Goal: Task Accomplishment & Management: Contribute content

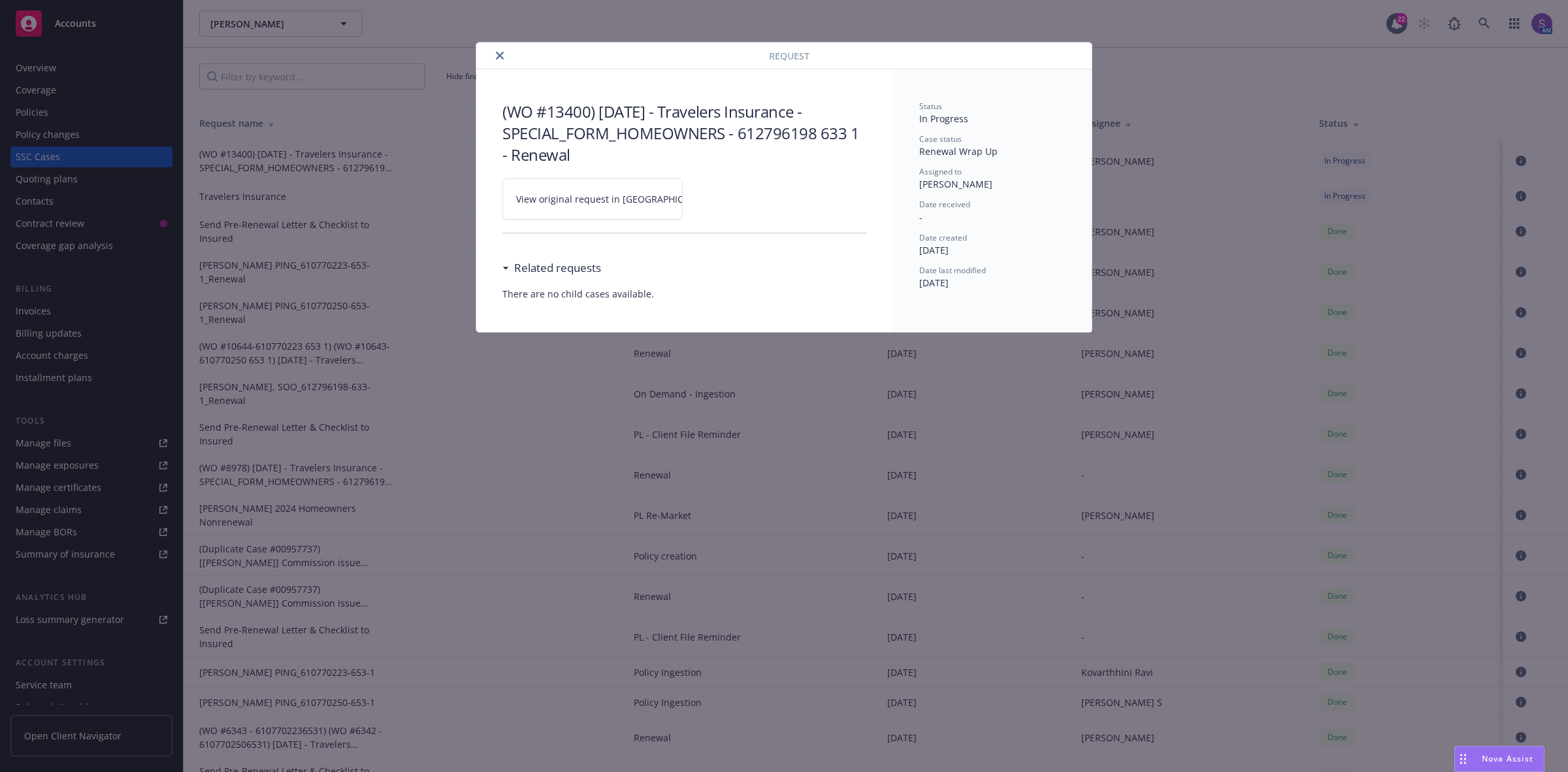
click at [503, 57] on icon "close" at bounding box center [500, 55] width 7 height 7
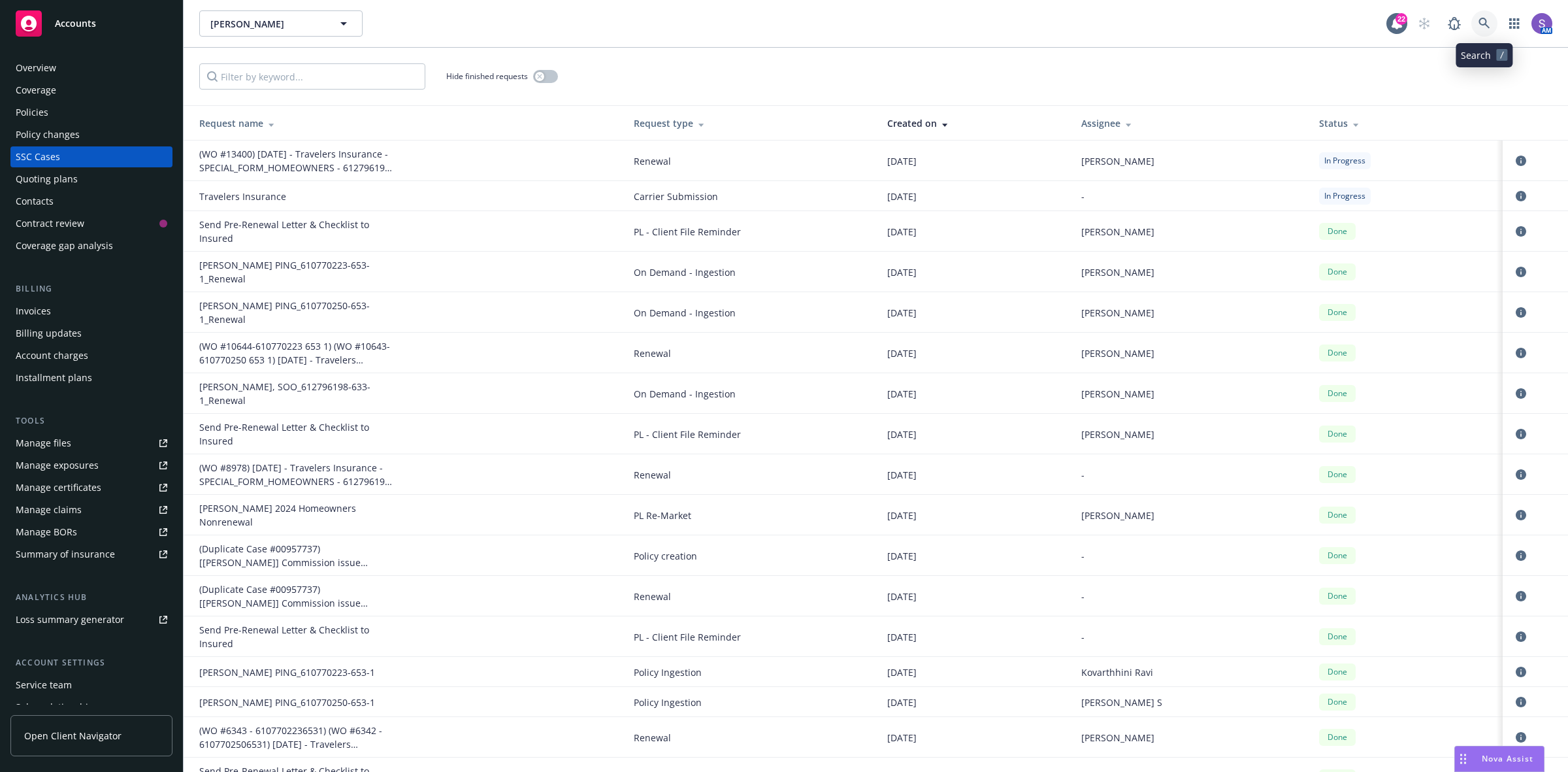
click at [1487, 24] on icon at bounding box center [1484, 23] width 12 height 12
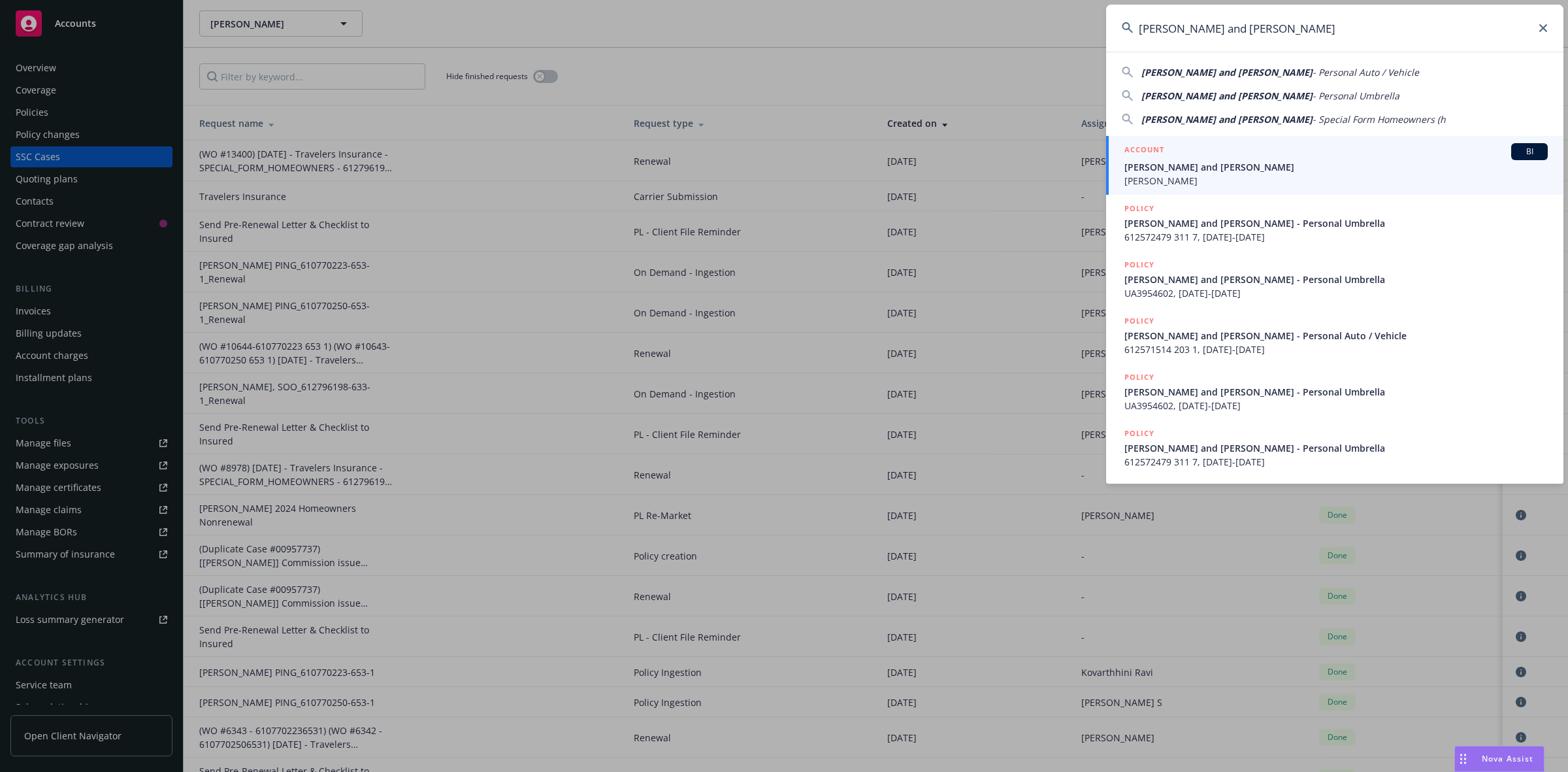
type input "[PERSON_NAME] and [PERSON_NAME]"
click at [1220, 162] on span "[PERSON_NAME] and [PERSON_NAME]" at bounding box center [1336, 167] width 423 height 14
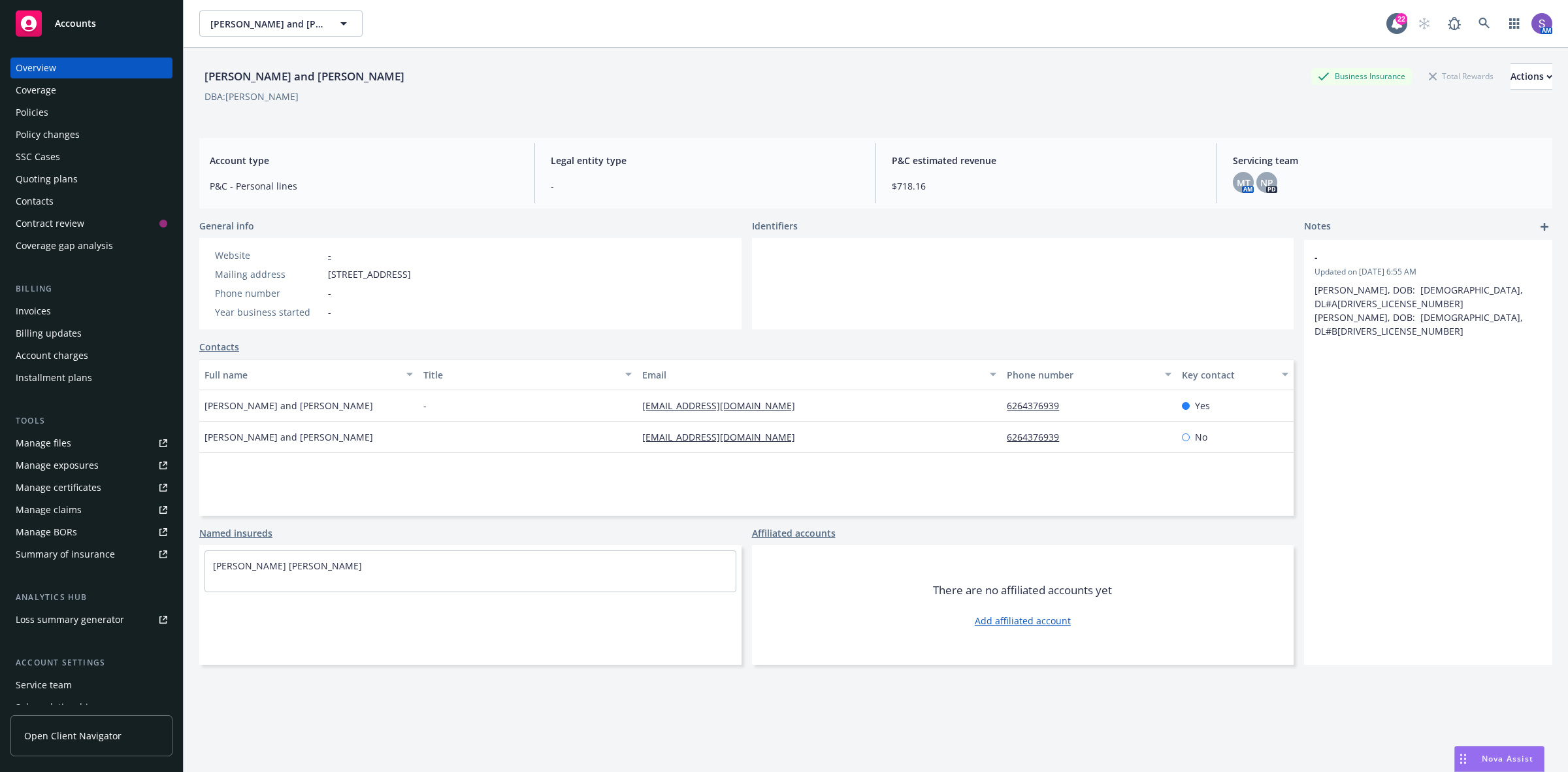
click at [37, 113] on div "Policies" at bounding box center [32, 112] width 33 height 21
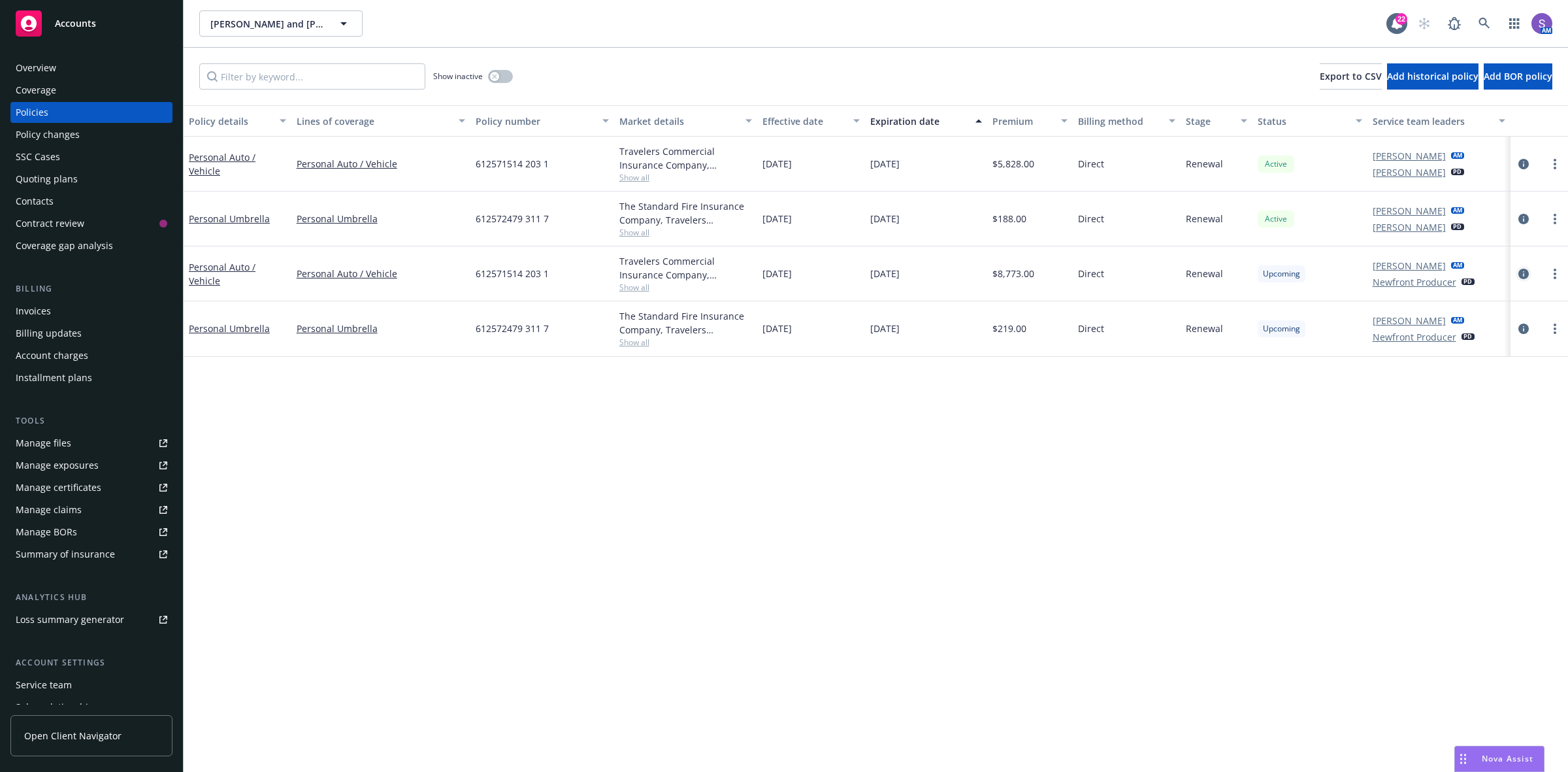
click at [1523, 273] on icon "circleInformation" at bounding box center [1523, 273] width 10 height 10
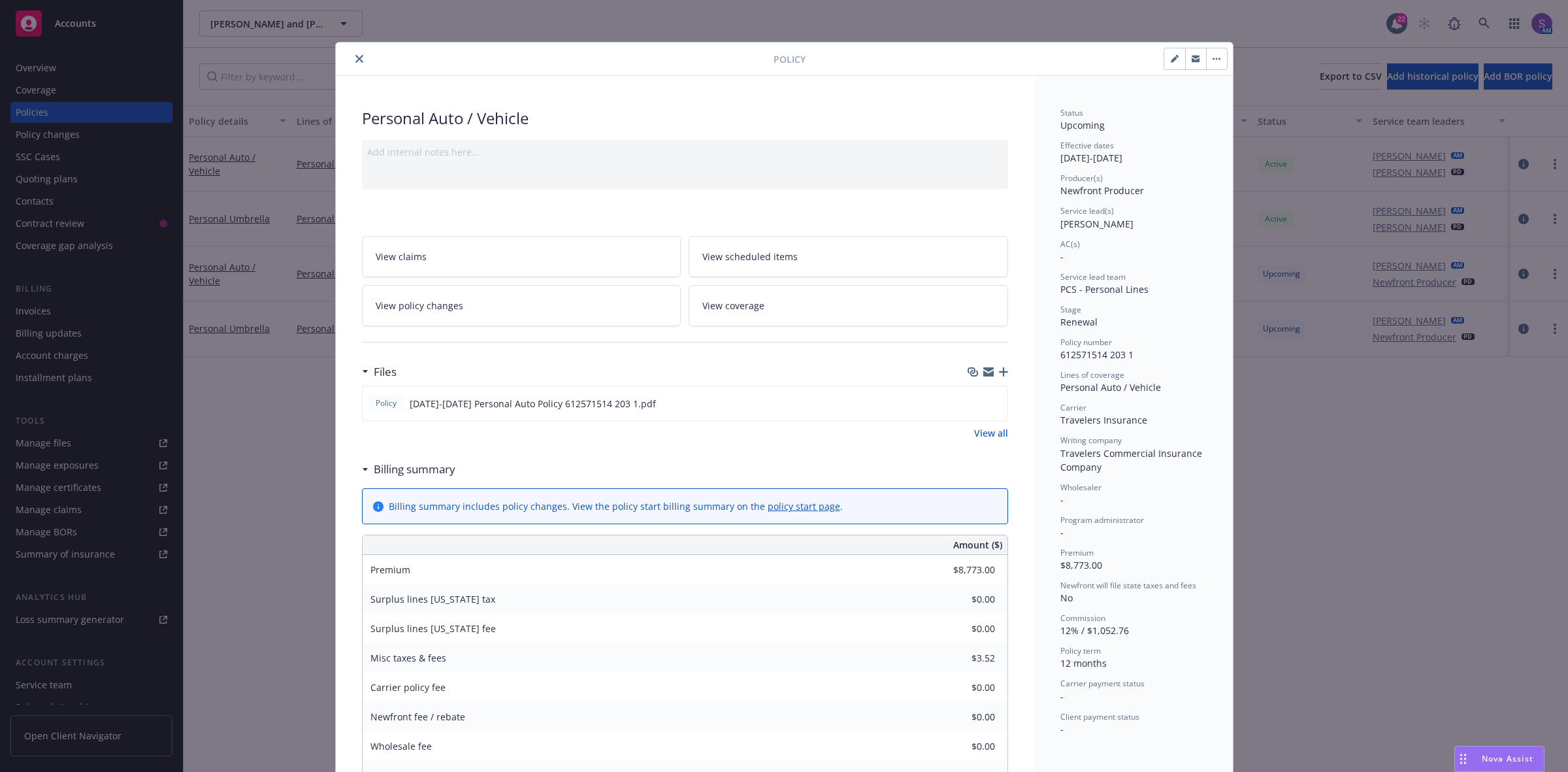
click at [758, 255] on span "View scheduled items" at bounding box center [750, 256] width 95 height 14
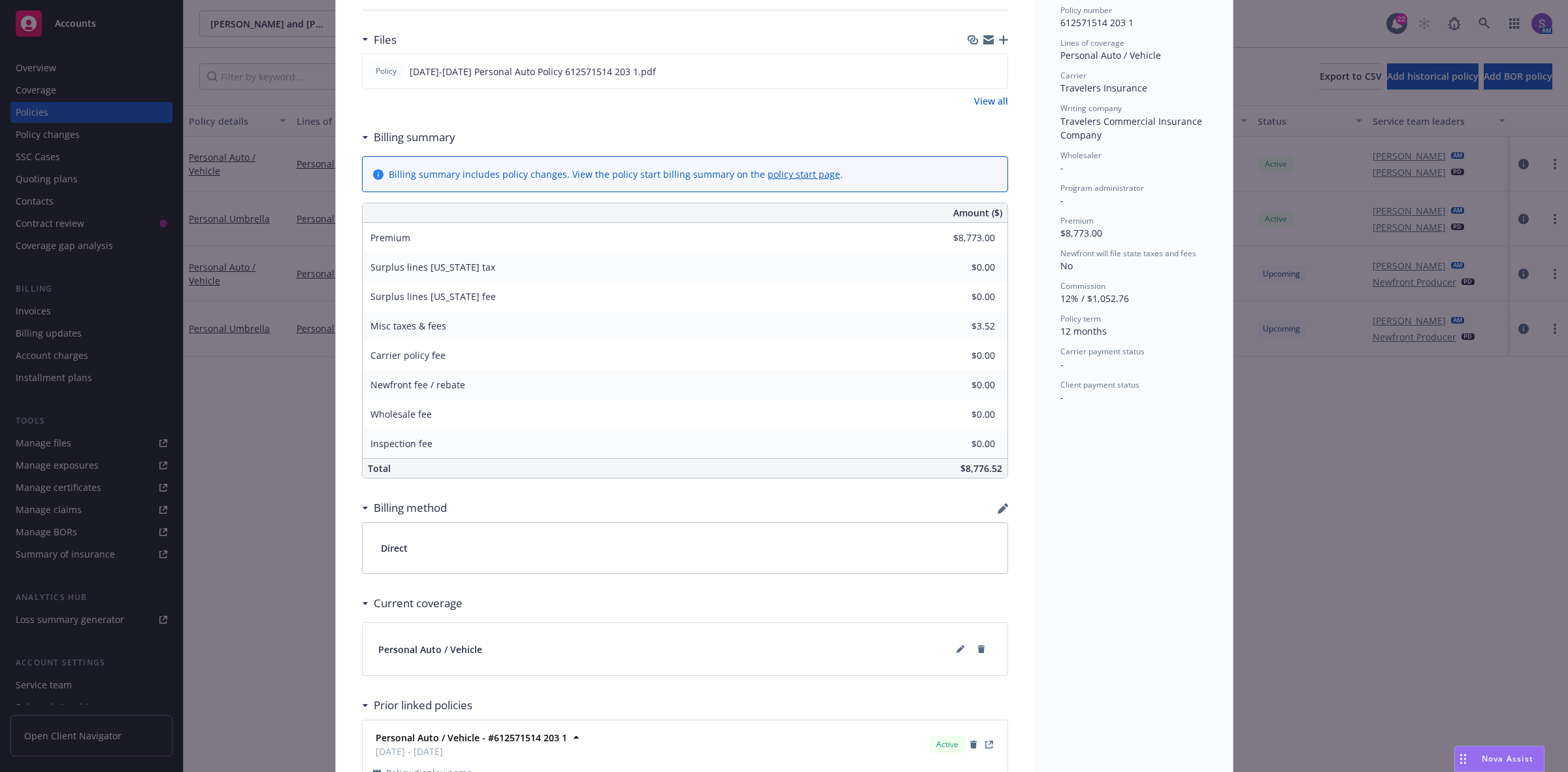
scroll to position [468, 0]
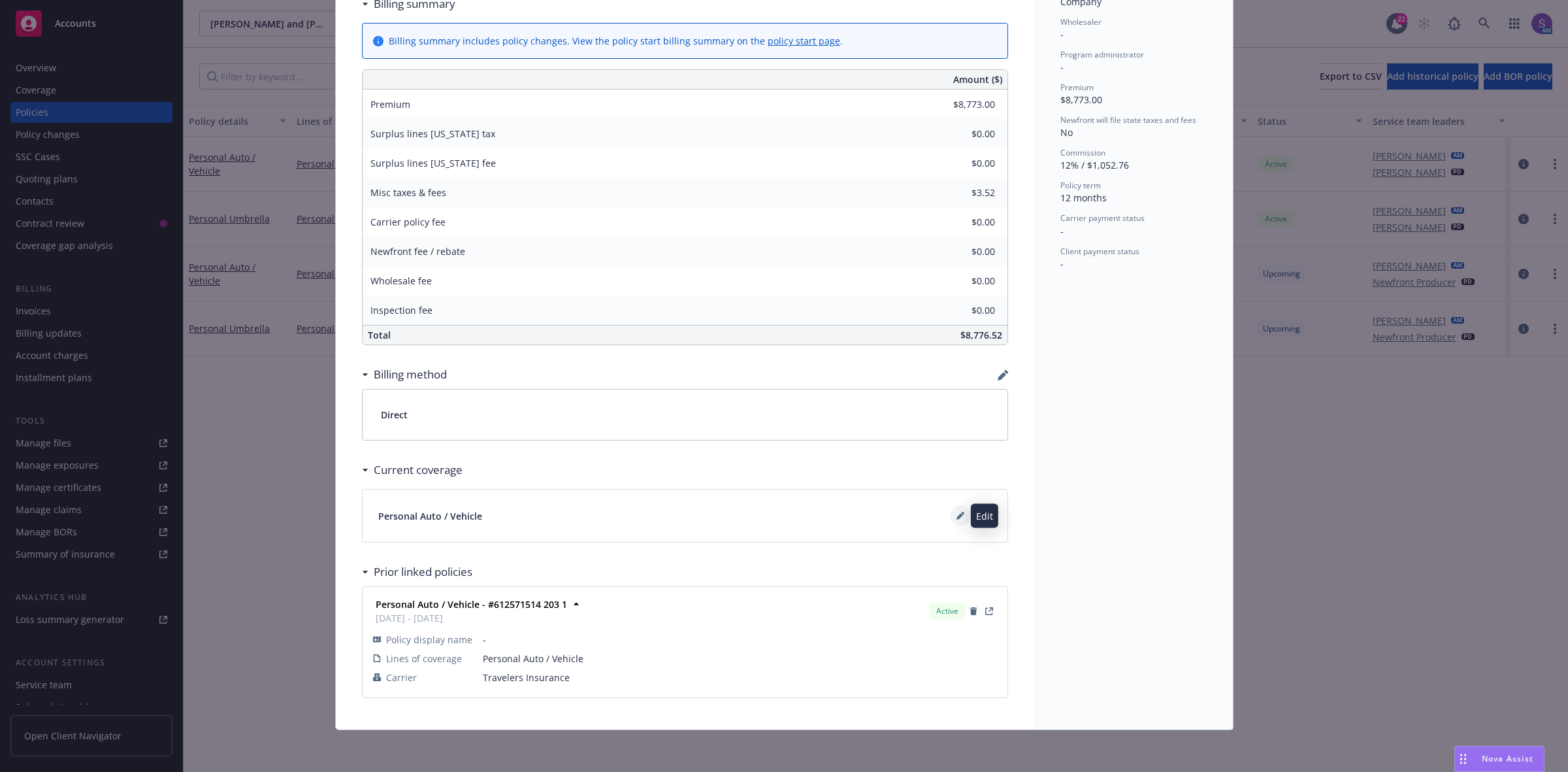
click at [950, 519] on button at bounding box center [960, 516] width 21 height 21
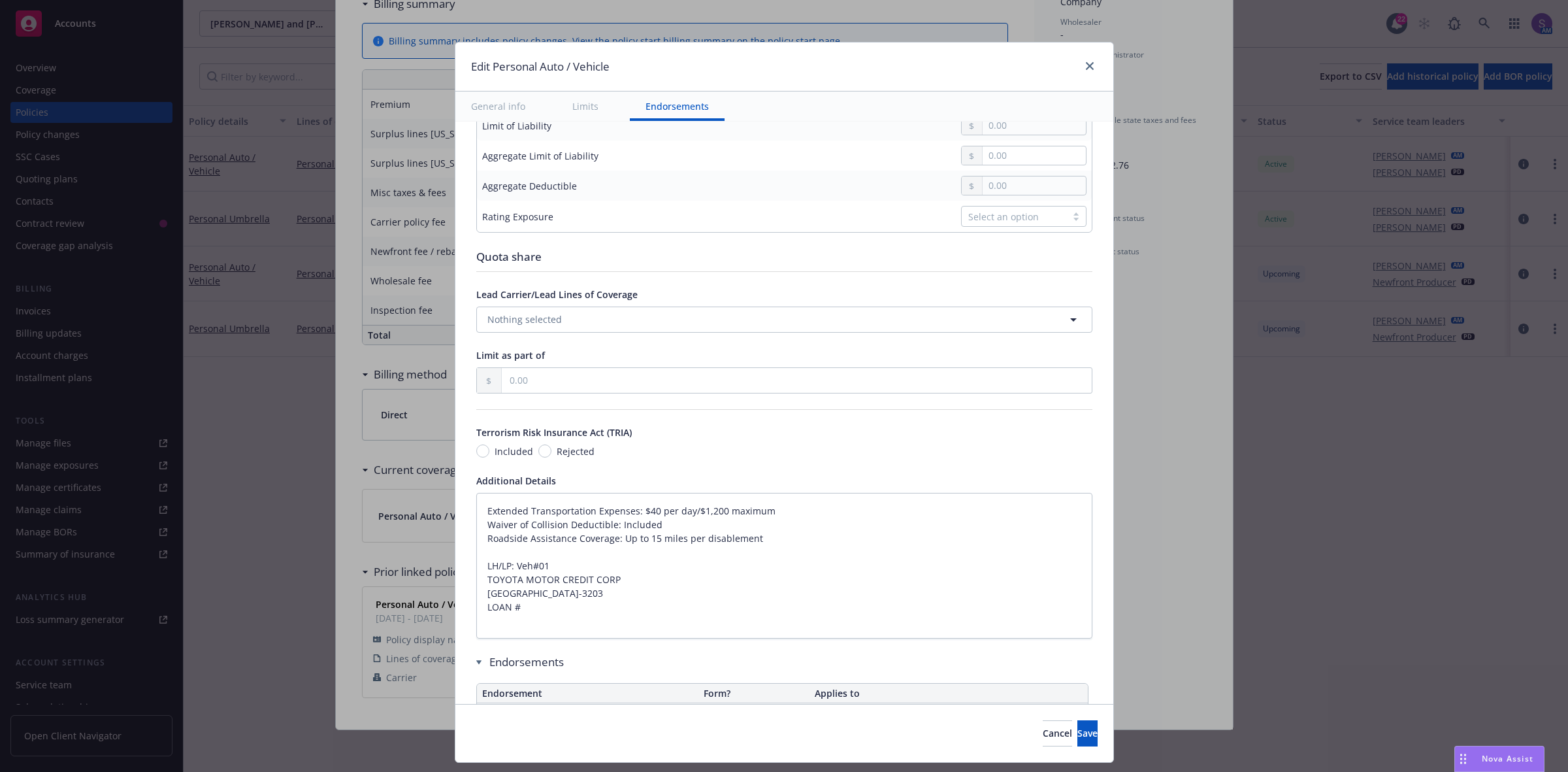
scroll to position [635, 0]
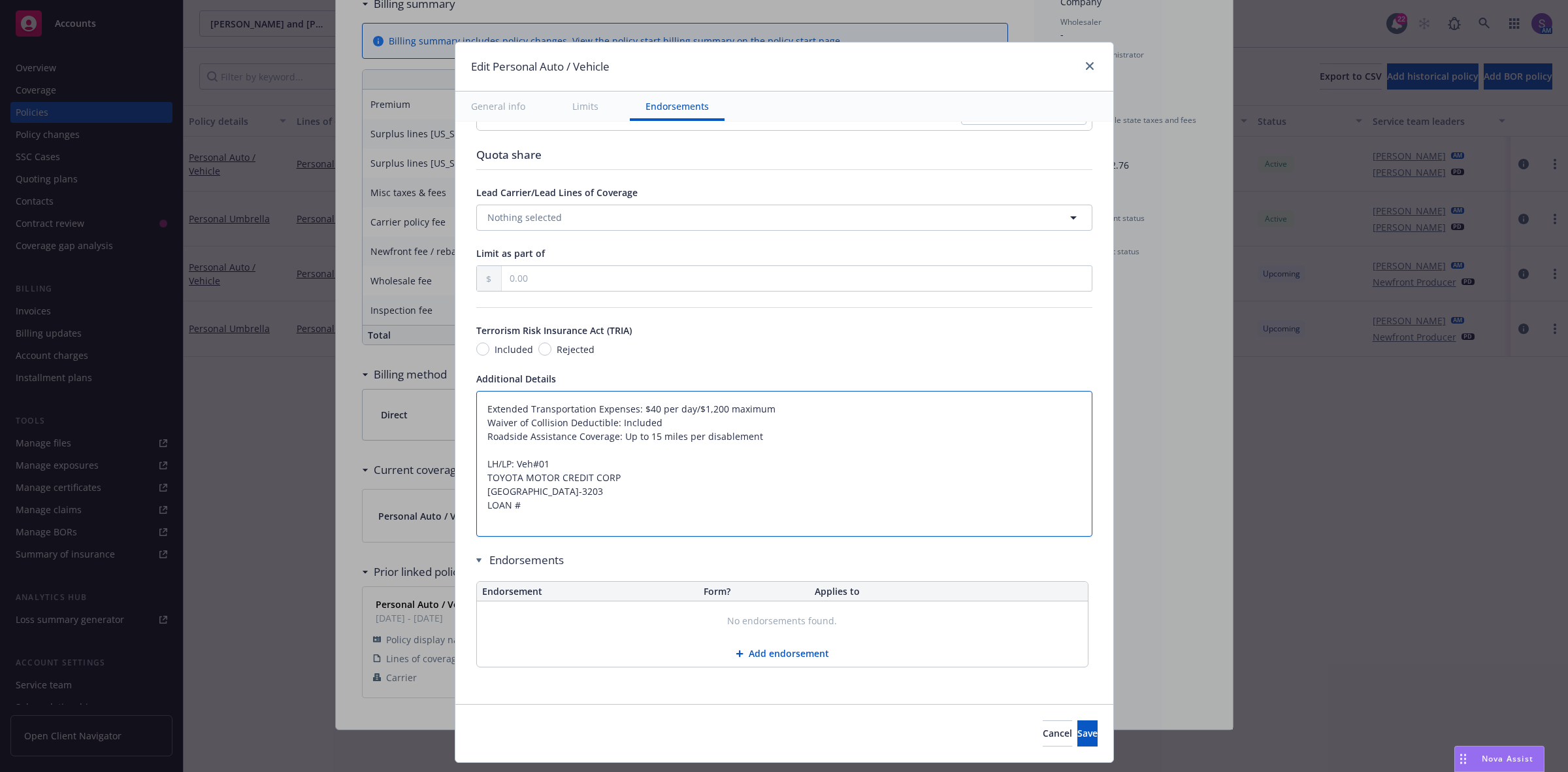
click at [476, 410] on textarea "Extended Transportation Expenses: $40 per day/$1,200 maximum Waiver of Collisio…" at bounding box center [784, 463] width 616 height 146
type textarea "x"
type textarea "Extended Transportation Expenses: $40 per day/$1,200 maximum Waiver of Collisio…"
type textarea "x"
type textarea "Extended Transportation Expenses: $40 per day/$1,200 maximum Waiver of Collisio…"
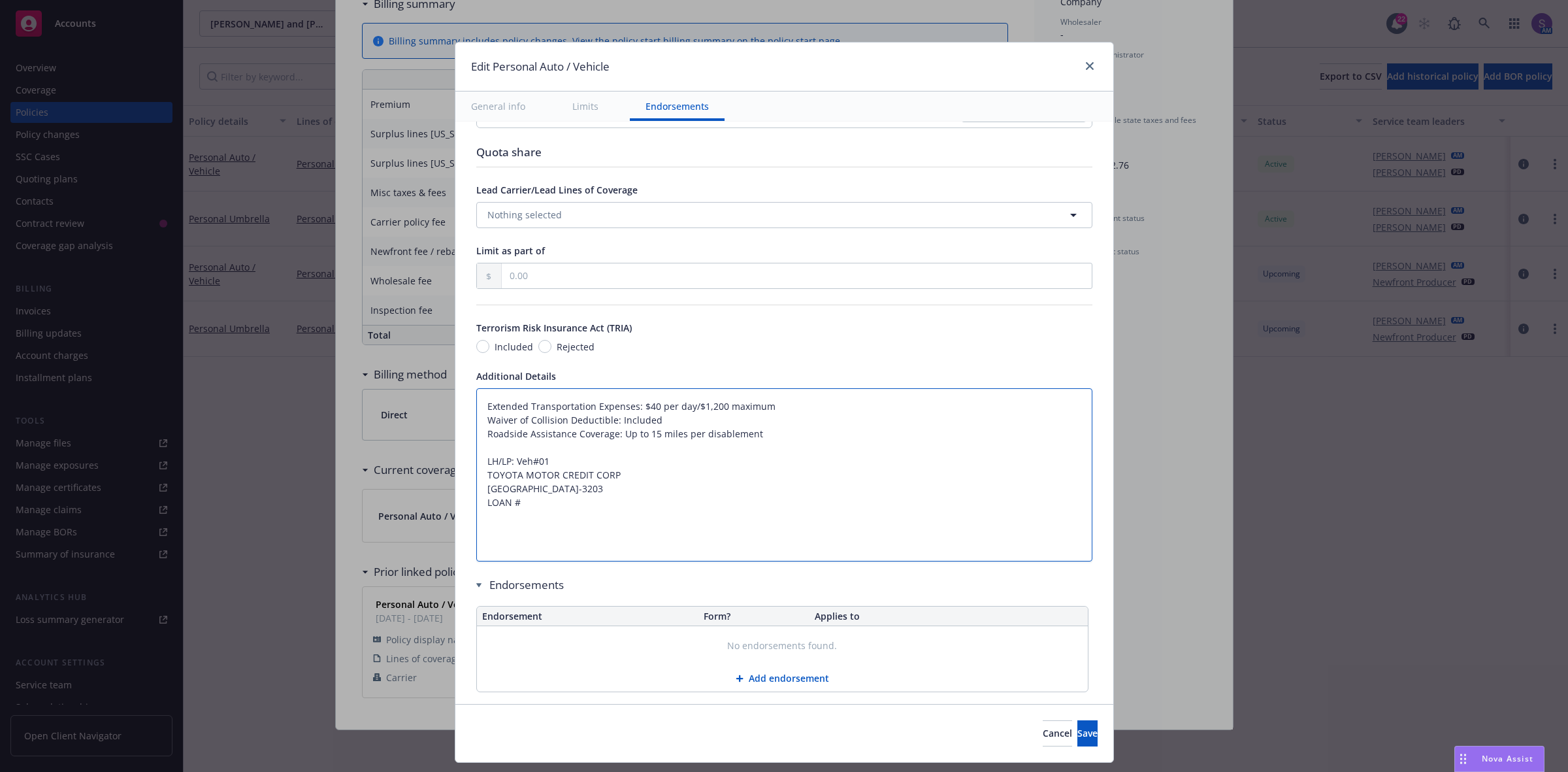
click at [480, 407] on textarea "Extended Transportation Expenses: $40 per day/$1,200 maximum Waiver of Collisio…" at bounding box center [784, 475] width 616 height 173
paste textarea "A. $250,000 each person $500,000 each accident Bodily Injury B. Property Damage…"
type textarea "x"
type textarea "A. $250,000 each person $500,000 each accident Bodily Injury B. Property Damage…"
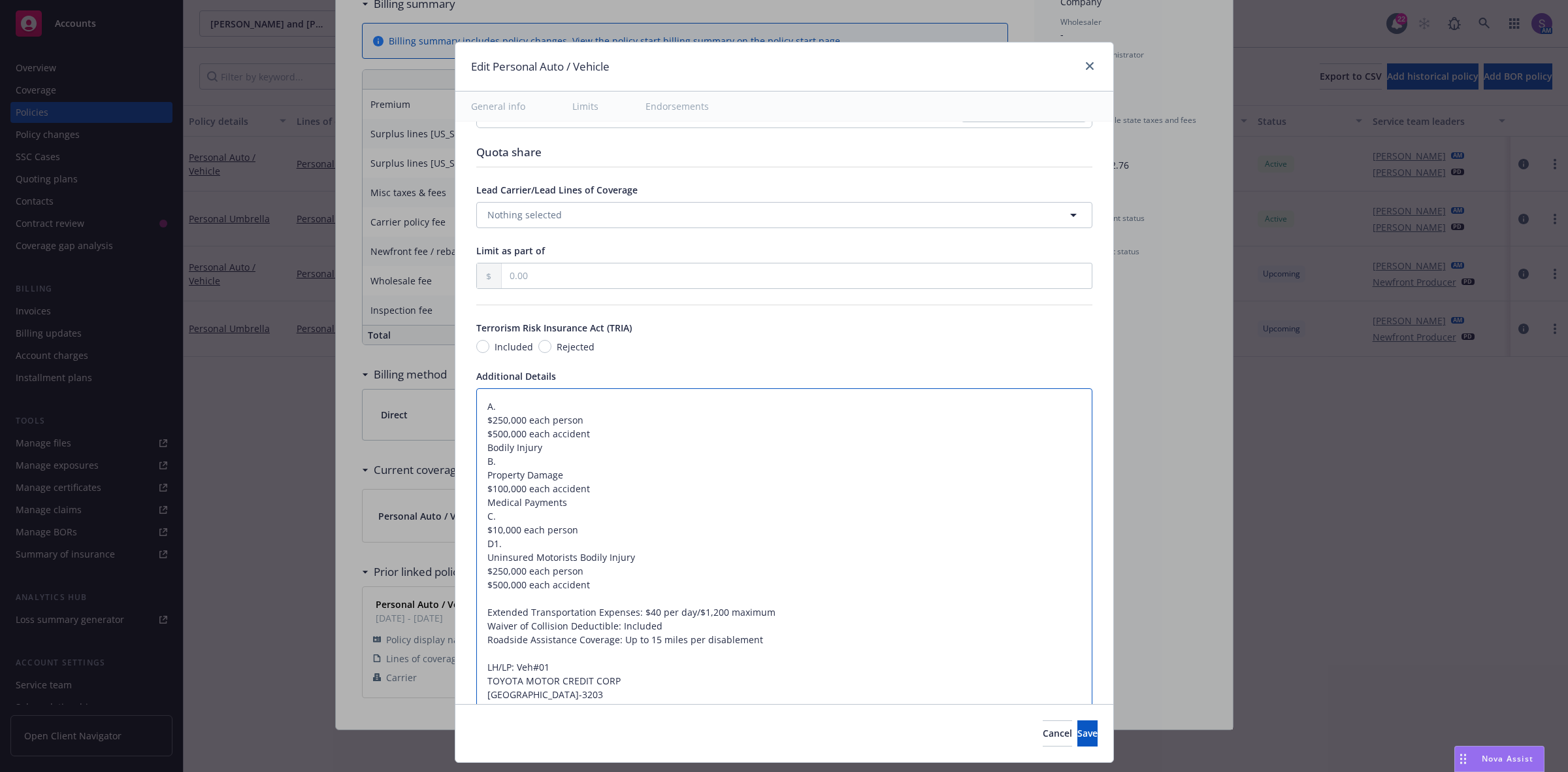
drag, startPoint x: 532, startPoint y: 448, endPoint x: 443, endPoint y: 448, distance: 89.0
click at [455, 448] on div "Edit Personal Auto / Vehicle General info Limits Endorsements Display name Cove…" at bounding box center [784, 402] width 659 height 721
type textarea "x"
type textarea "A. $250,000 each person $500,000 each accident B. Property Damage $100,000 each…"
click at [503, 407] on textarea "A. $250,000 each person $500,000 each accident B. Property Damage $100,000 each…" at bounding box center [784, 564] width 616 height 352
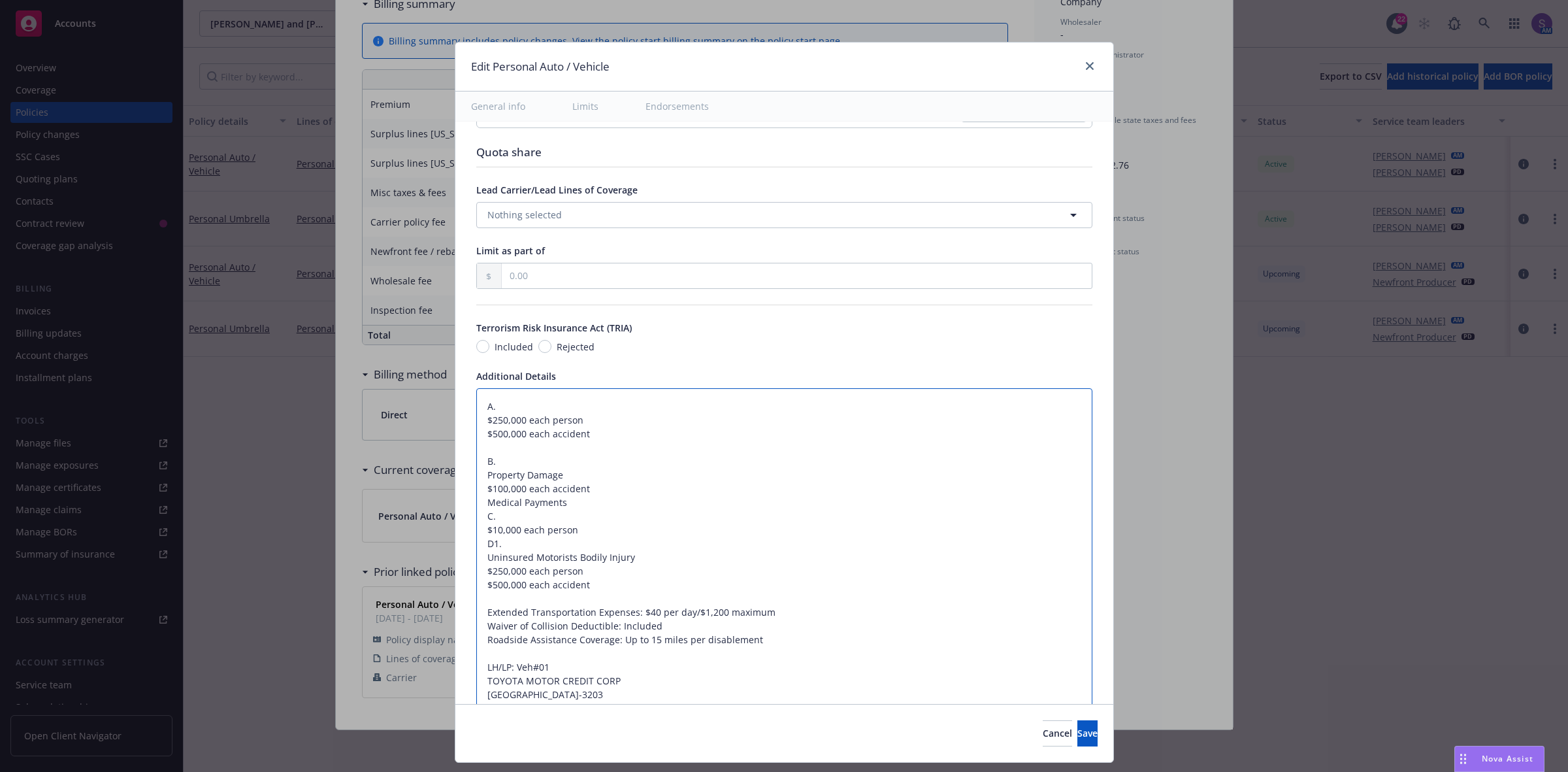
type textarea "x"
type textarea "A. $250,000 each person $500,000 each accident B. Property Damage $100,000 each…"
paste textarea "Bodily Injury"
type textarea "x"
type textarea "A. Bodily Injury $250,000 each person $500,000 each accident B. Property Damage…"
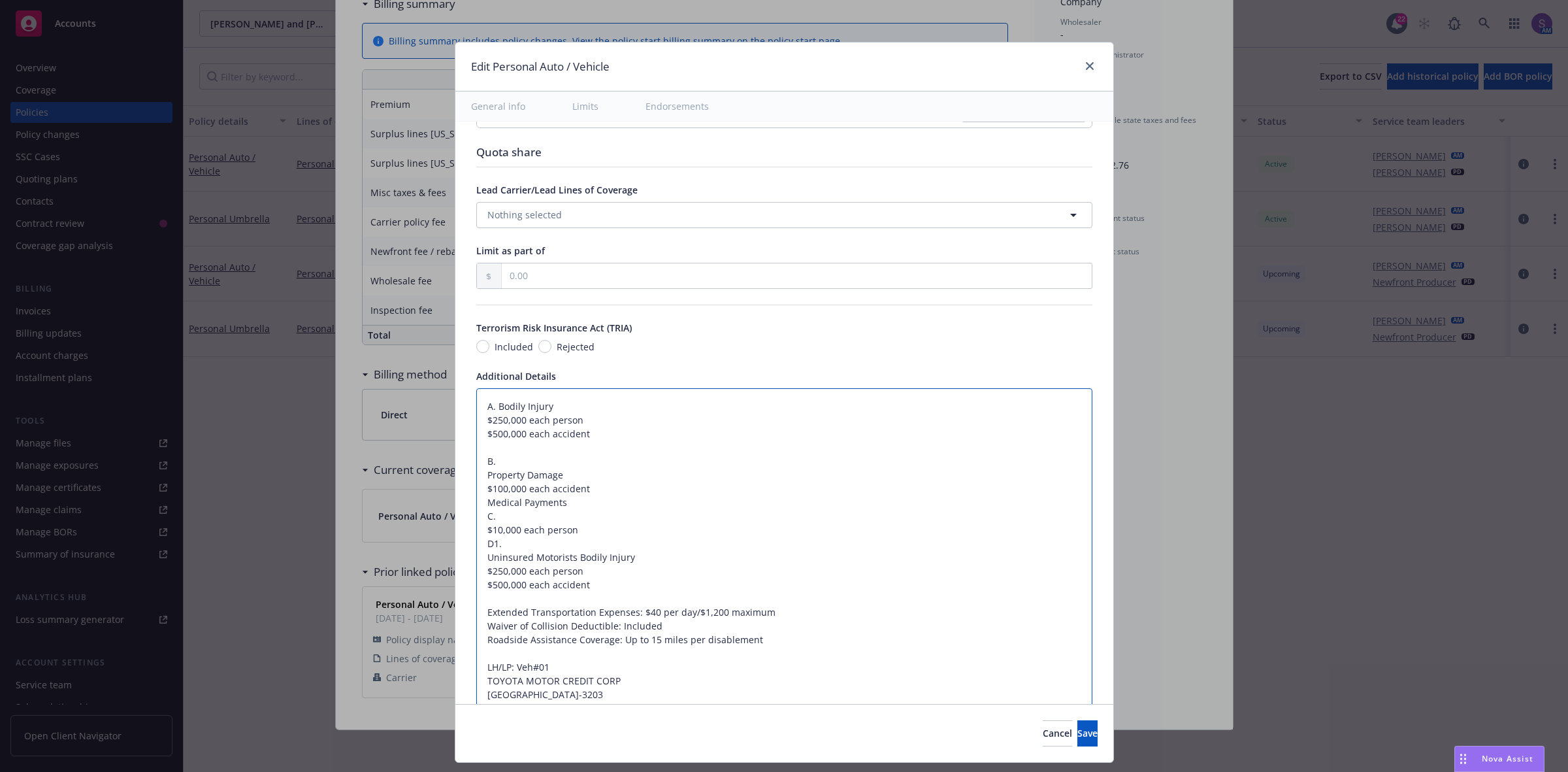
click at [476, 477] on textarea "A. Bodily Injury $250,000 each person $500,000 each accident B. Property Damage…" at bounding box center [784, 564] width 616 height 352
type textarea "x"
type textarea "A. Bodily Injury $250,000 each person $500,000 each accident B.Property Damage …"
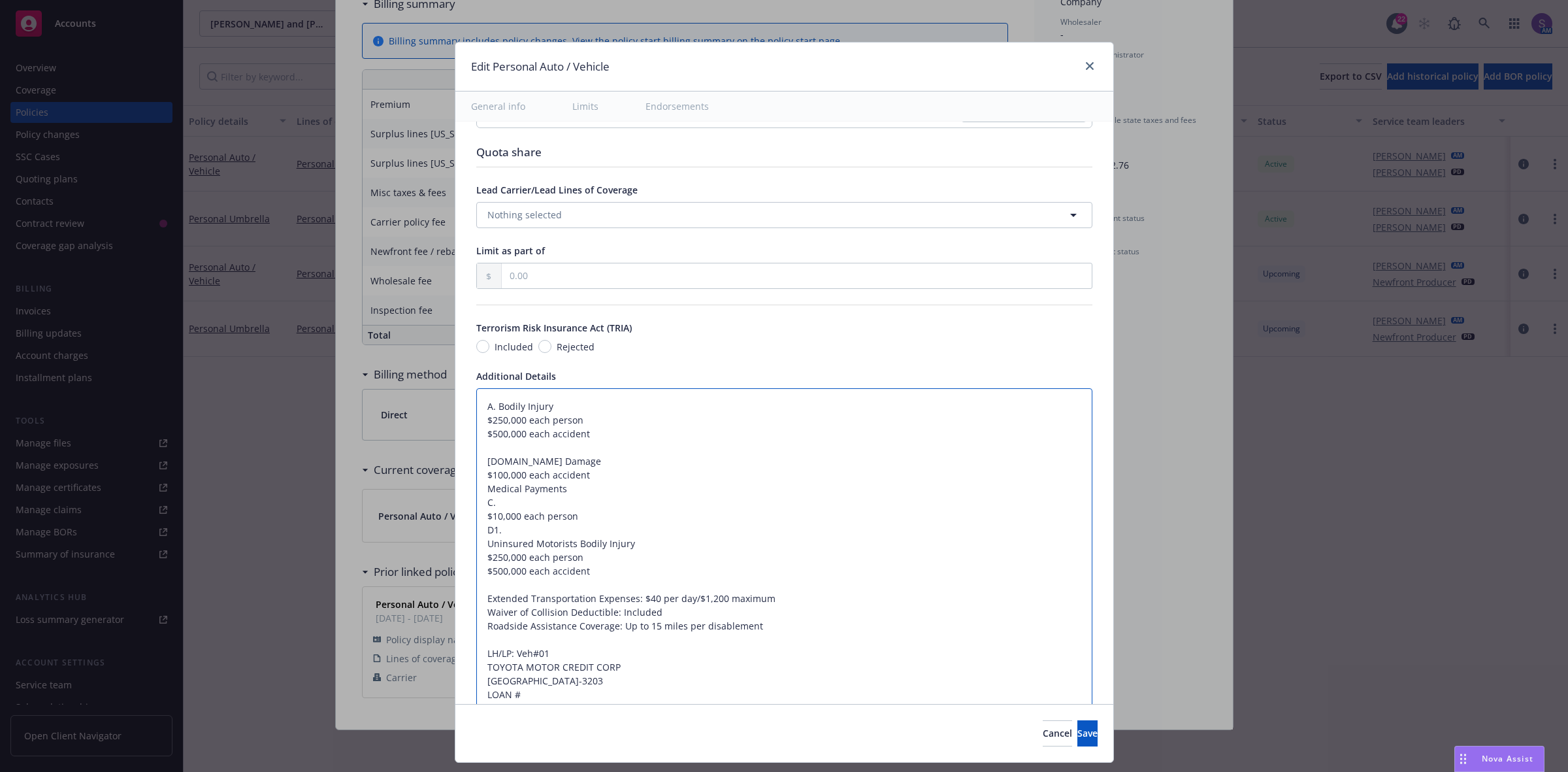
type textarea "x"
click at [604, 478] on textarea "A. Bodily Injury $250,000 each person $500,000 each accident B. Property Damage…" at bounding box center [784, 557] width 616 height 338
type textarea "A. Bodily Injury $250,000 each person $500,000 each accident B. Property Damage…"
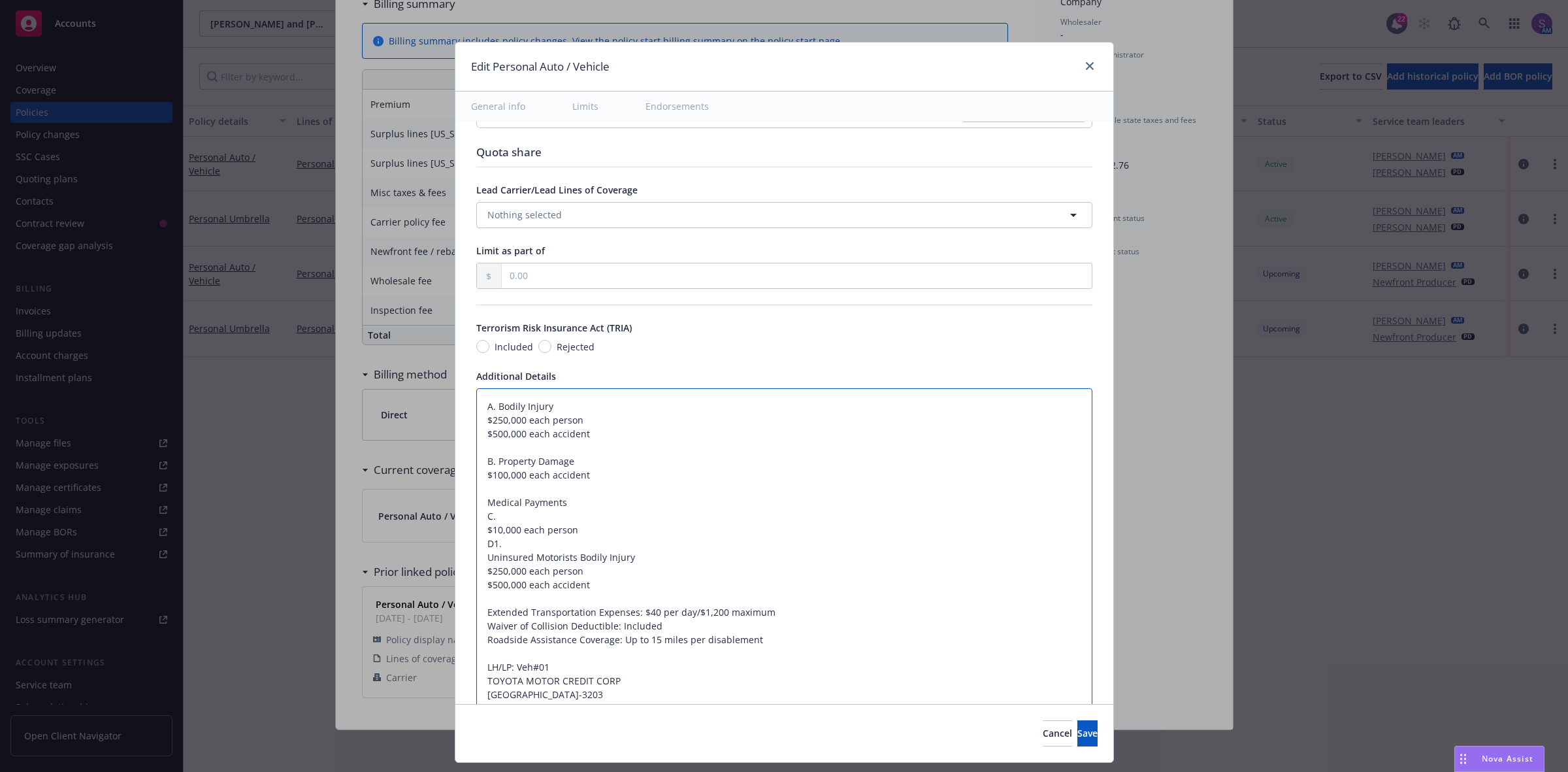
drag, startPoint x: 469, startPoint y: 504, endPoint x: 619, endPoint y: 511, distance: 150.2
click at [619, 511] on textarea "A. Bodily Injury $250,000 each person $500,000 each accident B. Property Damage…" at bounding box center [784, 564] width 616 height 352
type textarea "x"
type textarea "A. Bodily Injury $250,000 each person $500,000 each accident B. Property Damage…"
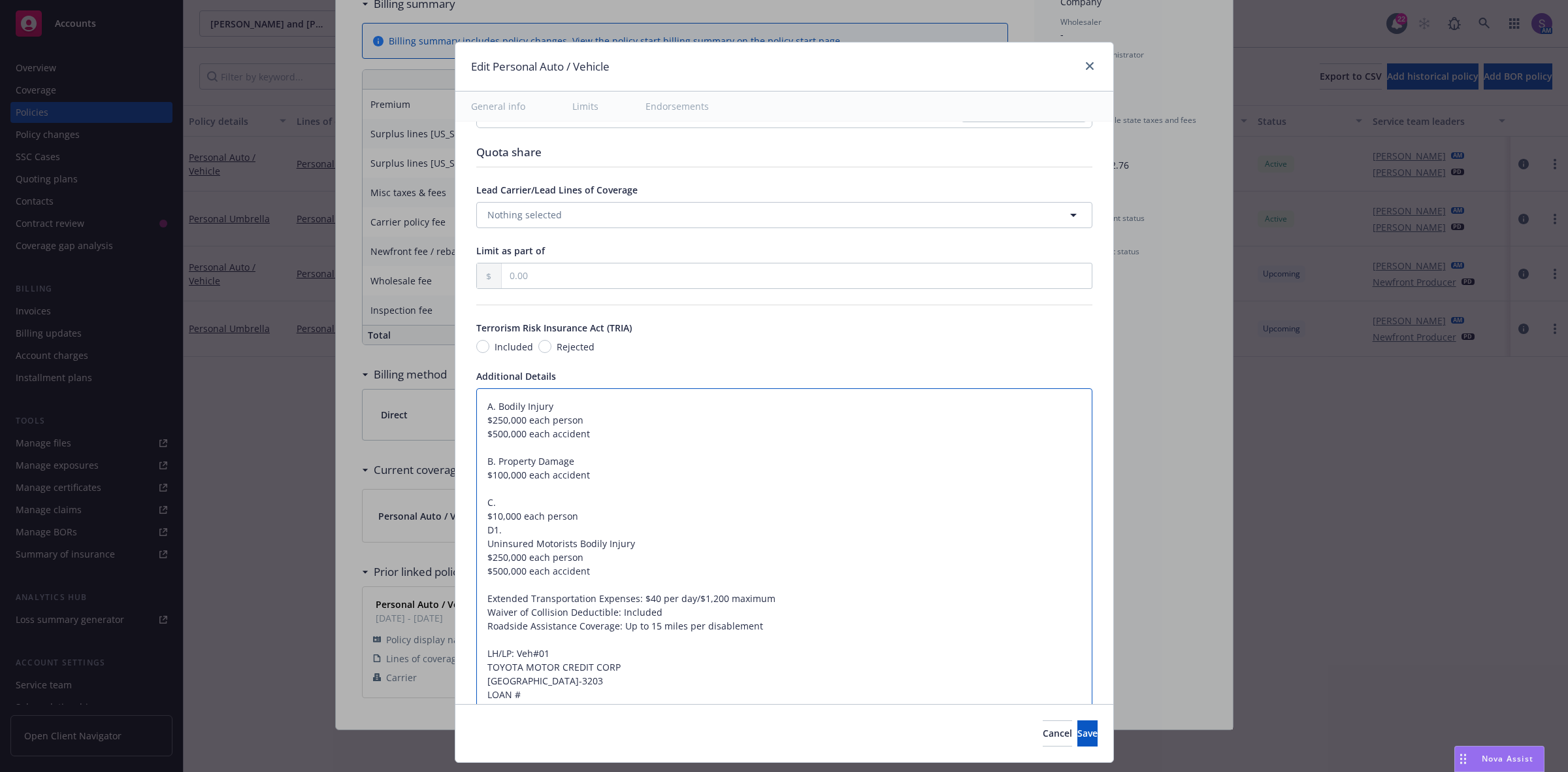
click at [507, 506] on textarea "A. Bodily Injury $250,000 each person $500,000 each accident B. Property Damage…" at bounding box center [784, 557] width 616 height 338
type textarea "x"
type textarea "A. Bodily Injury $250,000 each person $500,000 each accident B. Property Damage…"
paste textarea "Medical Payments"
type textarea "x"
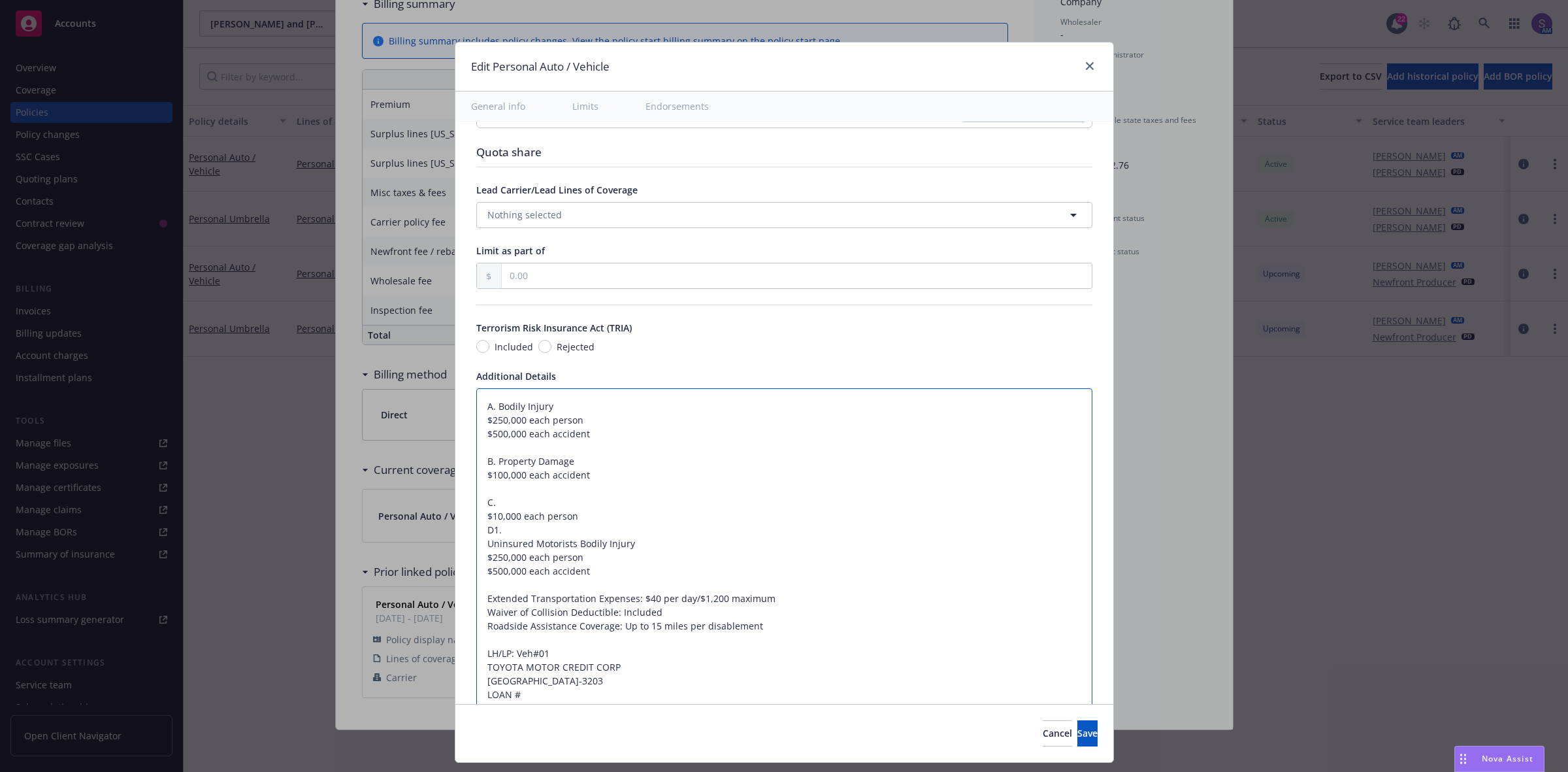
type textarea "A. Bodily Injury $250,000 each person $500,000 each accident B. Property Damage…"
click at [575, 519] on textarea "A. Bodily Injury $250,000 each person $500,000 each accident B. Property Damage…" at bounding box center [784, 557] width 616 height 338
type textarea "x"
type textarea "A. Bodily Injury $250,000 each person $500,000 each accident B. Property Damage…"
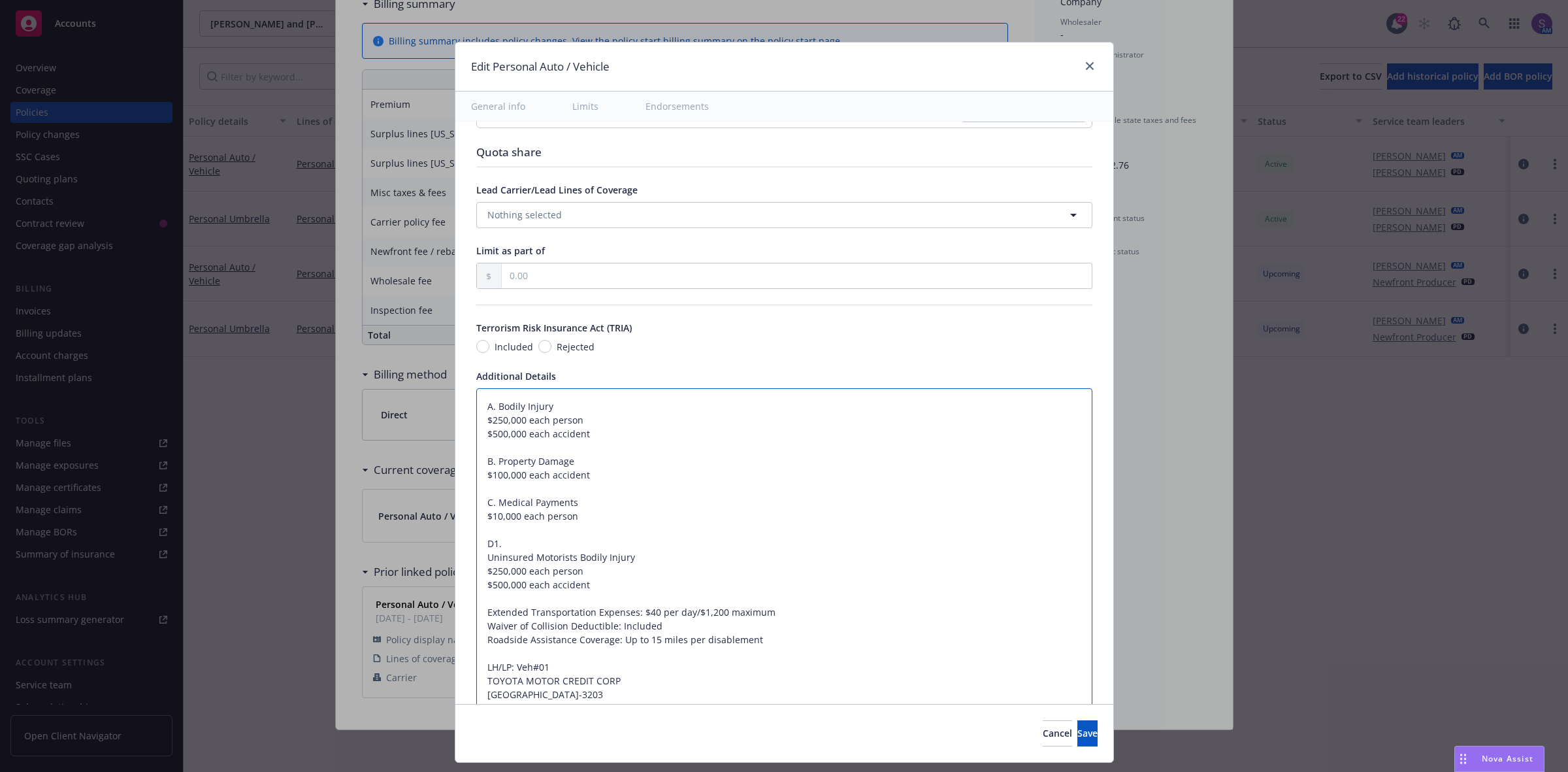
click at [476, 563] on textarea "A. Bodily Injury $250,000 each person $500,000 each accident B. Property Damage…" at bounding box center [784, 564] width 616 height 352
type textarea "x"
type textarea "A. Bodily Injury $250,000 each person $500,000 each accident B. Property Damage…"
type textarea "x"
type textarea "A. Bodily Injury $250,000 each person $500,000 each accident B. Property Damage…"
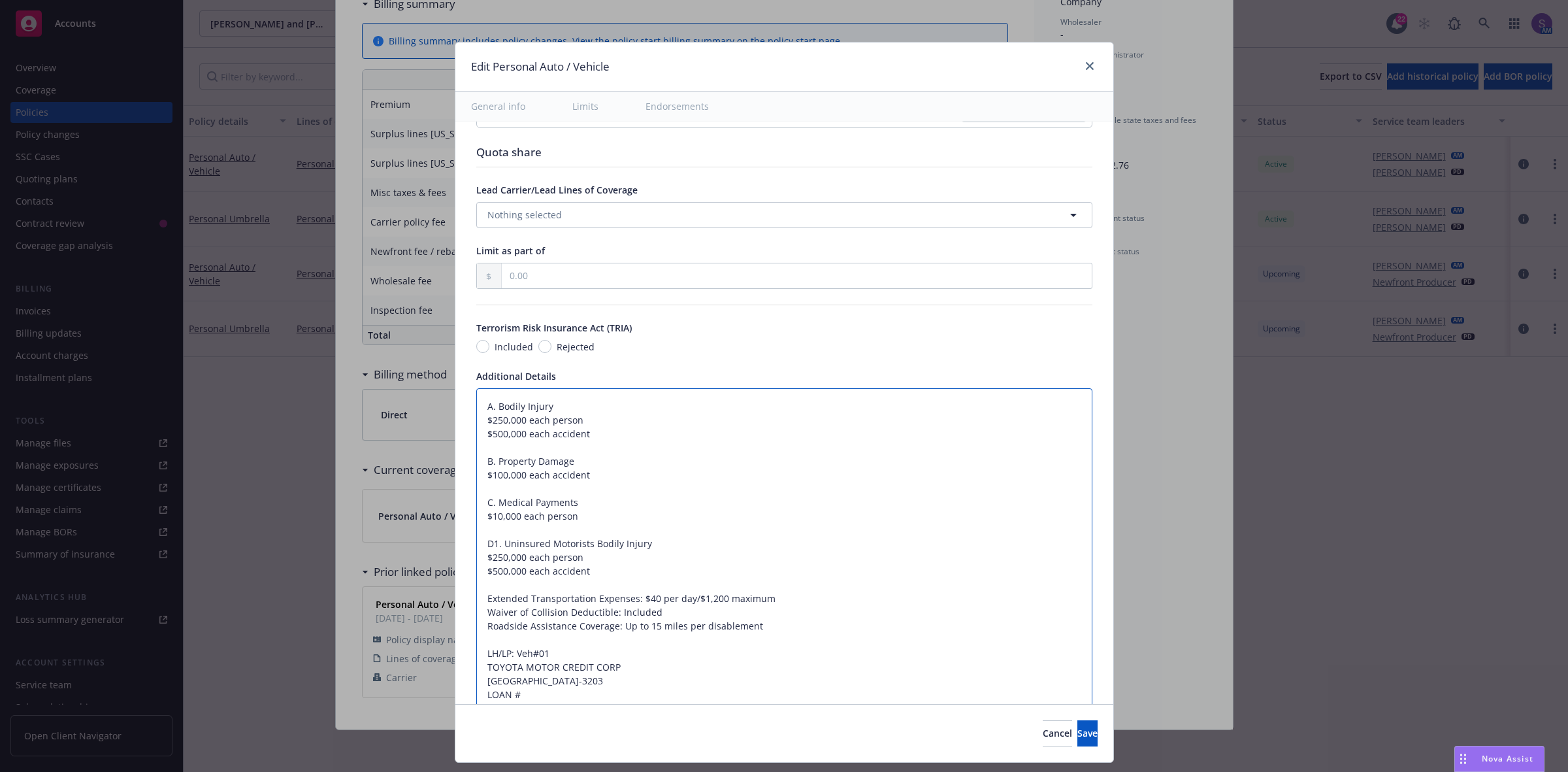
click at [584, 572] on textarea "A. Bodily Injury $250,000 each person $500,000 each accident B. Property Damage…" at bounding box center [784, 557] width 616 height 338
type textarea "x"
type textarea "A. Bodily Injury $250,000 each person $500,000 each accident B. Property Damage…"
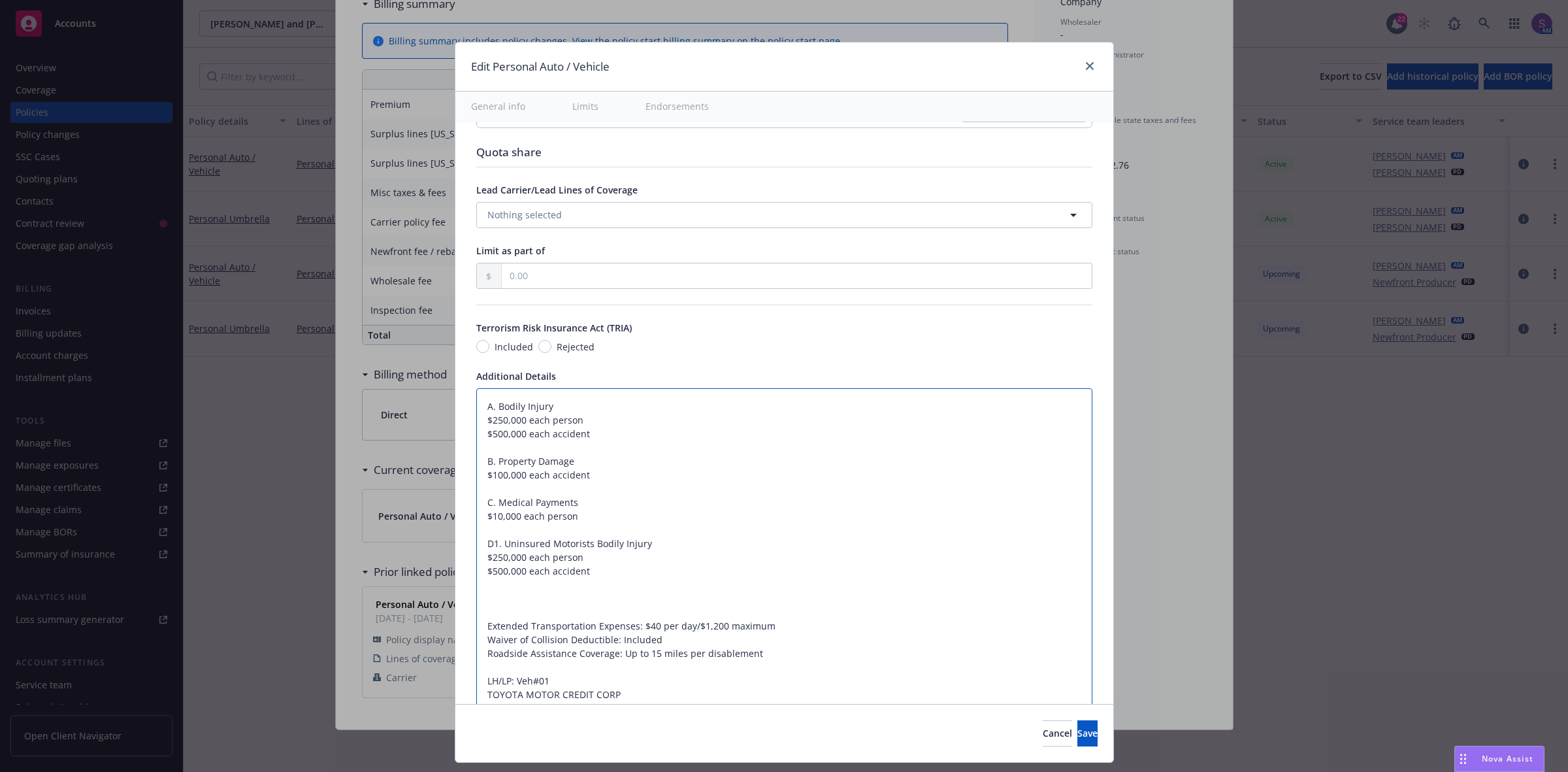
paste textarea "E. Actual Cash Value less $1,000 deductible Collision T. Waiver of Collision De…"
type textarea "x"
type textarea "A. Bodily Injury $250,000 each person $500,000 each accident B. Property Damage…"
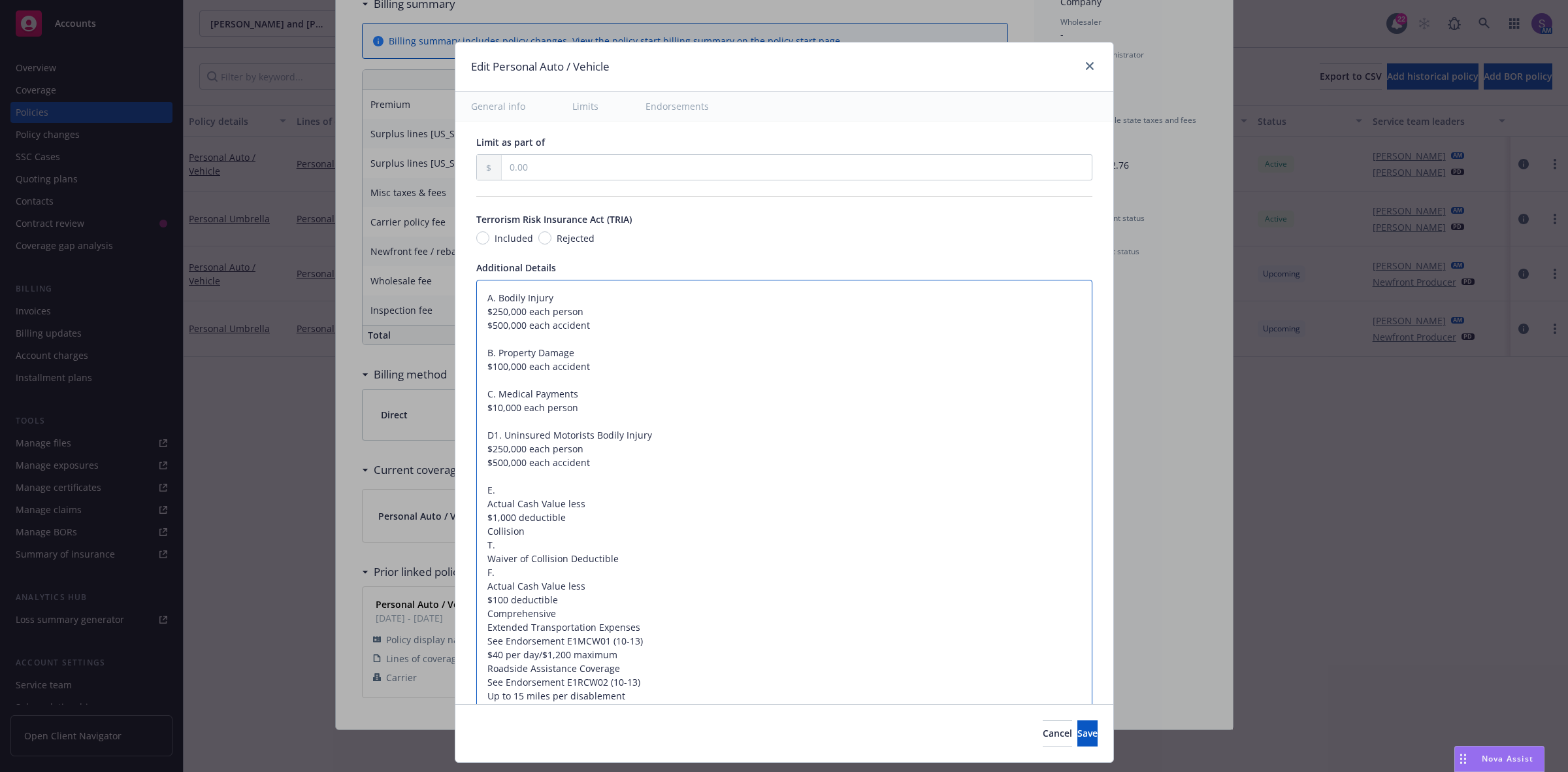
drag, startPoint x: 530, startPoint y: 537, endPoint x: 462, endPoint y: 531, distance: 68.3
click at [462, 531] on div "Display name Coverage trigger Claims-Made Occurrence Claims-Made and Reported R…" at bounding box center [785, 198] width 658 height 1639
type textarea "x"
type textarea "A. Bodily Injury $250,000 each person $500,000 each accident B. Property Damage…"
drag, startPoint x: 585, startPoint y: 504, endPoint x: 436, endPoint y: 508, distance: 149.1
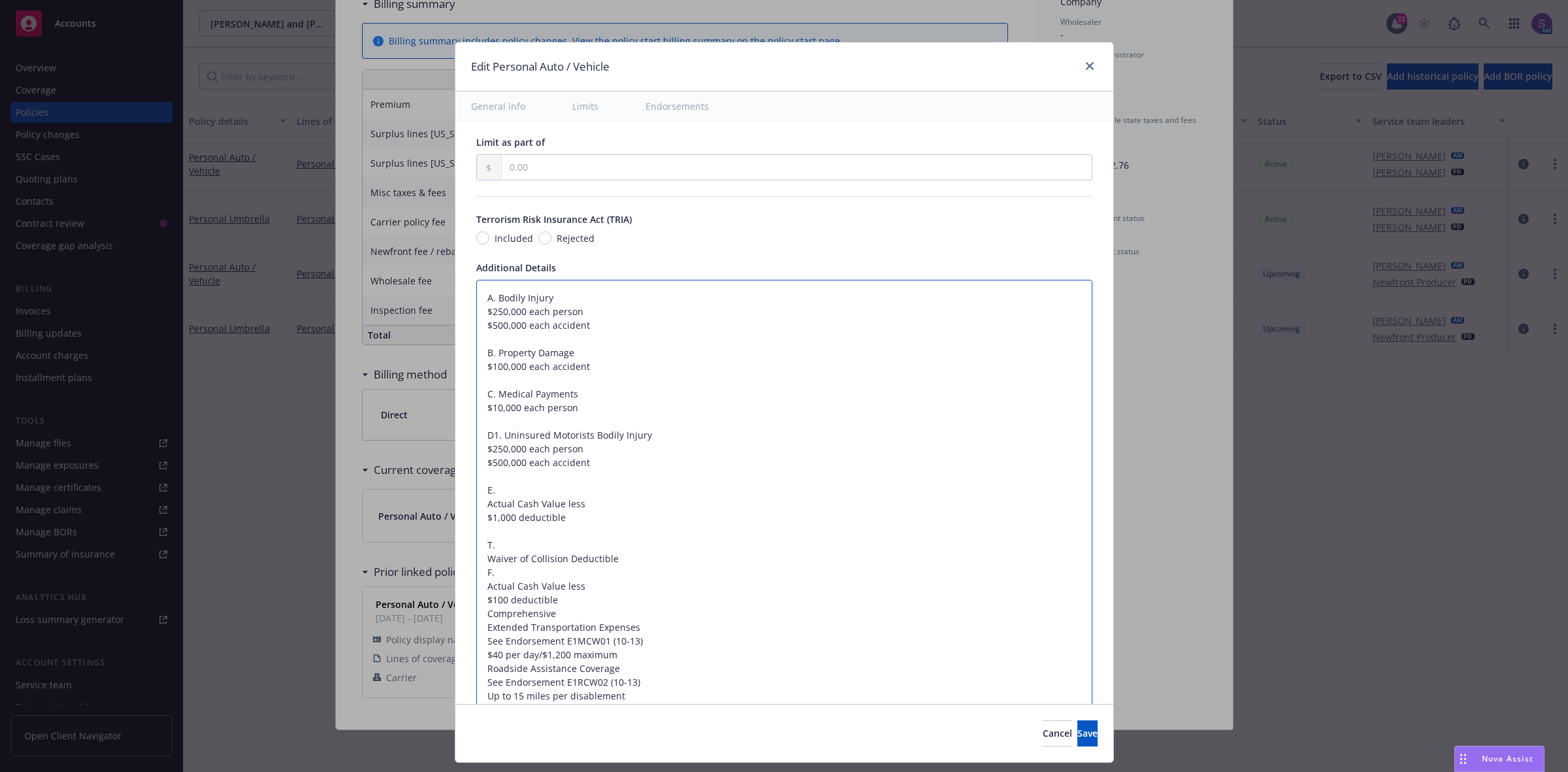
click at [436, 508] on div "Edit Personal Auto / Vehicle General info Limits Endorsements Display name Cove…" at bounding box center [784, 386] width 1568 height 772
paste textarea "Collision"
type textarea "x"
type textarea "A. Bodily Injury $250,000 each person $500,000 each accident B. Property Damage…"
click at [478, 513] on textarea "A. Bodily Injury $250,000 each person $500,000 each accident B. Property Damage…" at bounding box center [784, 565] width 616 height 572
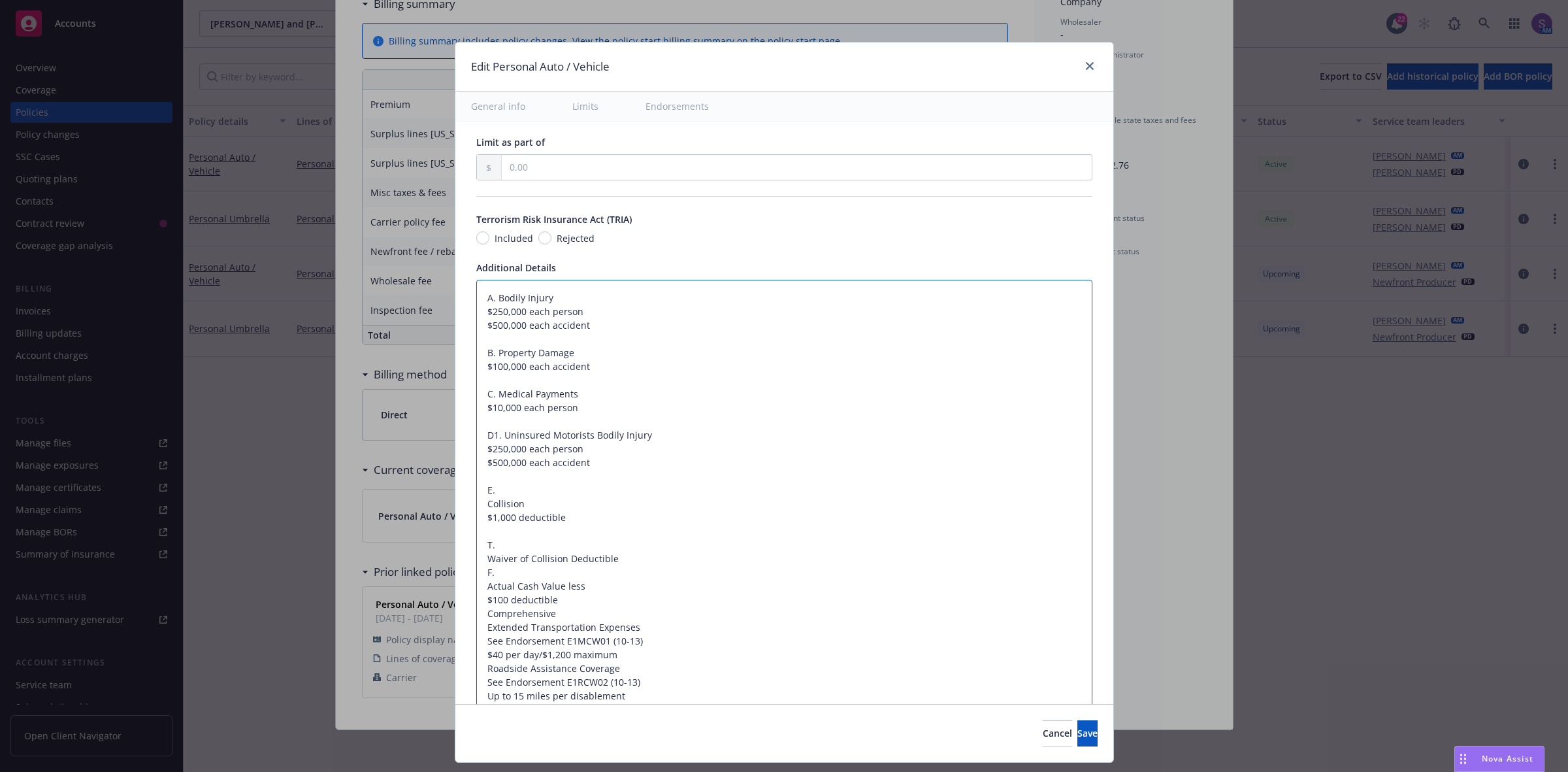
click at [477, 510] on textarea "A. Bodily Injury $250,000 each person $500,000 each accident B. Property Damage…" at bounding box center [784, 565] width 616 height 572
type textarea "x"
type textarea "A. Bodily Injury $250,000 each person $500,000 each accident B. Property Damage…"
type textarea "x"
type textarea "A. Bodily Injury $250,000 each person $500,000 each accident B. Property Damage…"
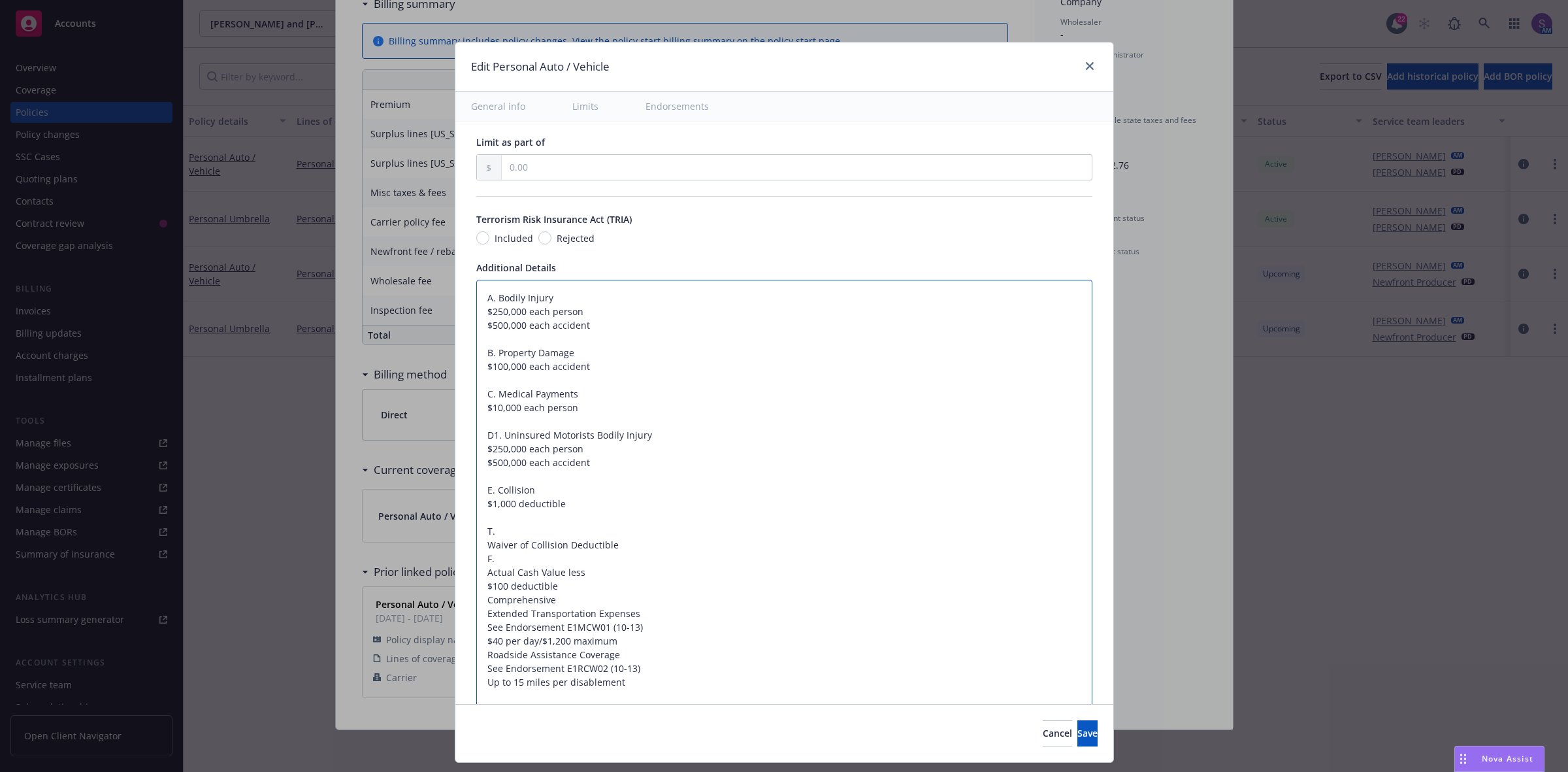
type textarea "x"
type textarea "A. Bodily Injury $250,000 each person $500,000 each accident B. Property Damage…"
click at [708, 521] on textarea "A. Bodily Injury $250,000 each person $500,000 each accident B. Property Damage…" at bounding box center [784, 558] width 616 height 558
type textarea "x"
type textarea "A. Bodily Injury $250,000 each person $500,000 each accident B. Property Damage…"
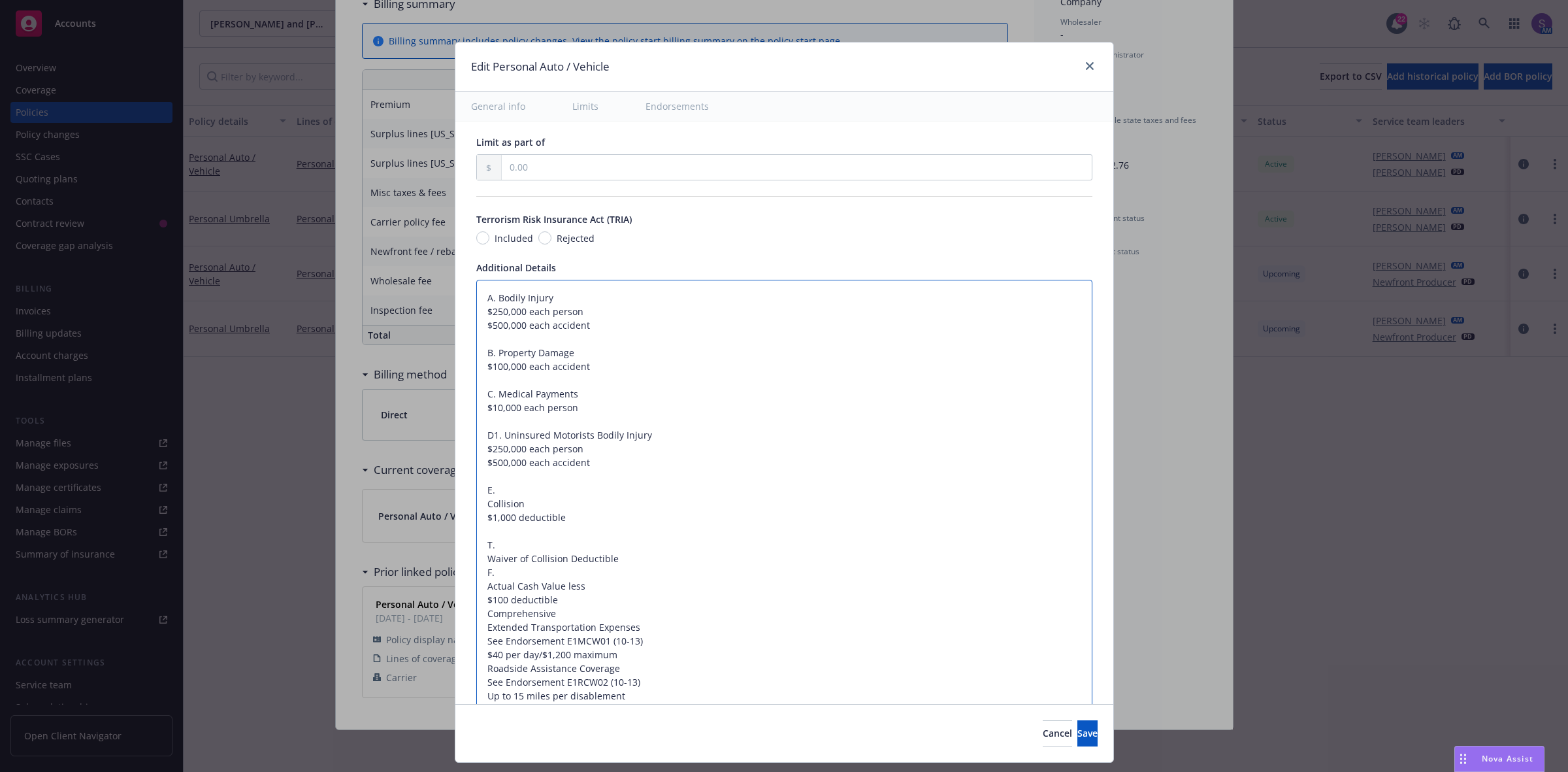
type textarea "x"
type textarea "A. Bodily Injury $250,000 each person $500,000 each accident B. Property Damage…"
type textarea "x"
type textarea "A. Bodily Injury $250,000 each person $500,000 each accident B. Property Damage…"
click at [611, 539] on textarea "A. Bodily Injury $250,000 each person $500,000 each accident B. Property Damage…" at bounding box center [784, 565] width 616 height 572
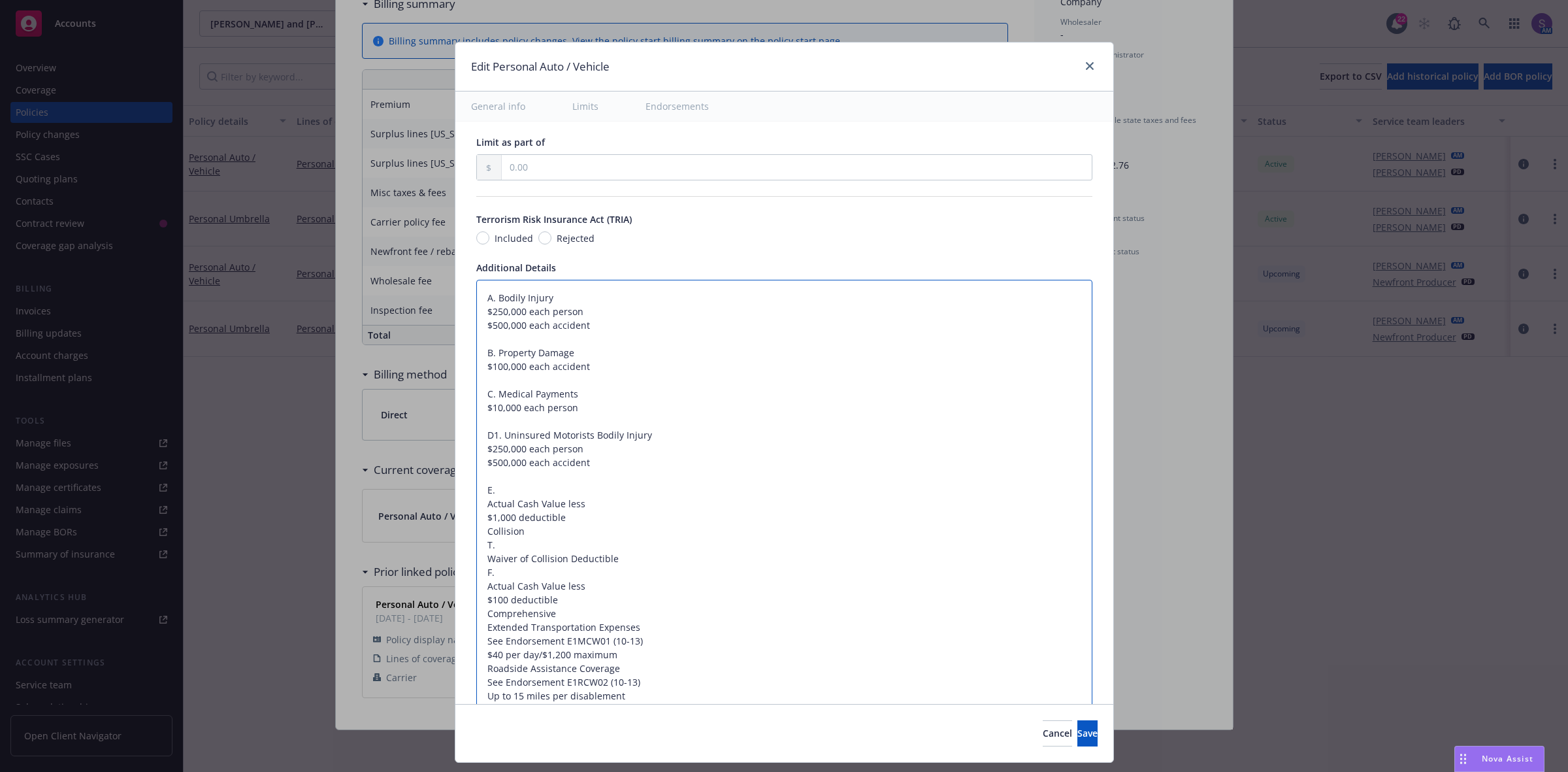
drag, startPoint x: 530, startPoint y: 534, endPoint x: 453, endPoint y: 531, distance: 77.1
click at [456, 531] on div "Display name Coverage trigger Claims-Made Occurrence Claims-Made and Reported R…" at bounding box center [785, 198] width 658 height 1639
type textarea "x"
type textarea "A. Bodily Injury $250,000 each person $500,000 each accident B. Property Damage…"
drag, startPoint x: 595, startPoint y: 504, endPoint x: 462, endPoint y: 504, distance: 133.0
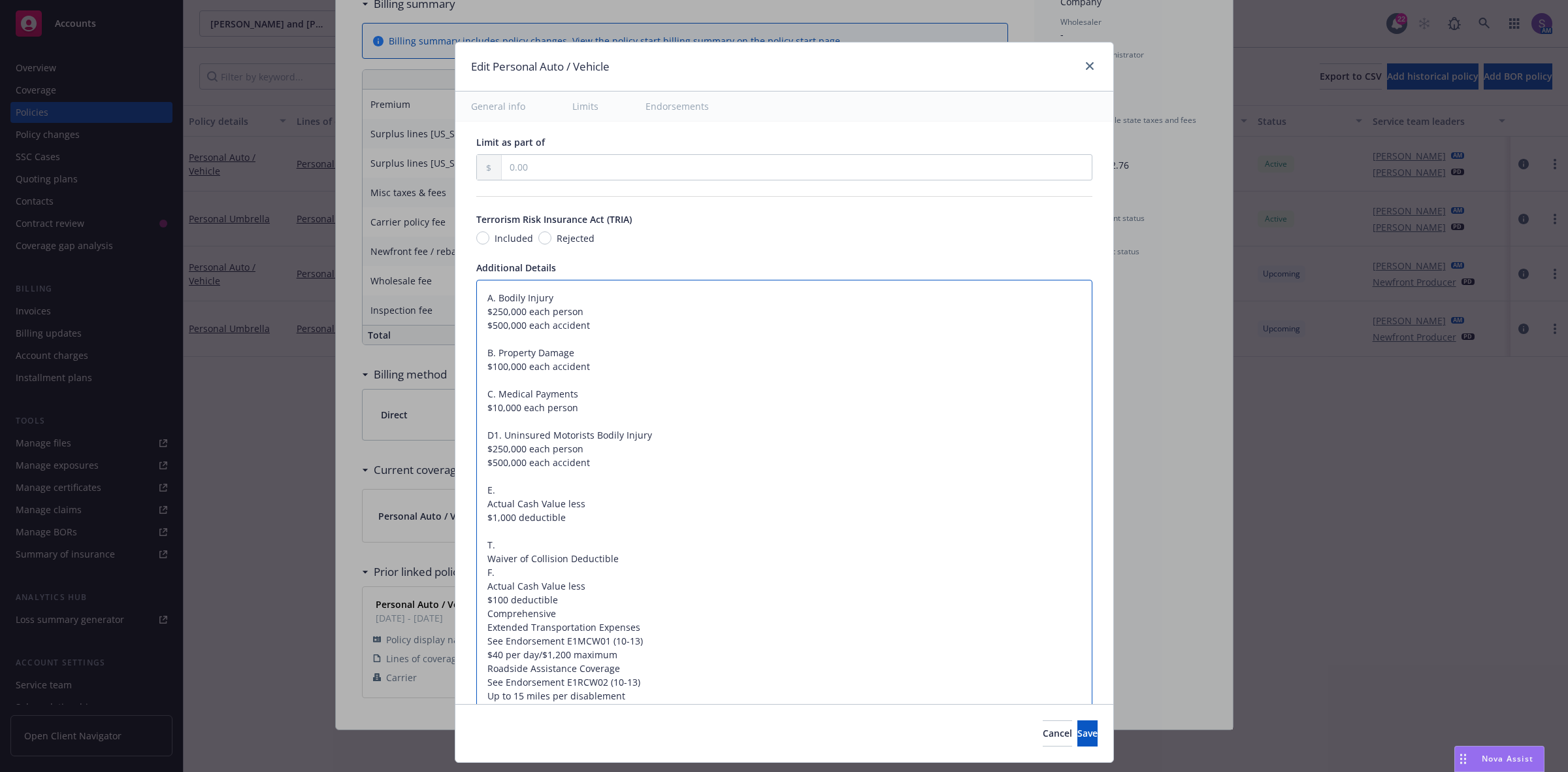
click at [462, 504] on div "Display name Coverage trigger Claims-Made Occurrence Claims-Made and Reported R…" at bounding box center [785, 198] width 658 height 1639
type textarea "x"
type textarea "A. Bodily Injury $250,000 each person $500,000 each accident B. Property Damage…"
type textarea "x"
type textarea "A. Bodily Injury $250,000 each person $500,000 each accident B. Property Damage…"
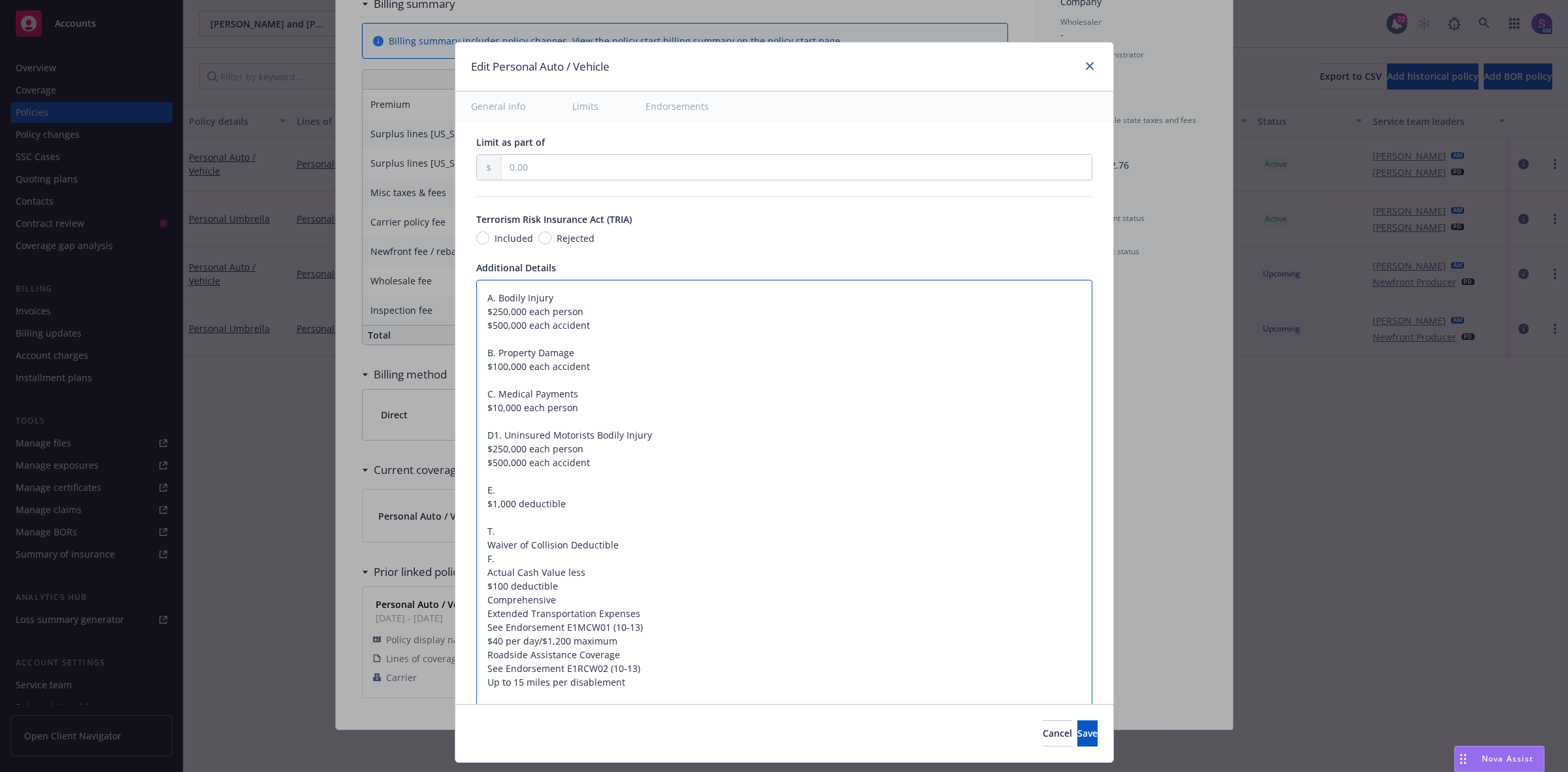
paste textarea "Collision"
type textarea "x"
type textarea "A. Bodily Injury $250,000 each person $500,000 each accident B. Property Damage…"
drag, startPoint x: 544, startPoint y: 570, endPoint x: 465, endPoint y: 572, distance: 79.0
click at [476, 572] on textarea "A. Bodily Injury $250,000 each person $500,000 each accident B. Property Damage…" at bounding box center [784, 558] width 616 height 558
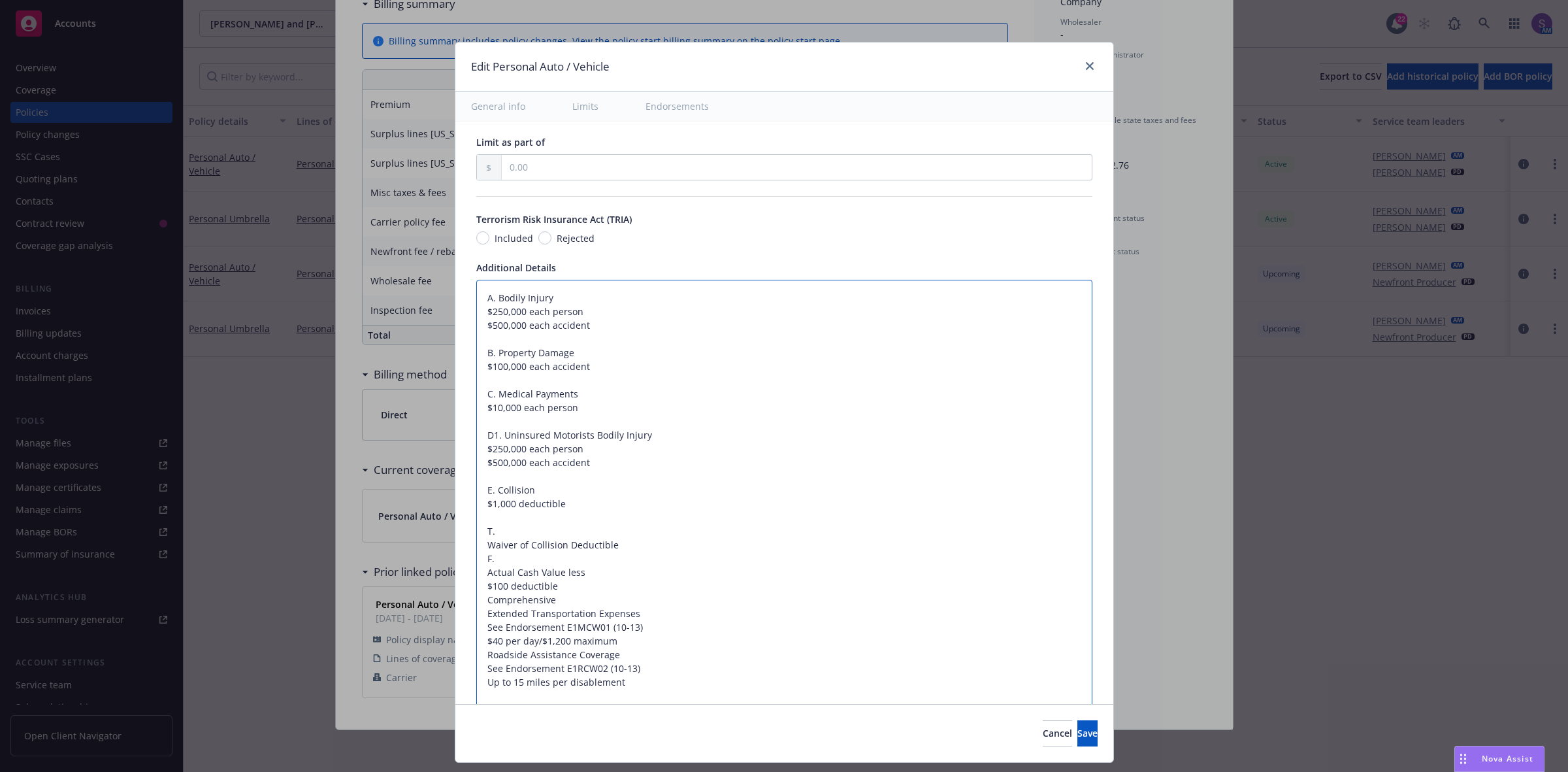
type textarea "x"
type textarea "A. Bodily Injury $250,000 each person $500,000 each accident B. Property Damage…"
type textarea "x"
type textarea "A. Bodily Injury $250,000 each person $500,000 each accident B. Property Damage…"
drag, startPoint x: 477, startPoint y: 588, endPoint x: 430, endPoint y: 588, distance: 47.0
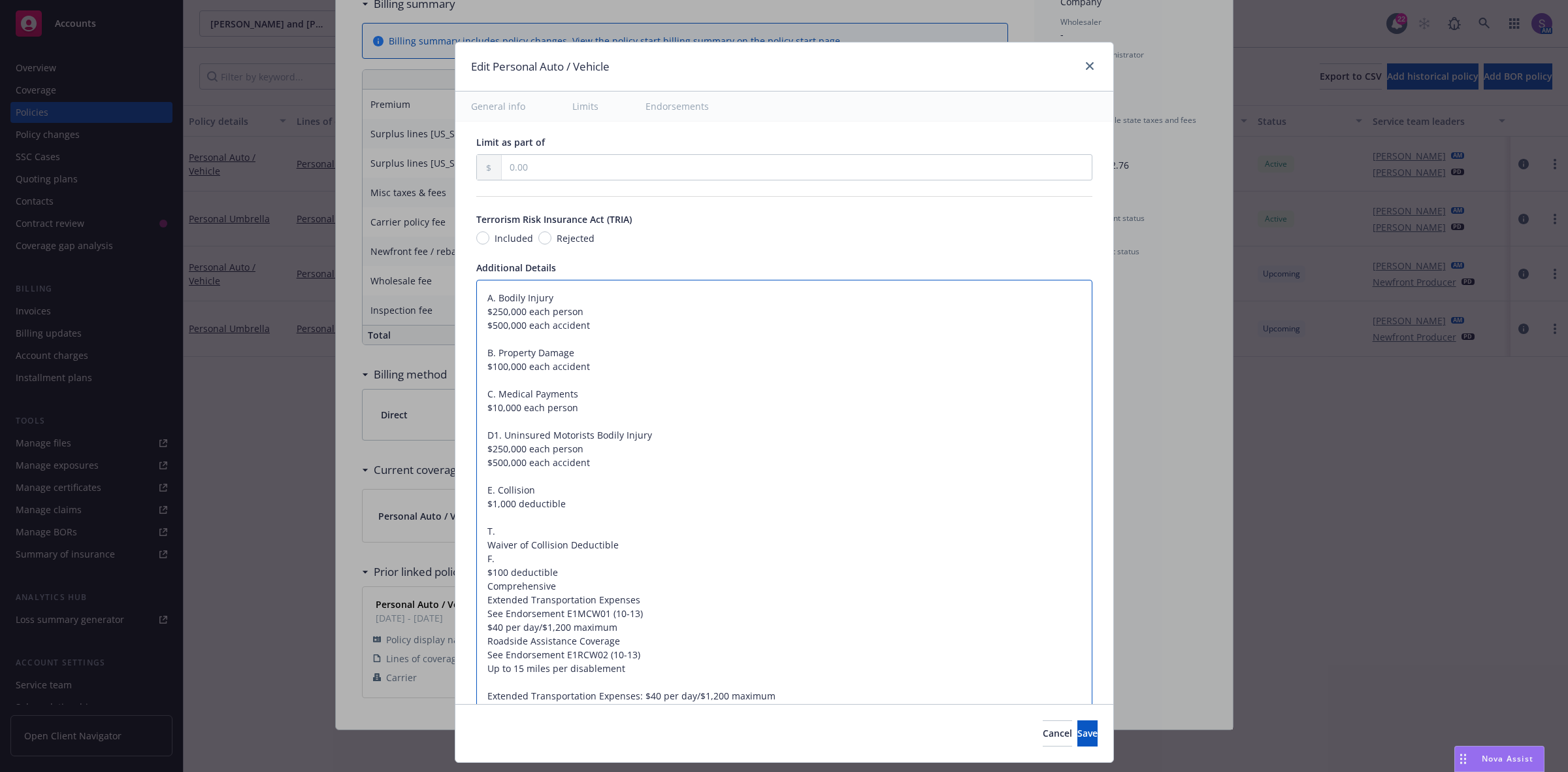
click at [430, 588] on div "Edit Personal Auto / Vehicle General info Limits Endorsements Display name Cove…" at bounding box center [784, 386] width 1568 height 772
type textarea "x"
type textarea "A. Bodily Injury $250,000 each person $500,000 each accident B. Property Damage…"
click at [503, 562] on textarea "A. Bodily Injury $250,000 each person $500,000 each accident B. Property Damage…" at bounding box center [784, 552] width 616 height 545
type textarea "x"
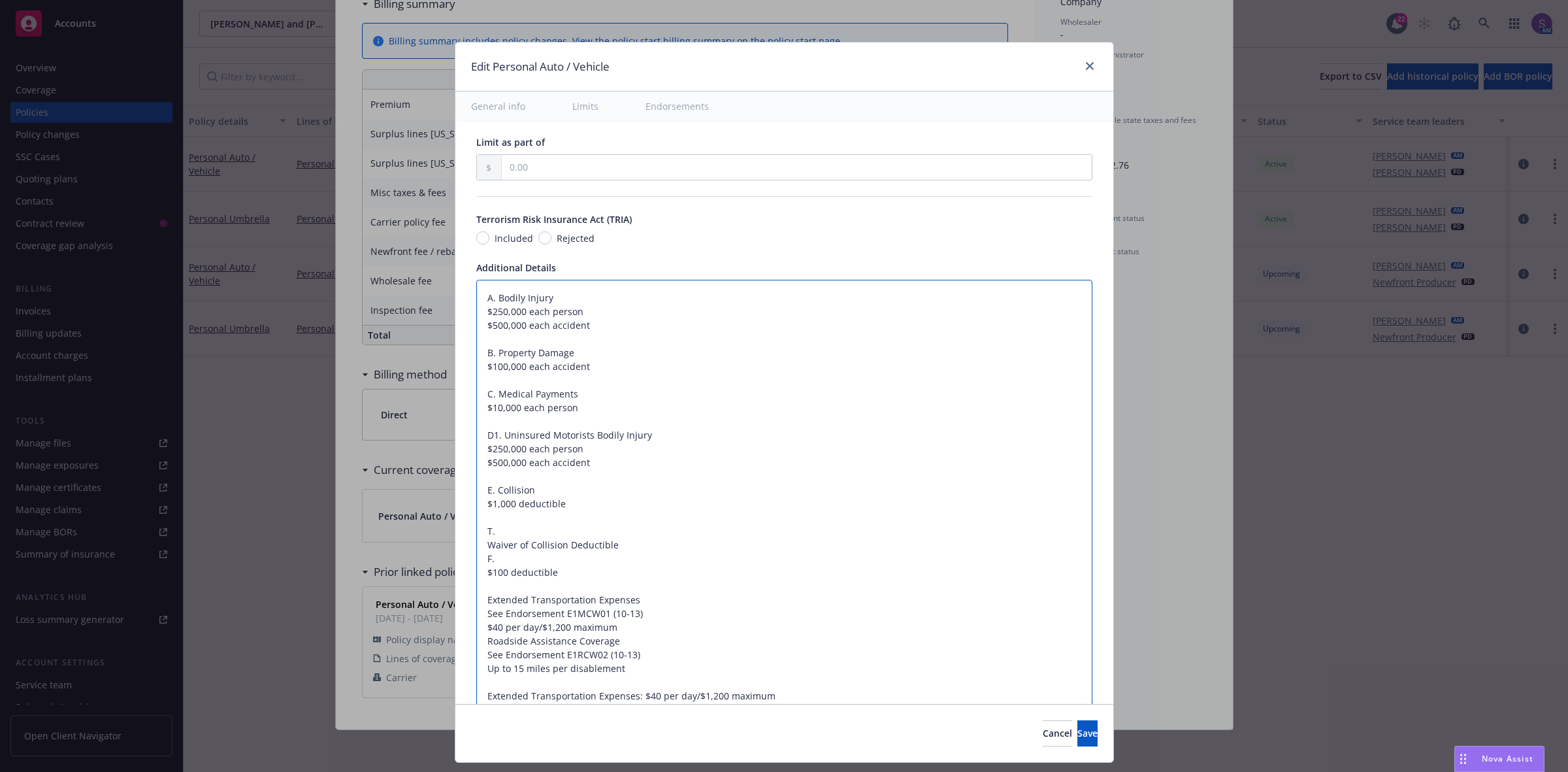
type textarea "A. Bodily Injury $250,000 each person $500,000 each accident B. Property Damage…"
paste textarea "Comprehensive"
type textarea "x"
type textarea "A. Bodily Injury $250,000 each person $500,000 each accident B. Property Damage…"
drag, startPoint x: 550, startPoint y: 575, endPoint x: 475, endPoint y: 565, distance: 75.7
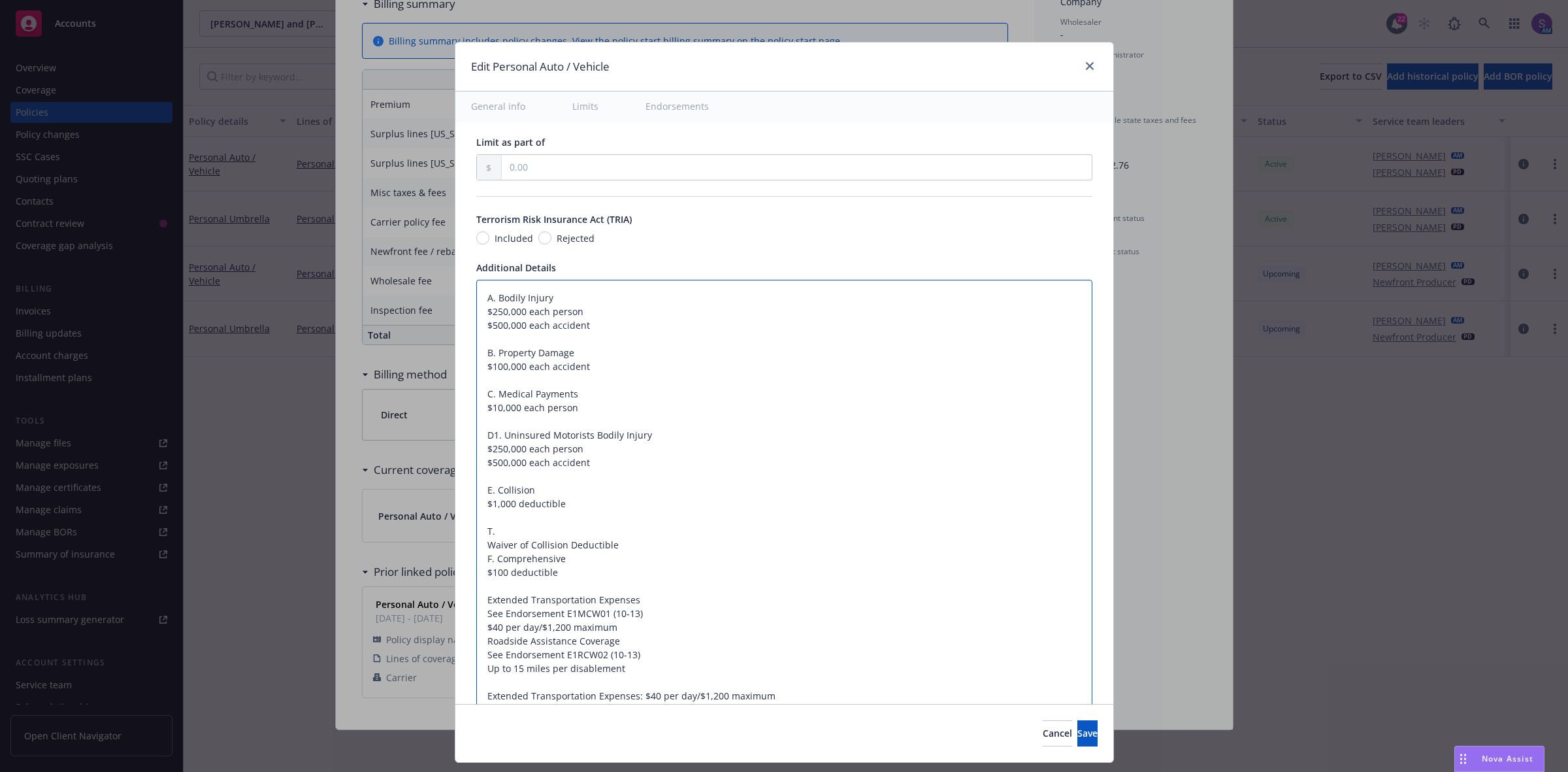
click at [476, 565] on textarea "A. Bodily Injury $250,000 each person $500,000 each accident B. Property Damage…" at bounding box center [784, 552] width 616 height 545
type textarea "x"
type textarea "A. Bodily Injury $250,000 each person $500,000 each accident B. Property Damage…"
click at [571, 508] on textarea "A. Bodily Injury $250,000 each person $500,000 each accident B. Property Damage…" at bounding box center [784, 545] width 616 height 531
type textarea "x"
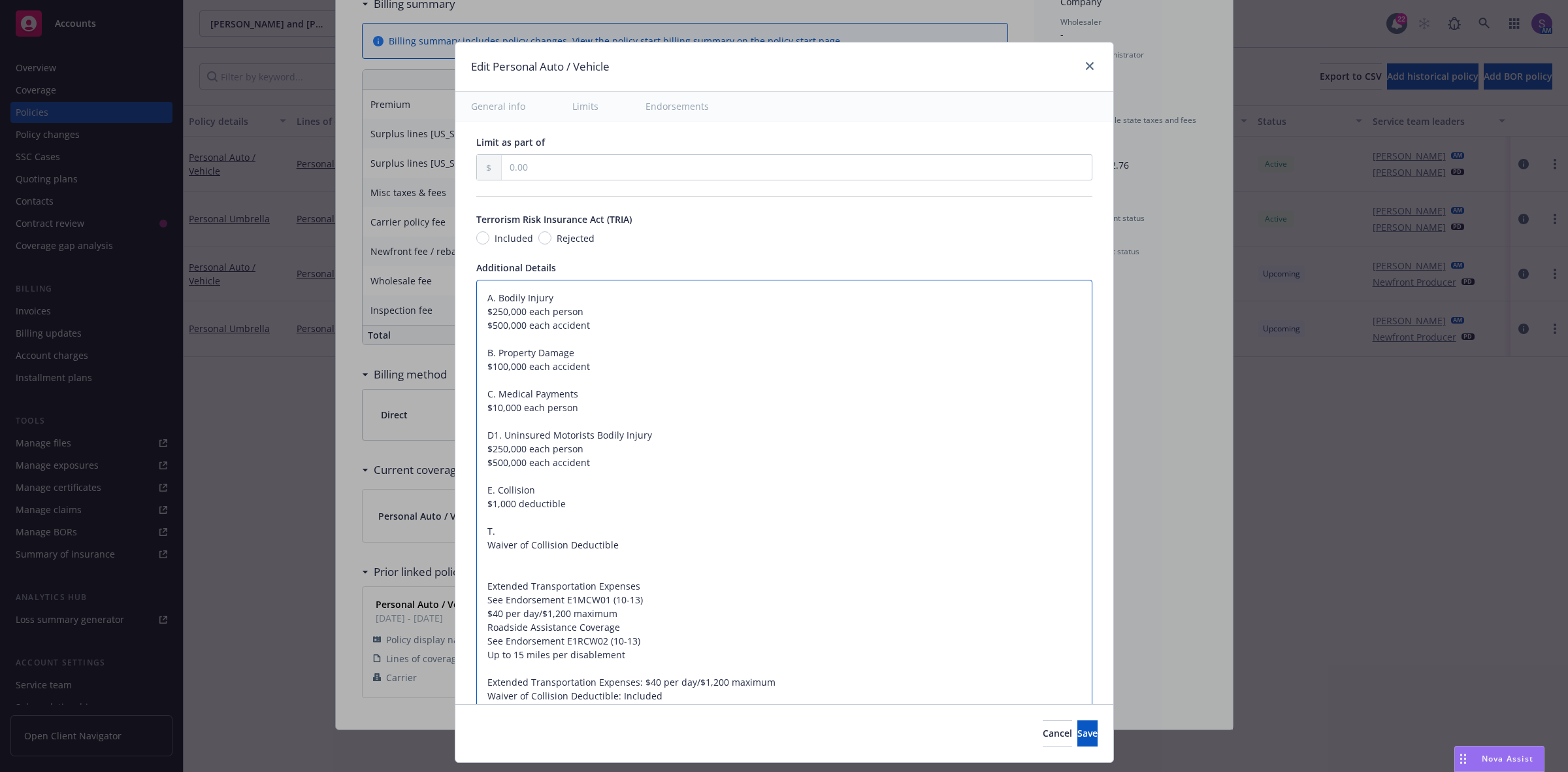
type textarea "A. Bodily Injury $250,000 each person $500,000 each accident B. Property Damage…"
paste textarea "F. Comprehensive $100 deductible"
type textarea "x"
type textarea "A. Bodily Injury $250,000 each person $500,000 each accident B. Property Damage…"
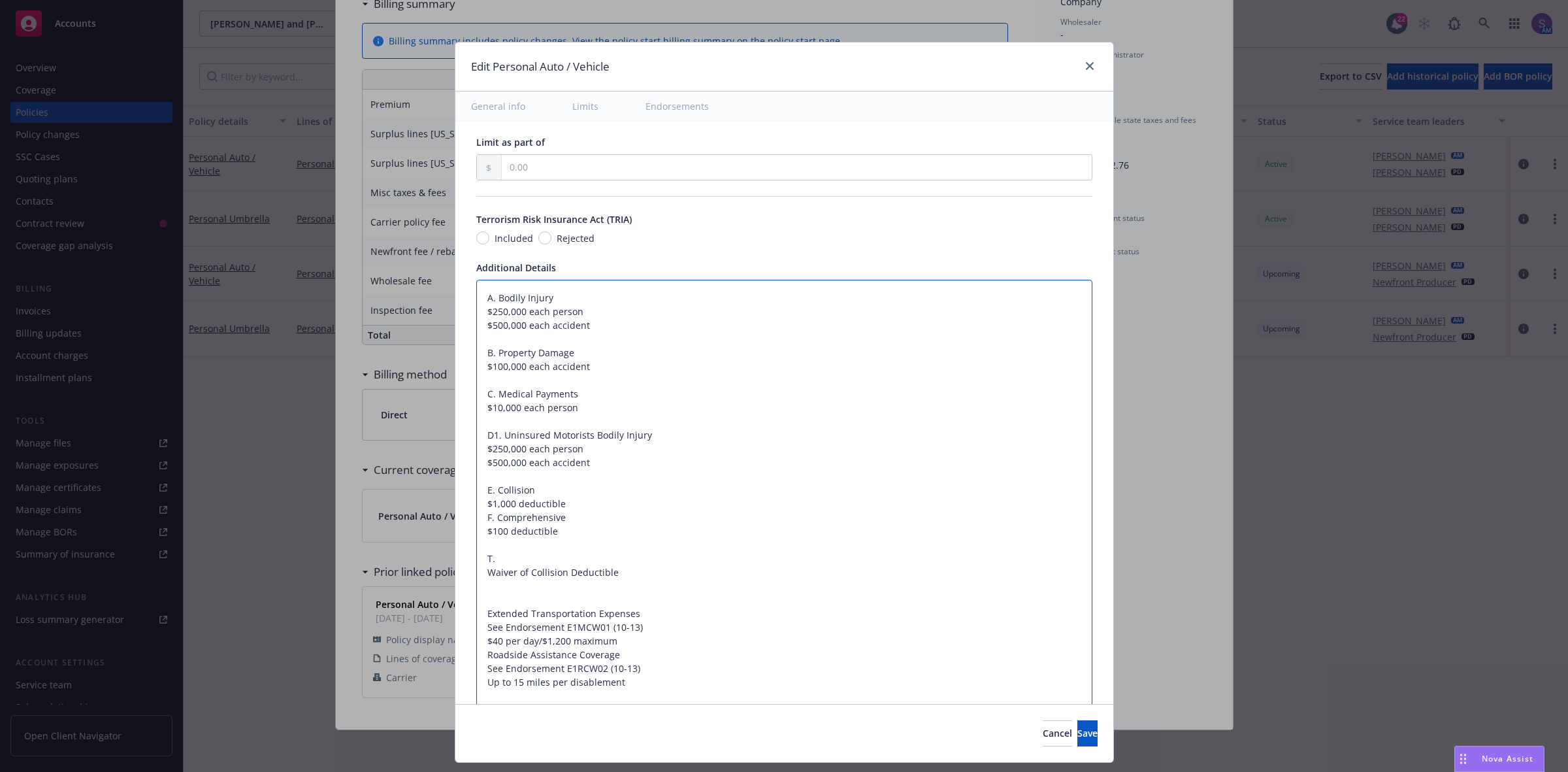
click at [560, 508] on textarea "A. Bodily Injury $250,000 each person $500,000 each accident B. Property Damage…" at bounding box center [784, 558] width 616 height 558
type textarea "x"
type textarea "A. Bodily Injury $250,000 each person $500,000 each accident B. Property Damage…"
click at [477, 589] on textarea "A. Bodily Injury $250,000 each person $500,000 each accident B. Property Damage…" at bounding box center [784, 565] width 616 height 572
type textarea "x"
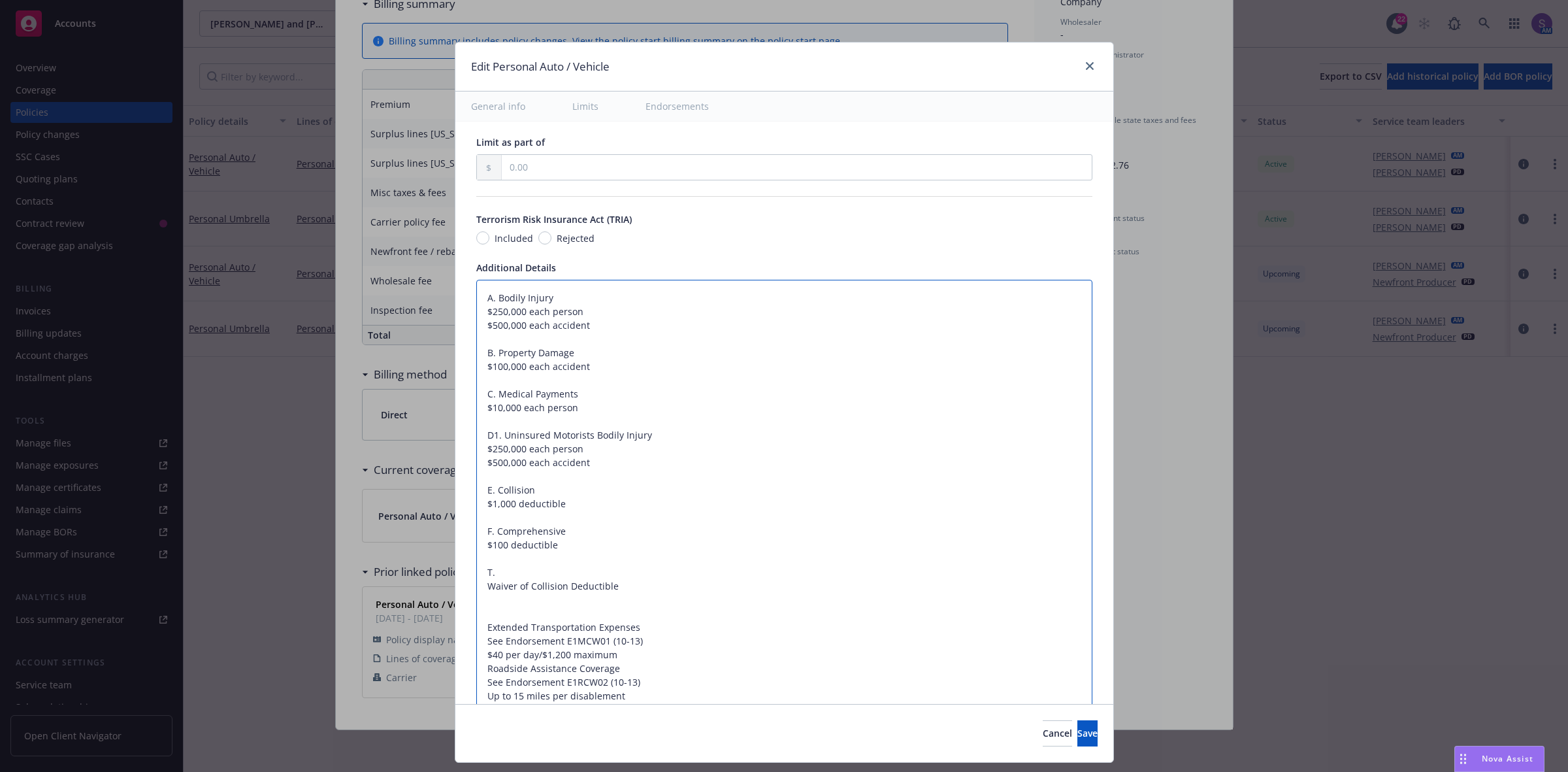
type textarea "A. Bodily Injury $250,000 each person $500,000 each accident B. Property Damage…"
type textarea "x"
type textarea "A. Bodily Injury $250,000 each person $500,000 each accident B. Property Damage…"
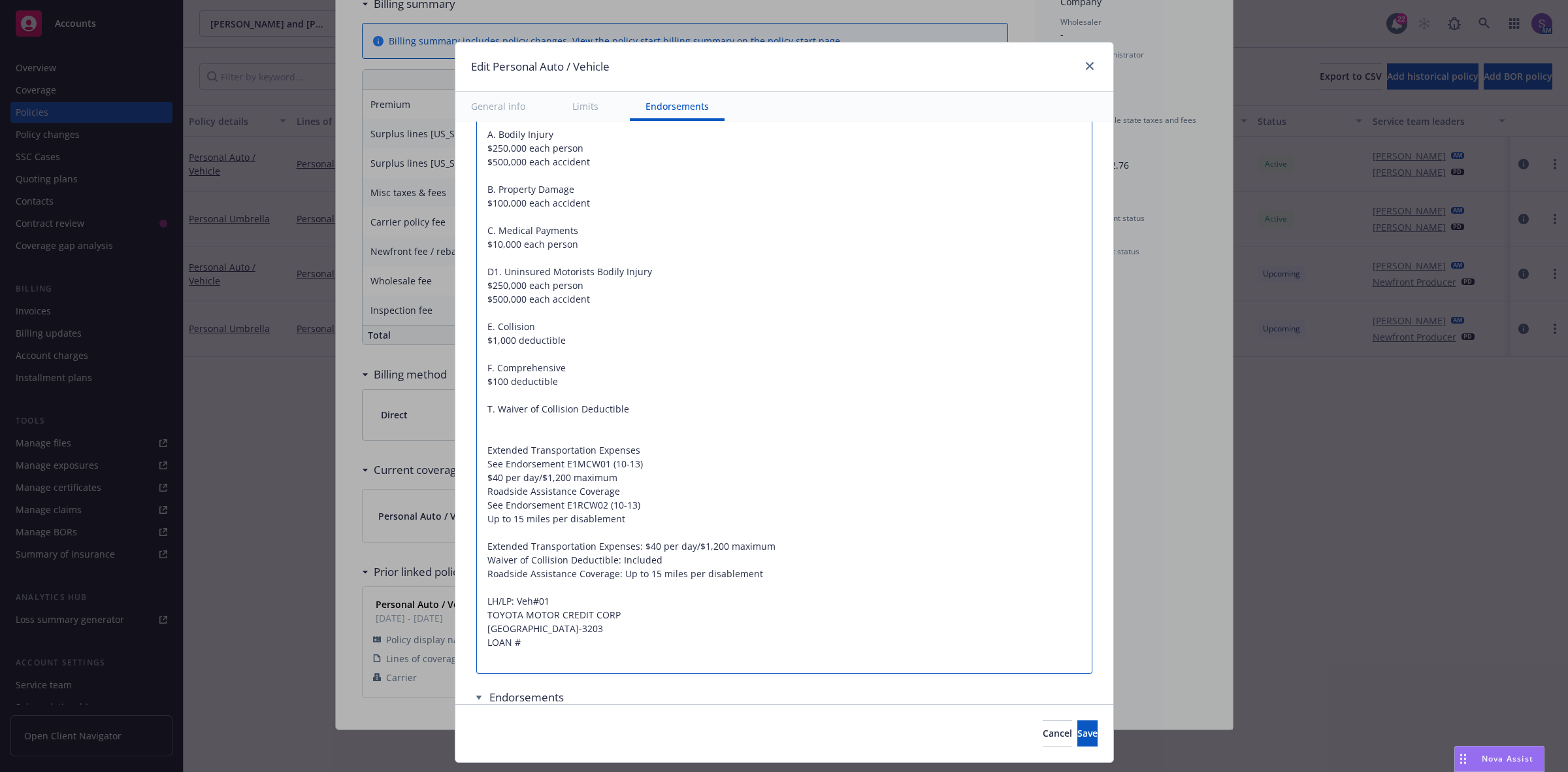
drag, startPoint x: 602, startPoint y: 563, endPoint x: 667, endPoint y: 563, distance: 65.0
click at [667, 563] on textarea "A. Bodily Injury $250,000 each person $500,000 each accident B. Property Damage…" at bounding box center [784, 395] width 616 height 558
type textarea "x"
type textarea "A. Bodily Injury $250,000 each person $500,000 each accident B. Property Damage…"
click at [639, 412] on textarea "A. Bodily Injury $250,000 each person $500,000 each accident B. Property Damage…" at bounding box center [784, 395] width 616 height 558
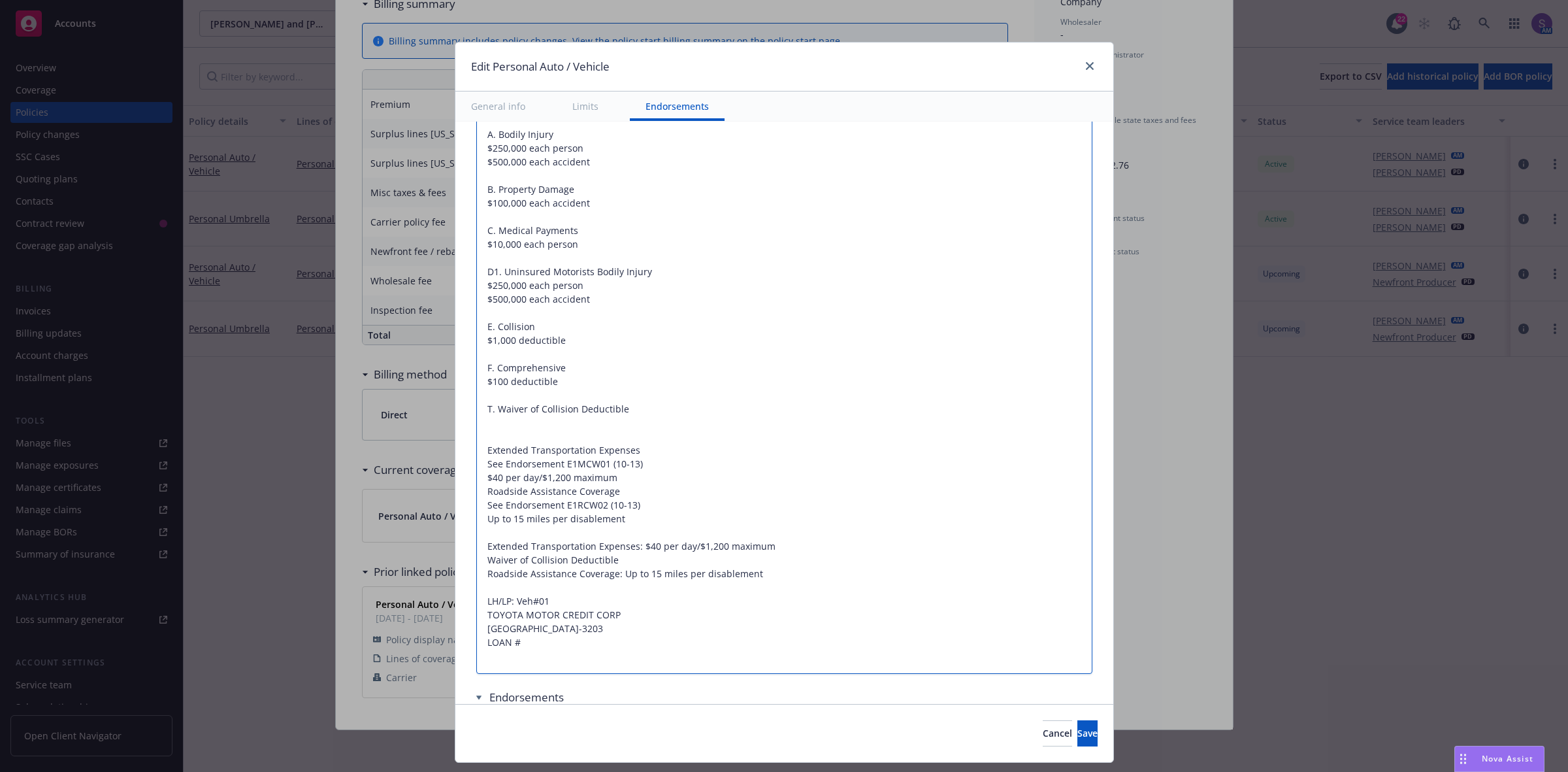
type textarea "x"
type textarea "A. Bodily Injury $250,000 each person $500,000 each accident B. Property Damage…"
type textarea "x"
type textarea "A. Bodily Injury $250,000 each person $500,000 each accident B. Property Damage…"
paste textarea ": Included"
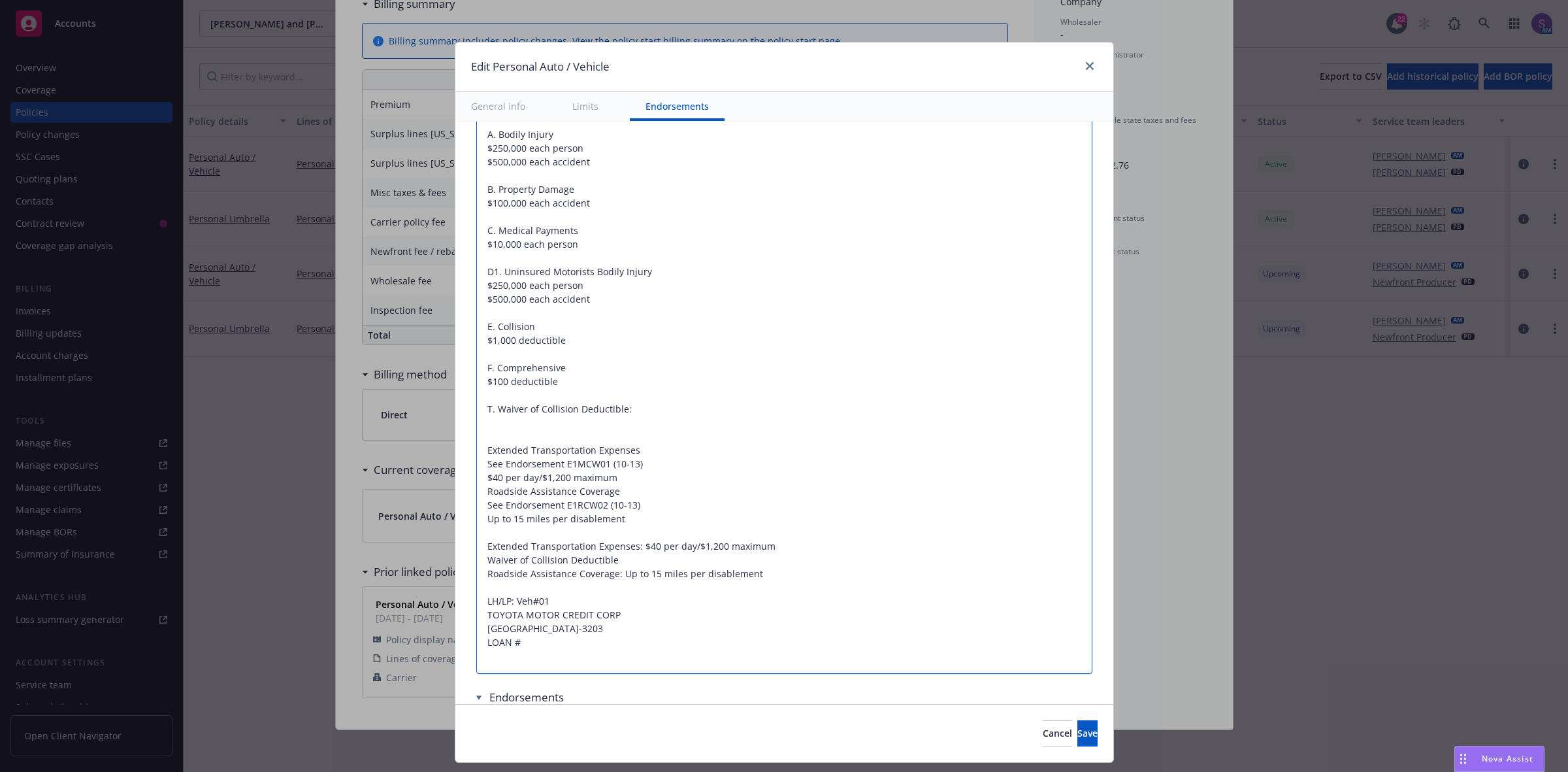
type textarea "x"
type textarea "A. Bodily Injury $250,000 each person $500,000 each accident B. Property Damage…"
drag, startPoint x: 639, startPoint y: 466, endPoint x: 462, endPoint y: 471, distance: 177.1
click at [462, 471] on div "Display name Coverage trigger Claims-Made Occurrence Claims-Made and Reported R…" at bounding box center [785, 28] width 658 height 1626
type textarea "x"
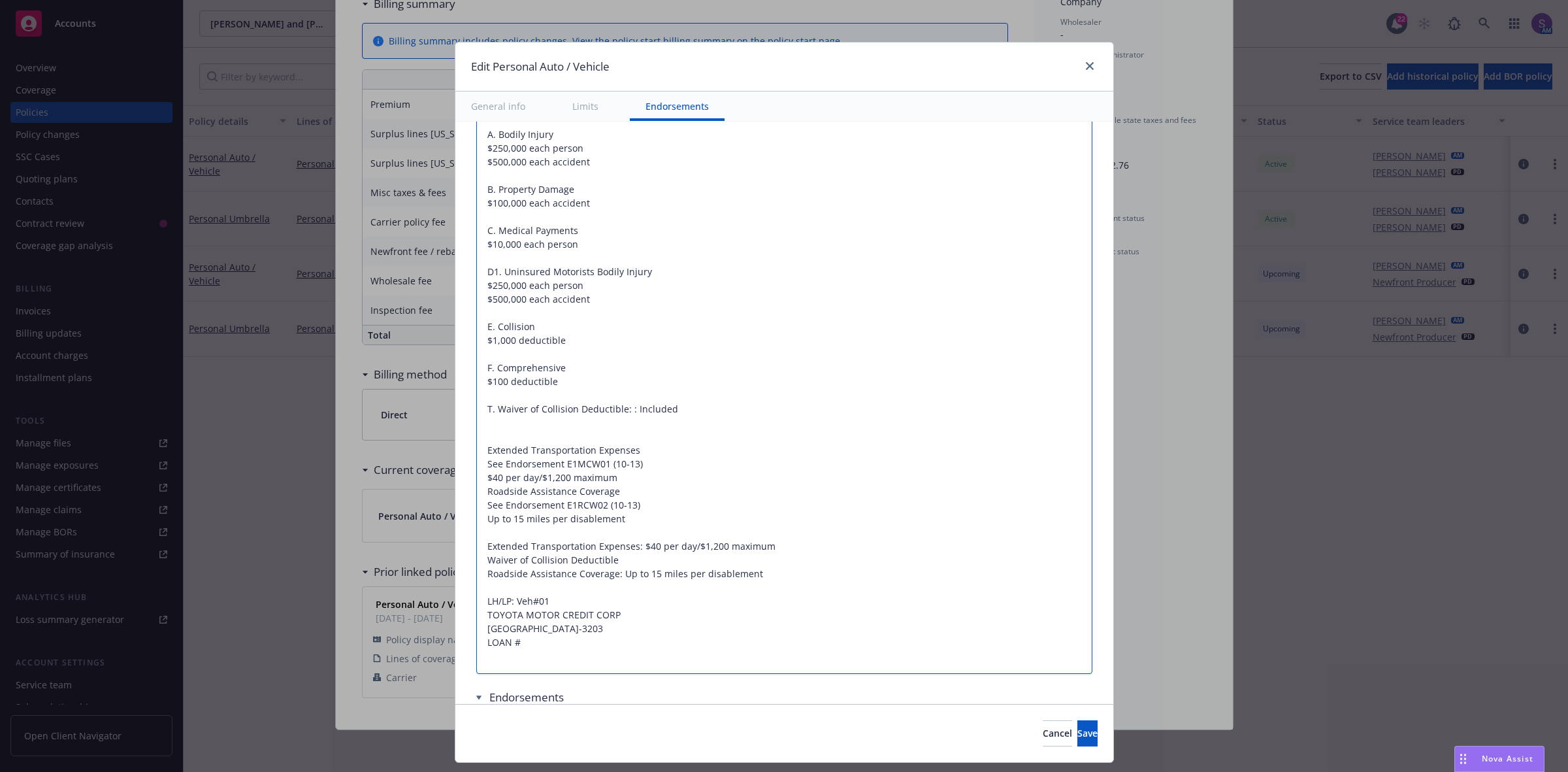
type textarea "A. Bodily Injury $250,000 each person $500,000 each accident B. Property Damage…"
type textarea "x"
type textarea "A. Bodily Injury $250,000 each person $500,000 each accident B. Property Damage…"
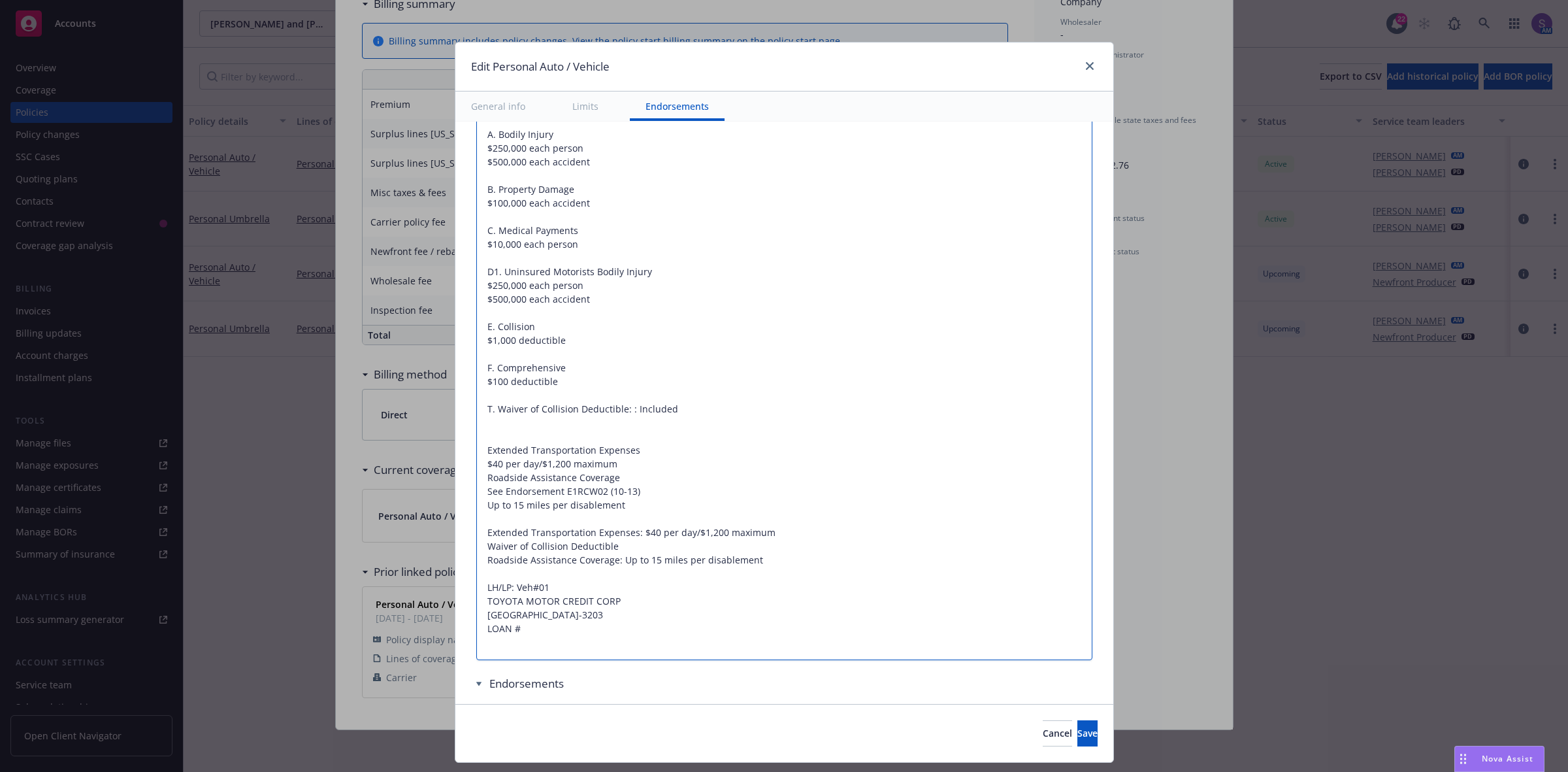
click at [493, 435] on textarea "A. Bodily Injury $250,000 each person $500,000 each accident B. Property Damage…" at bounding box center [784, 389] width 616 height 545
type textarea "x"
type textarea "A. Bodily Injury $250,000 each person $500,000 each accident B. Property Damage…"
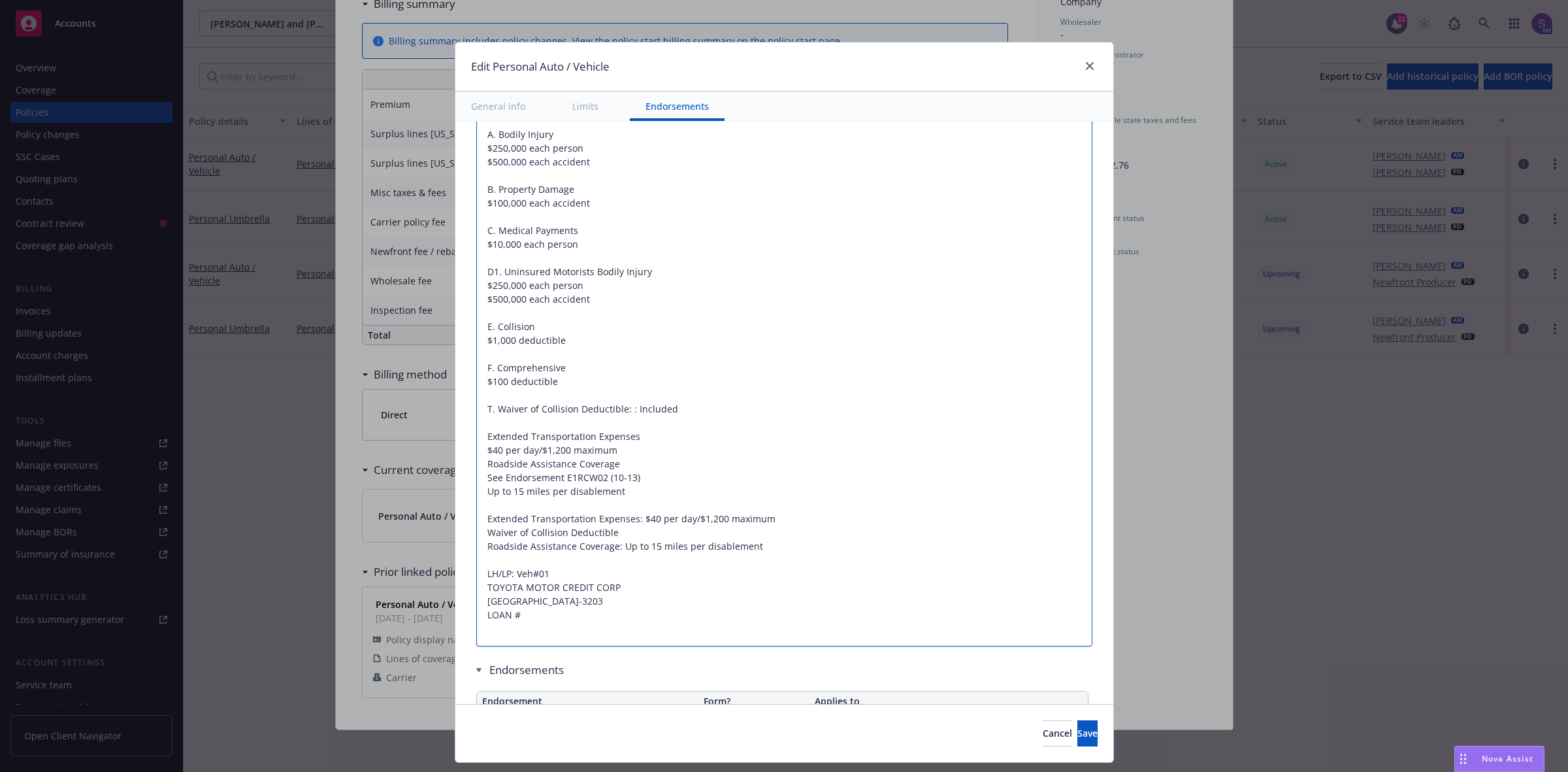
type textarea "x"
type textarea "A. Bodily Injury $250,000 each person $500,000 each accident B. Property Damage…"
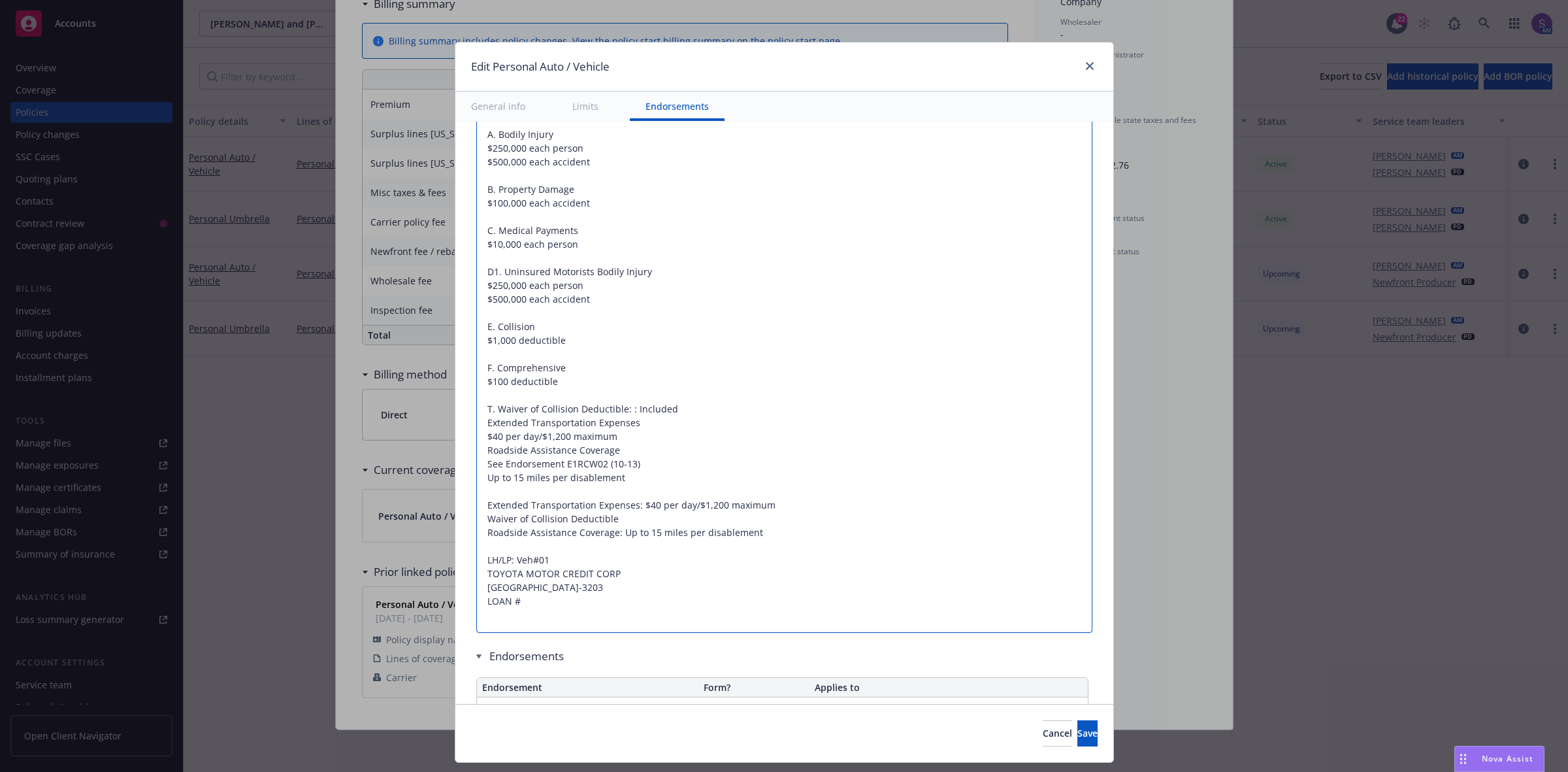
click at [476, 441] on textarea "A. Bodily Injury $250,000 each person $500,000 each accident B. Property Damage…" at bounding box center [784, 375] width 616 height 517
type textarea "x"
type textarea "A. Bodily Injury $250,000 each person $500,000 each accident B. Property Damage…"
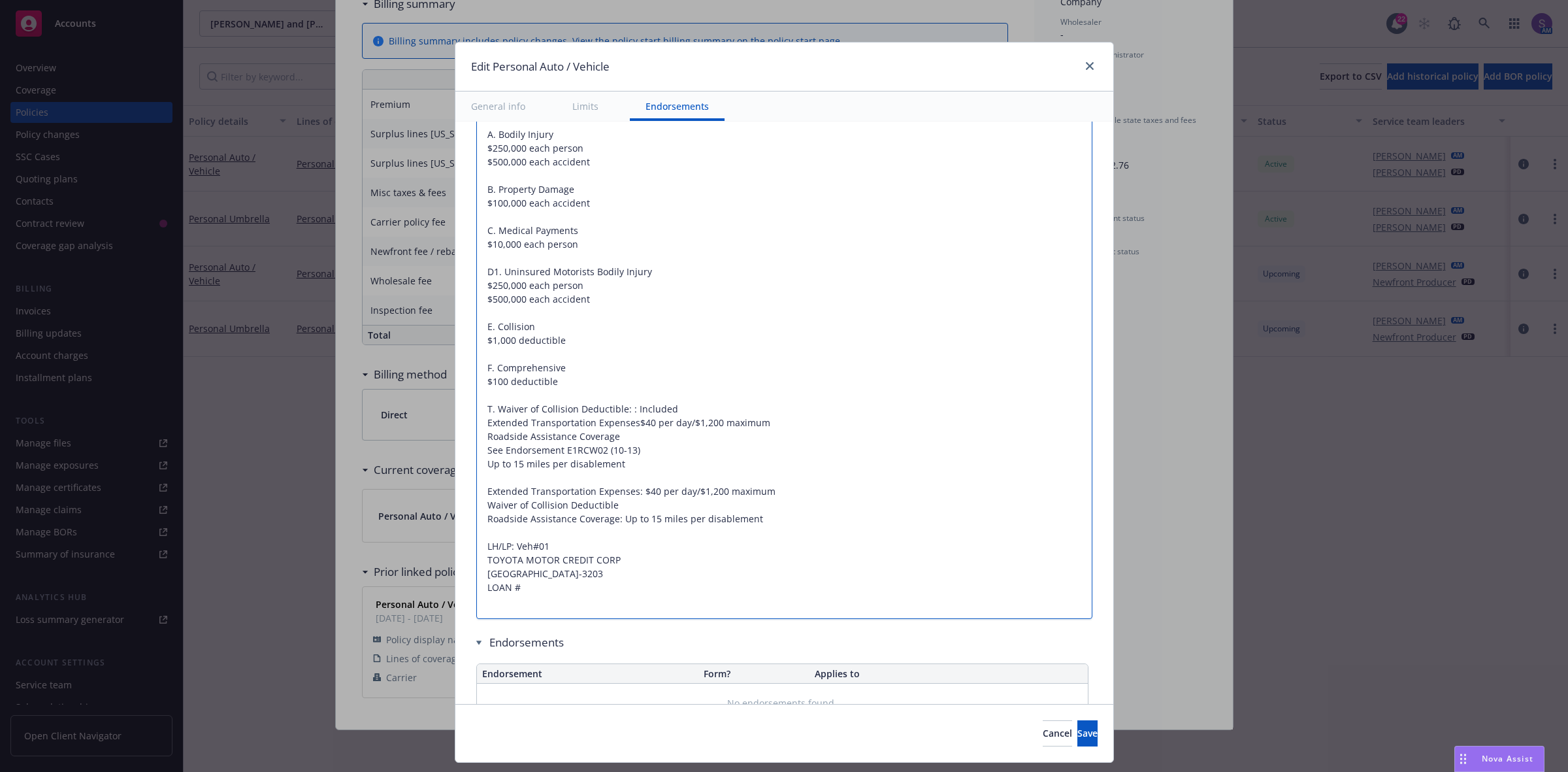
type textarea "x"
type textarea "A. Bodily Injury $250,000 each person $500,000 each accident B. Property Damage…"
type textarea "x"
type textarea "A. Bodily Injury $250,000 each person $500,000 each accident B. Property Damage…"
drag, startPoint x: 644, startPoint y: 451, endPoint x: 458, endPoint y: 451, distance: 186.0
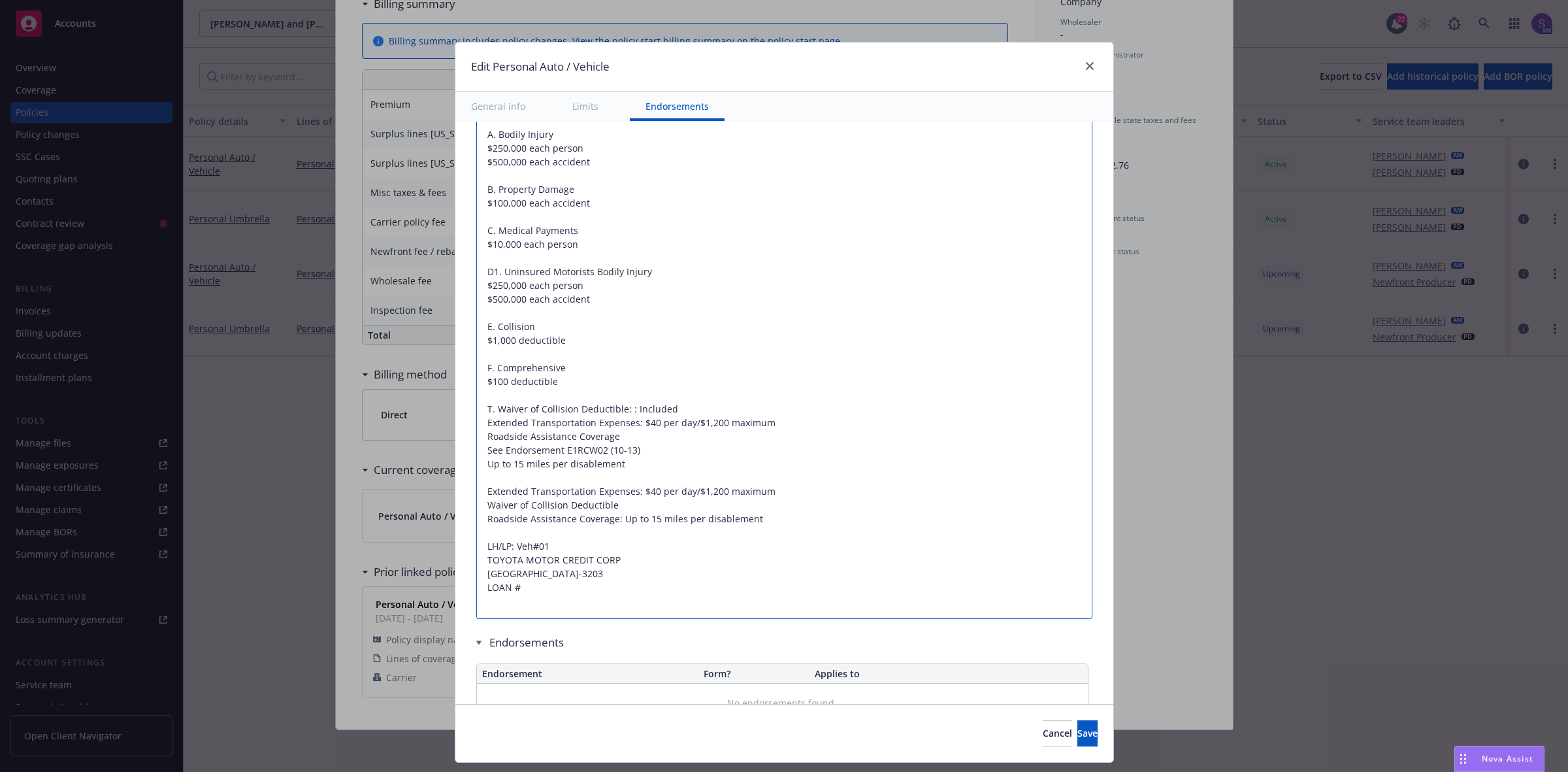
click at [458, 451] on div "Display name Coverage trigger Claims-Made Occurrence Claims-Made and Reported R…" at bounding box center [785, 0] width 658 height 1571
type textarea "x"
type textarea "A. Bodily Injury $250,000 each person $500,000 each accident B. Property Damage…"
type textarea "x"
type textarea "A. Bodily Injury $250,000 each person $500,000 each accident B. Property Damage…"
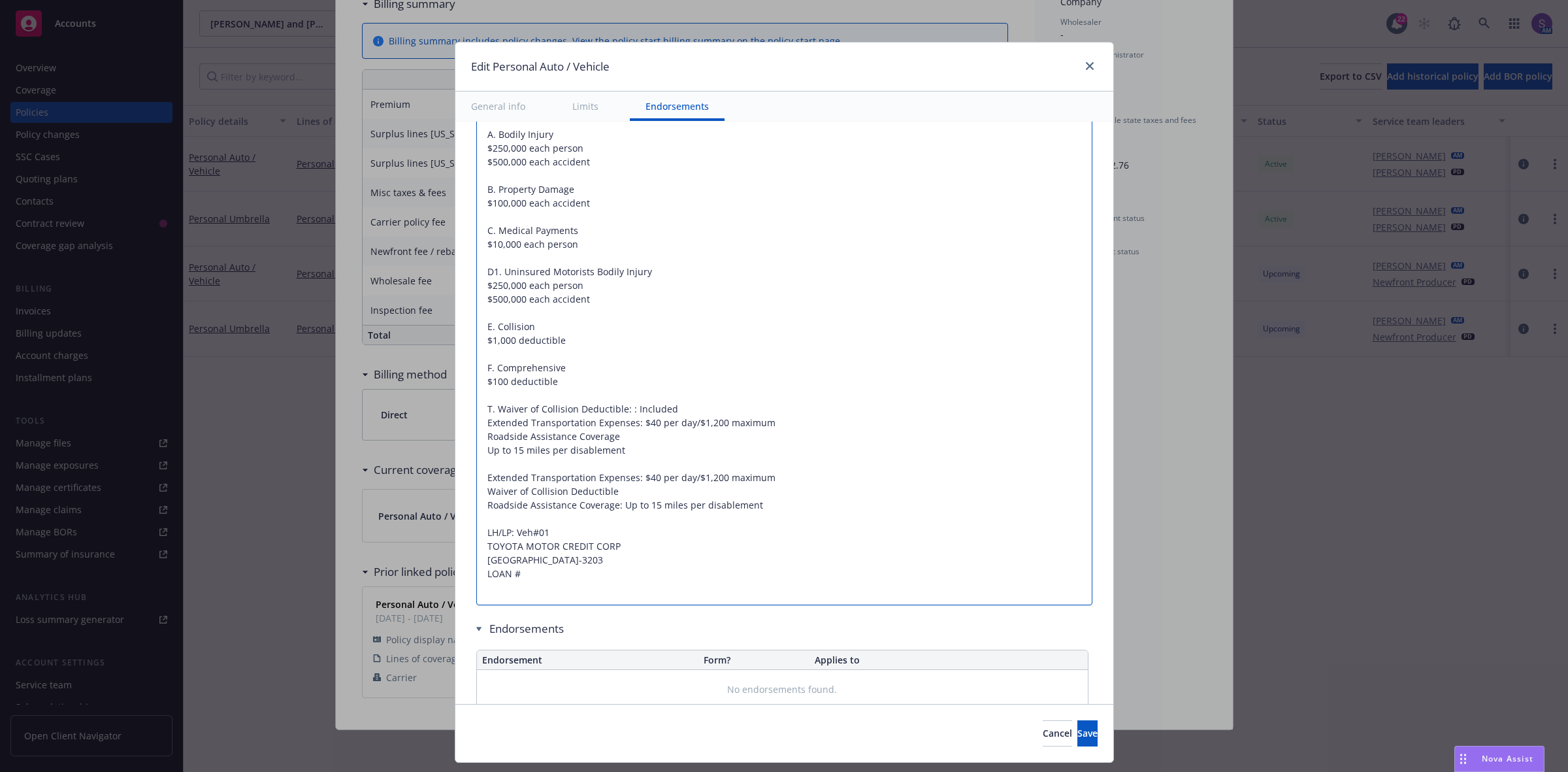
type textarea "x"
type textarea "A. Bodily Injury $250,000 each person $500,000 each accident B. Property Damage…"
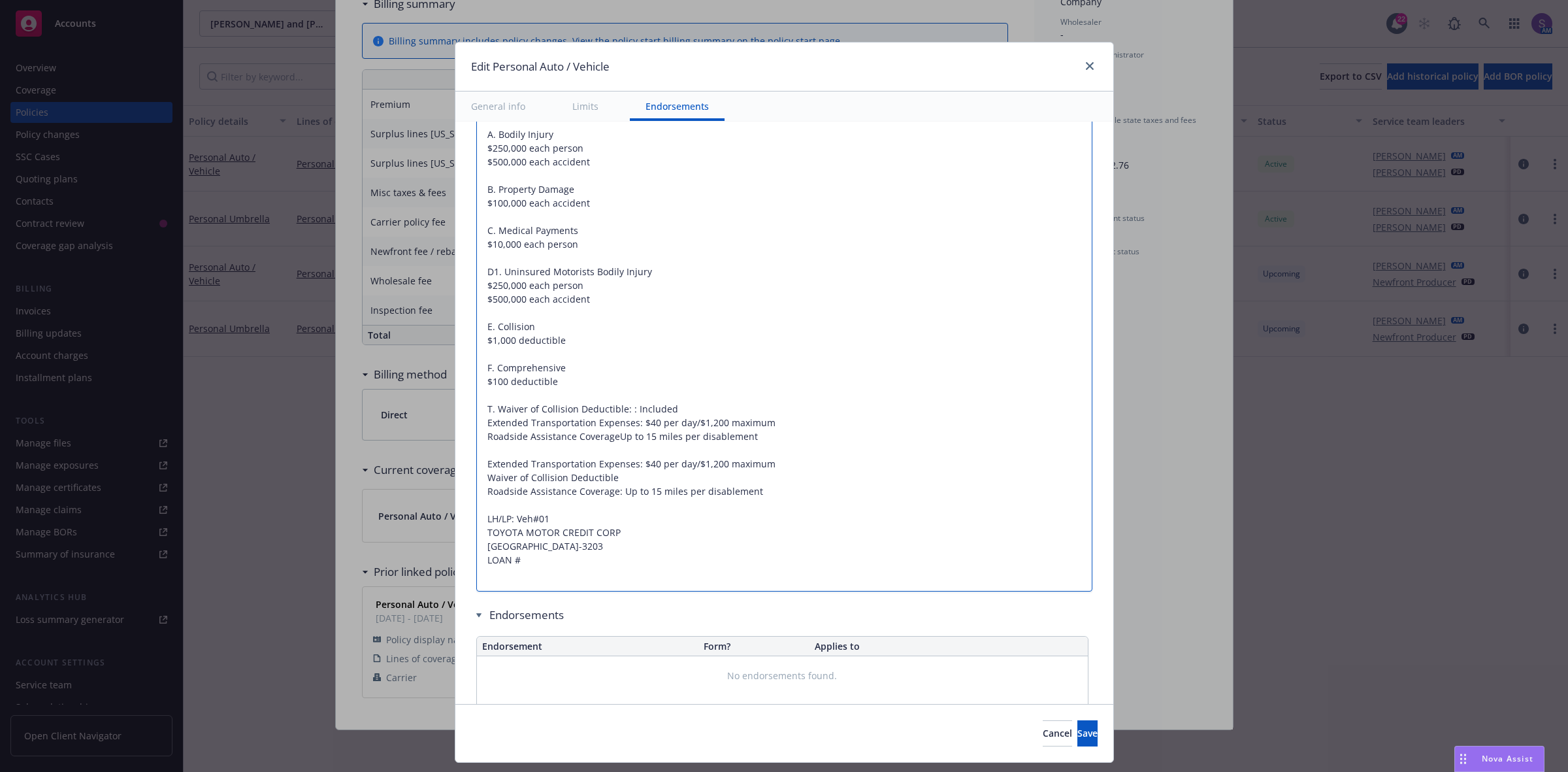
type textarea "x"
type textarea "A. Bodily Injury $250,000 each person $500,000 each accident B. Property Damage…"
type textarea "x"
type textarea "A. Bodily Injury $250,000 each person $500,000 each accident B. Property Damage…"
drag, startPoint x: 783, startPoint y: 490, endPoint x: 469, endPoint y: 452, distance: 316.3
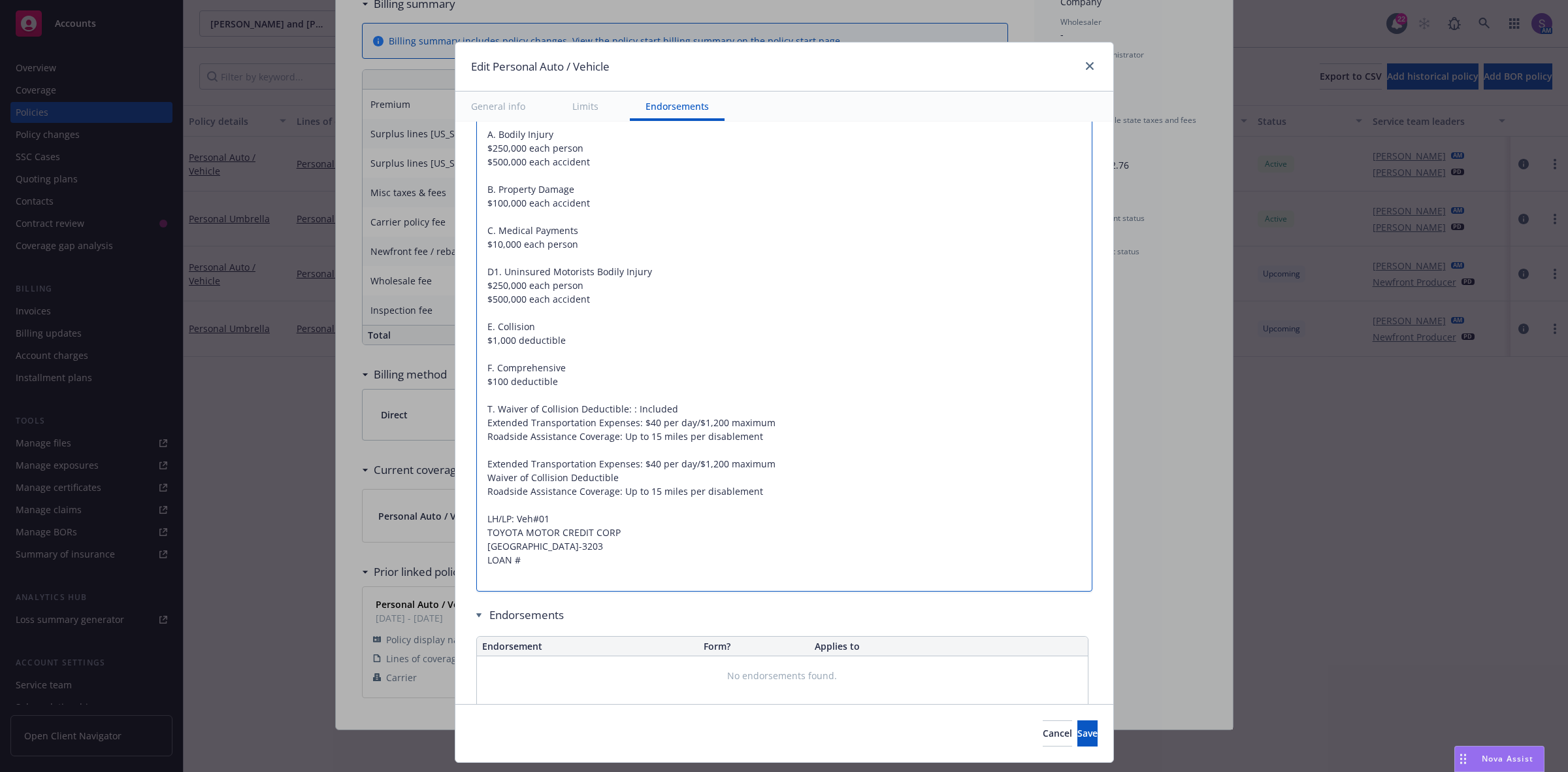
click at [476, 452] on textarea "A. Bodily Injury $250,000 each person $500,000 each accident B. Property Damage…" at bounding box center [784, 354] width 616 height 476
type textarea "x"
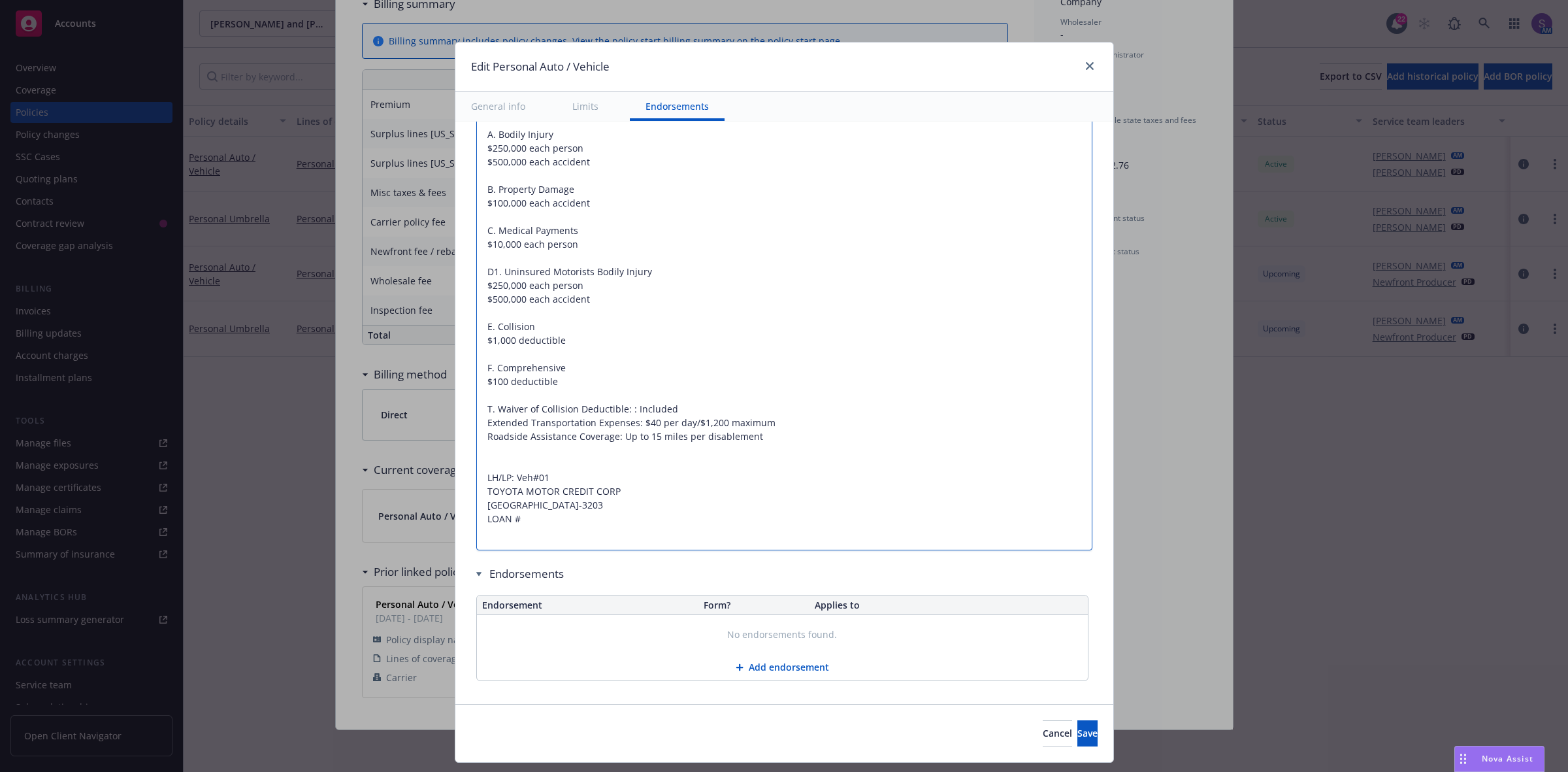
type textarea "A. Bodily Injury $250,000 each person $500,000 each accident B. Property Damage…"
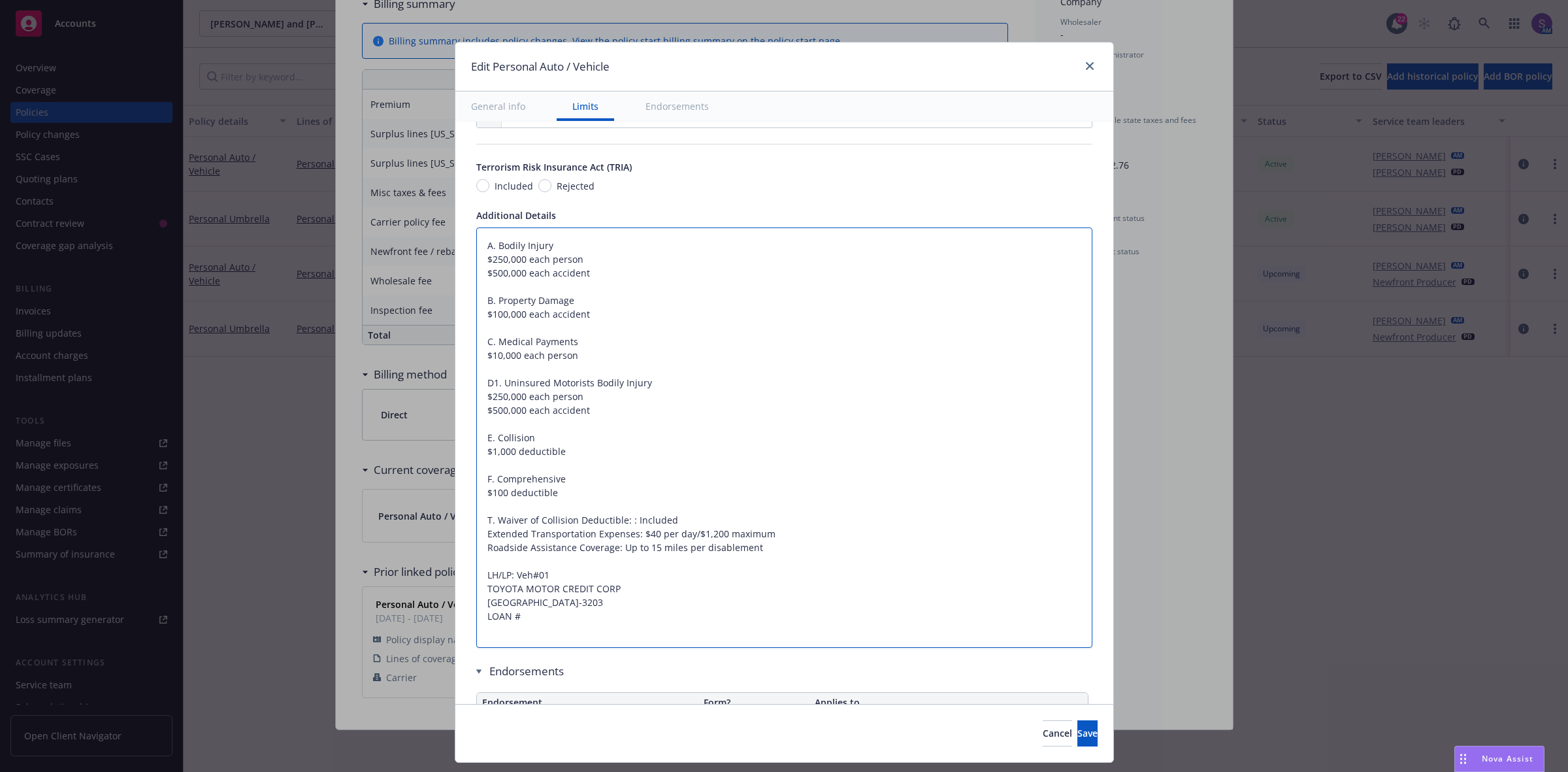
type textarea "x"
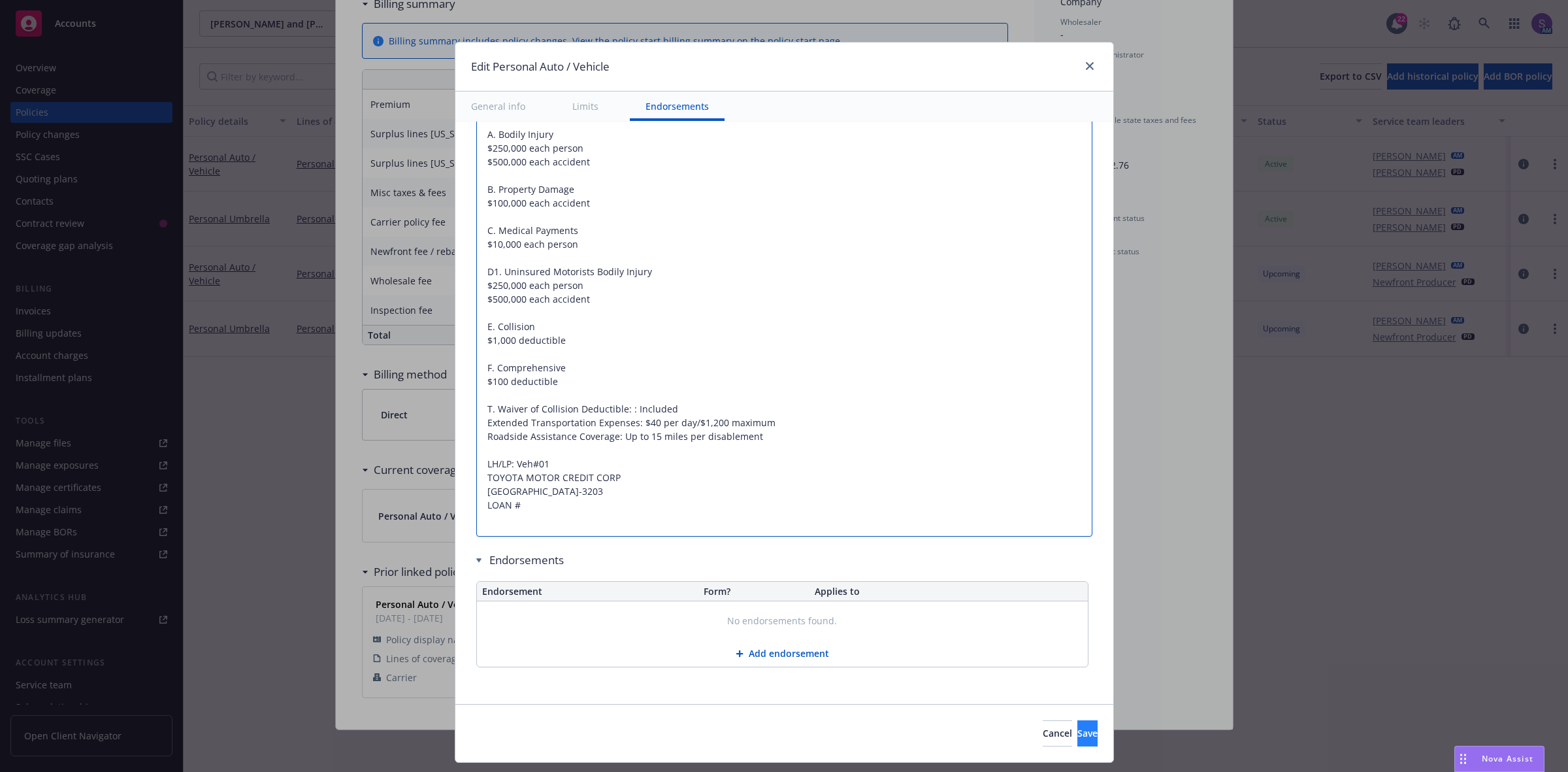
type textarea "A. Bodily Injury $250,000 each person $500,000 each accident B. Property Damage…"
click at [1078, 731] on span "Save" at bounding box center [1088, 732] width 21 height 12
type textarea "x"
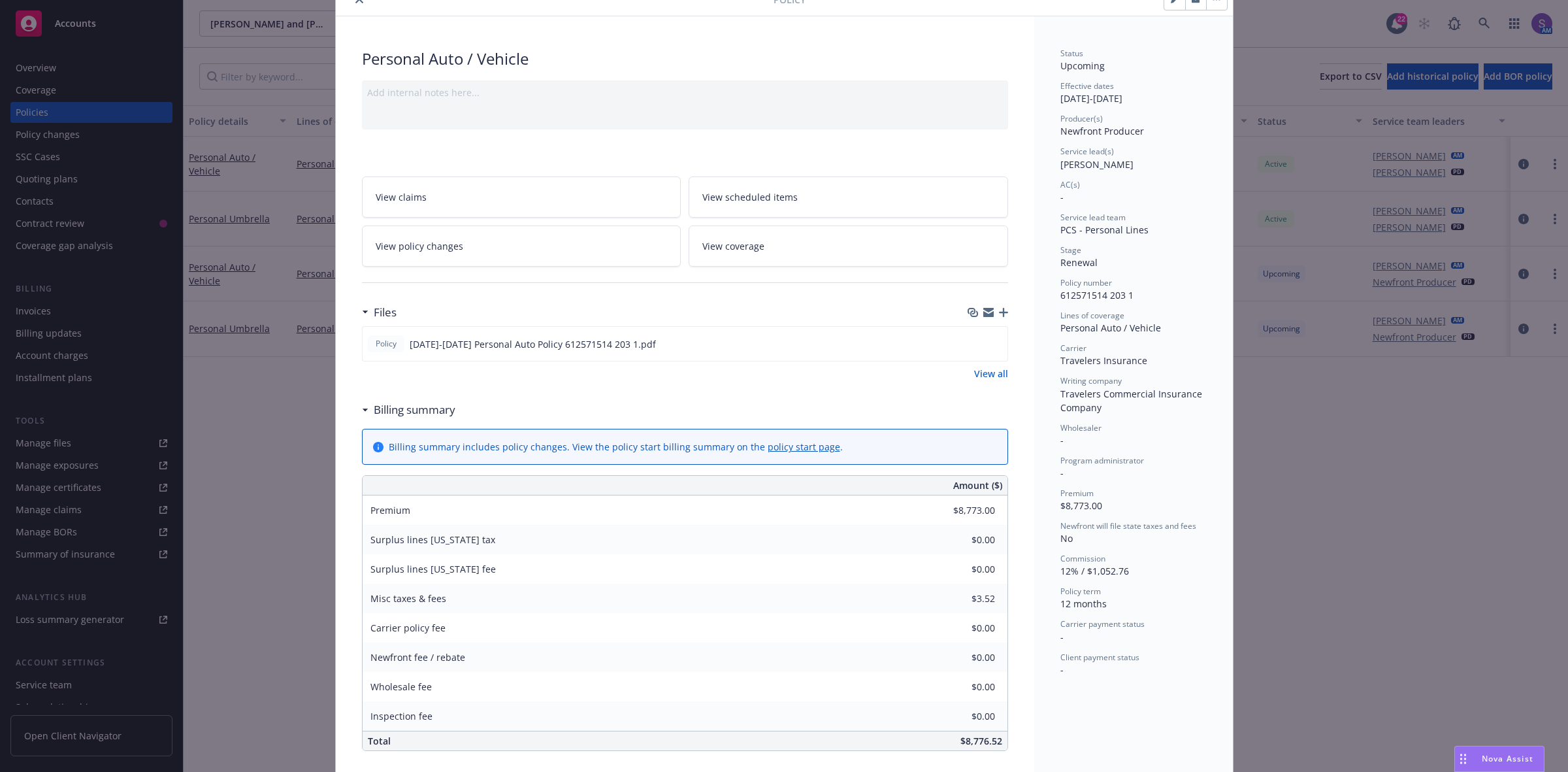
scroll to position [0, 0]
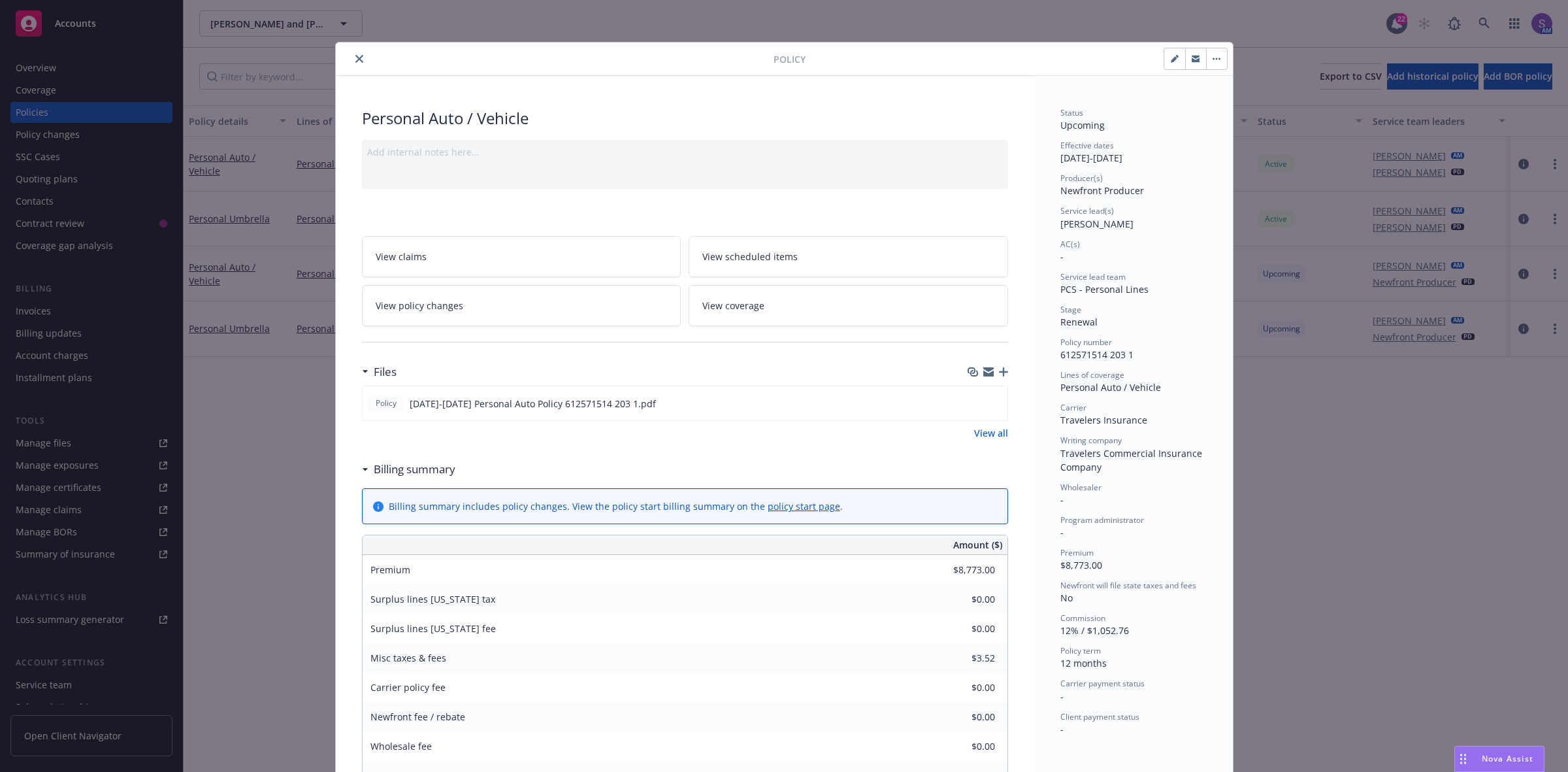
click at [355, 59] on icon "close" at bounding box center [359, 59] width 7 height 7
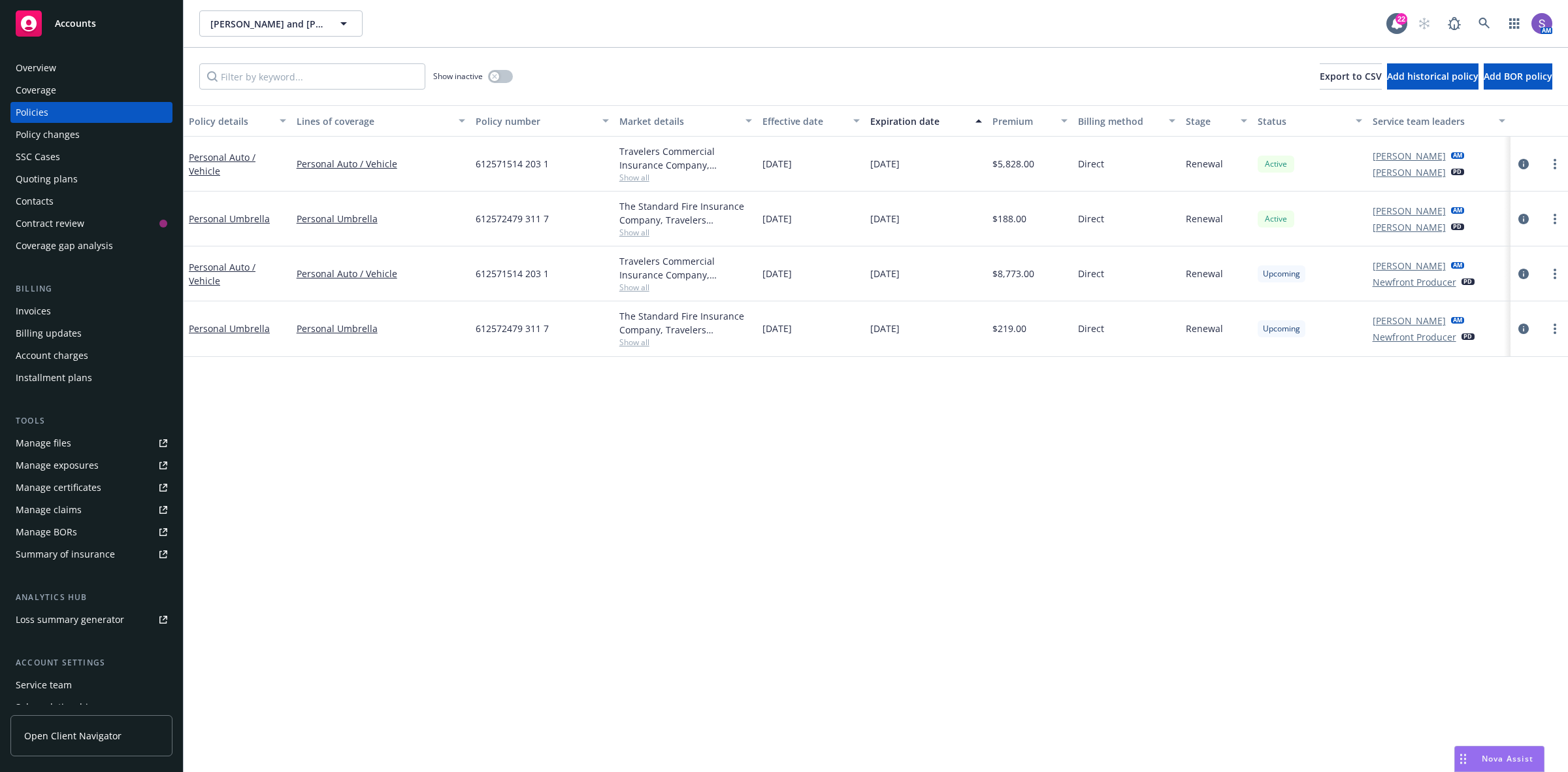
click at [24, 158] on div "SSC Cases" at bounding box center [38, 157] width 45 height 21
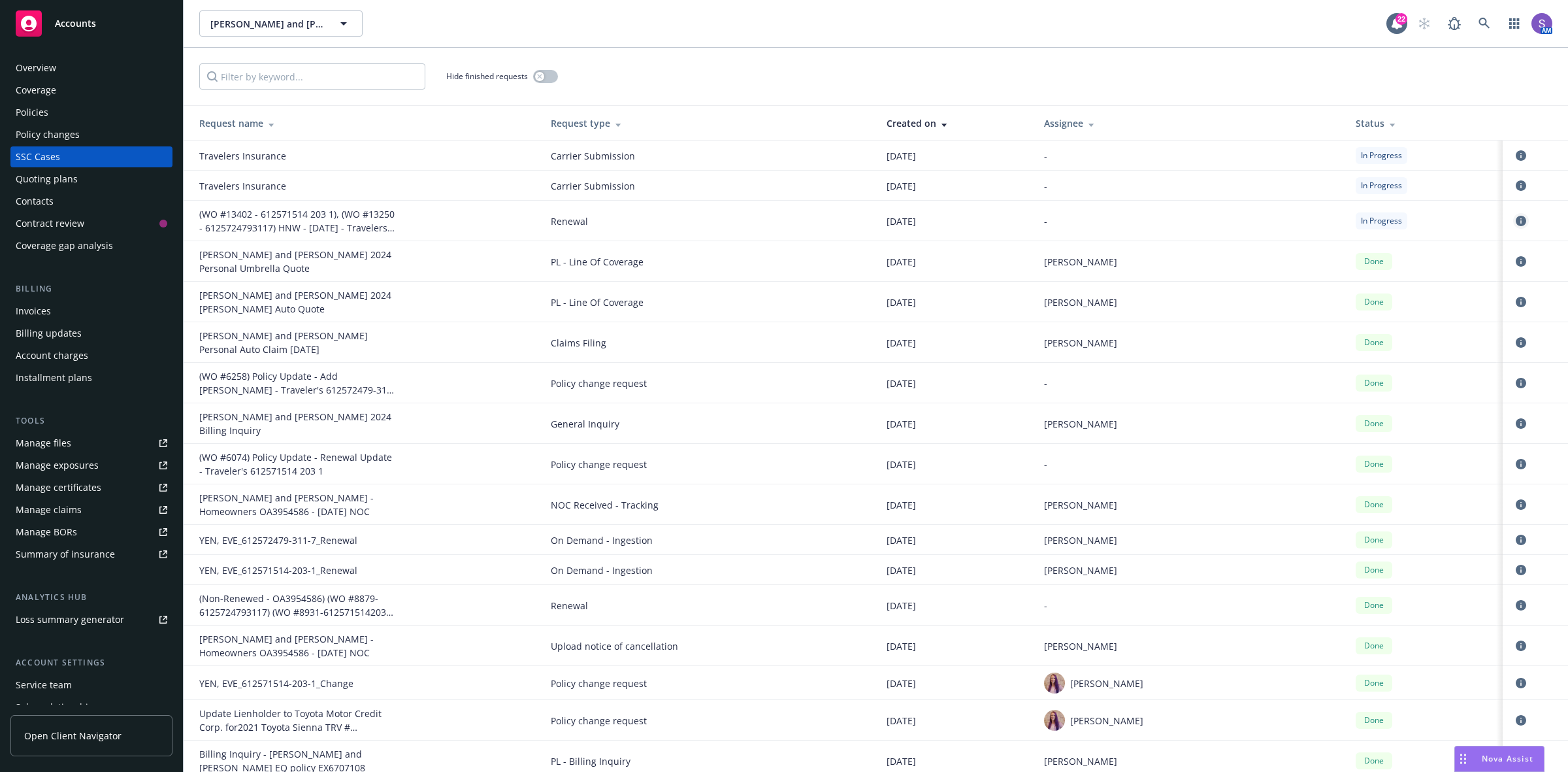
click at [1516, 217] on icon "circleInformation" at bounding box center [1520, 220] width 10 height 10
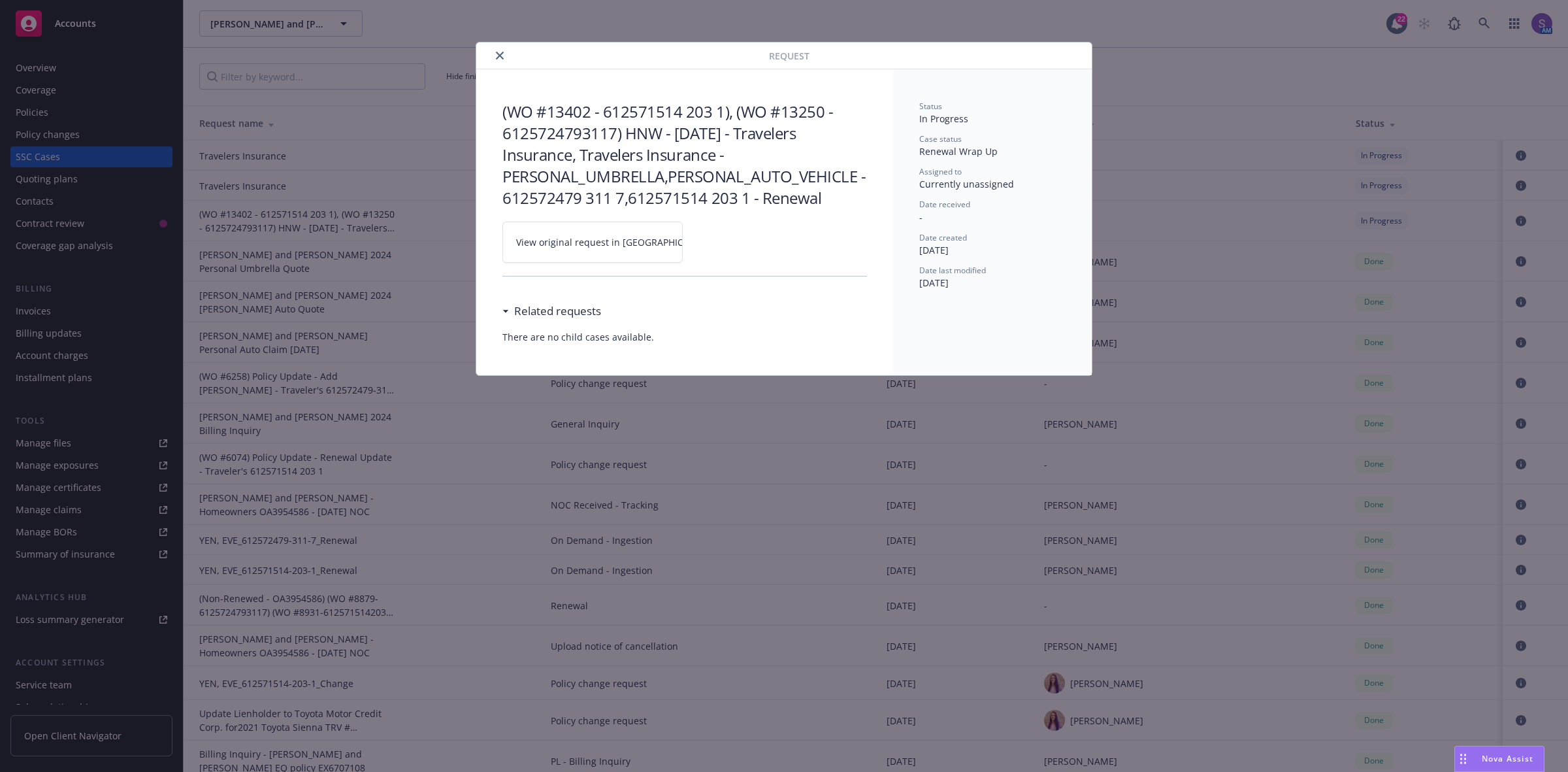
click at [592, 246] on span "View original request in SSC" at bounding box center [615, 241] width 198 height 14
click at [1119, 121] on div "Request (WO #13402 - 612571514 203 1), (WO #13250 - 6125724793117) HNW - 09/19/…" at bounding box center [784, 386] width 1568 height 772
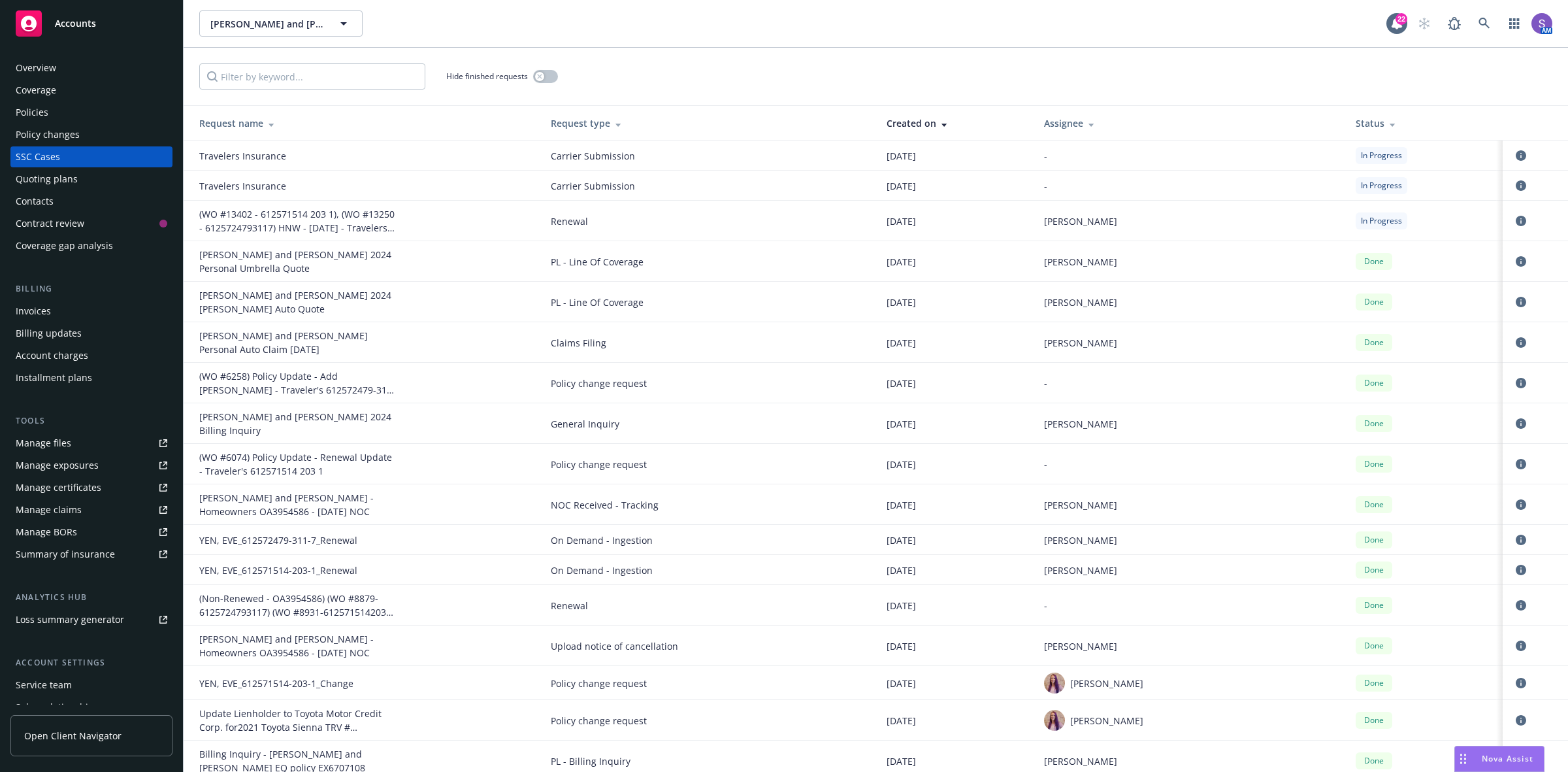
click at [503, 57] on div "Hide finished requests" at bounding box center [875, 76] width 1384 height 58
click at [1484, 21] on icon at bounding box center [1484, 23] width 12 height 12
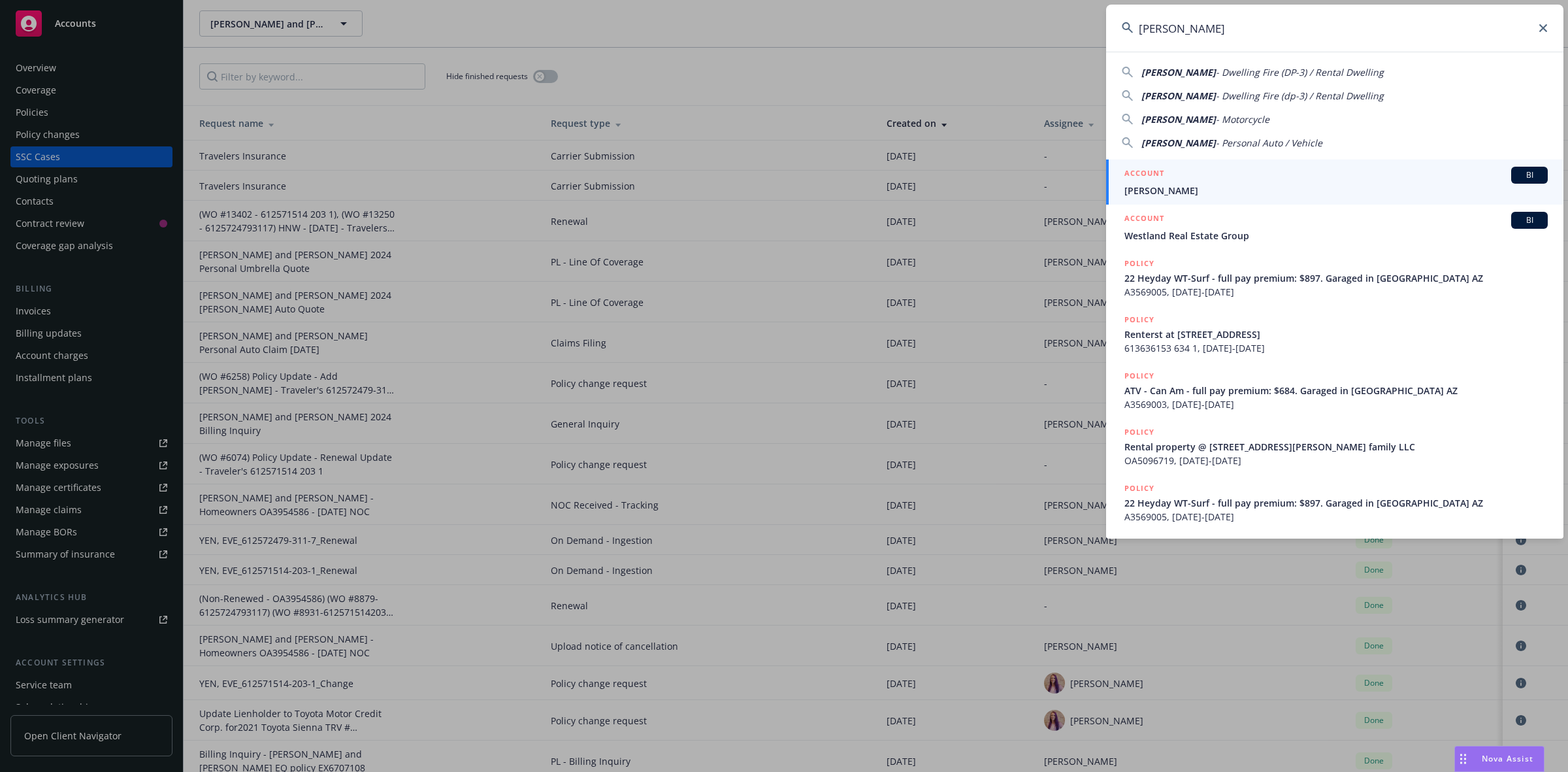
type input "[PERSON_NAME]"
click at [1158, 187] on span "[PERSON_NAME]" at bounding box center [1336, 190] width 423 height 14
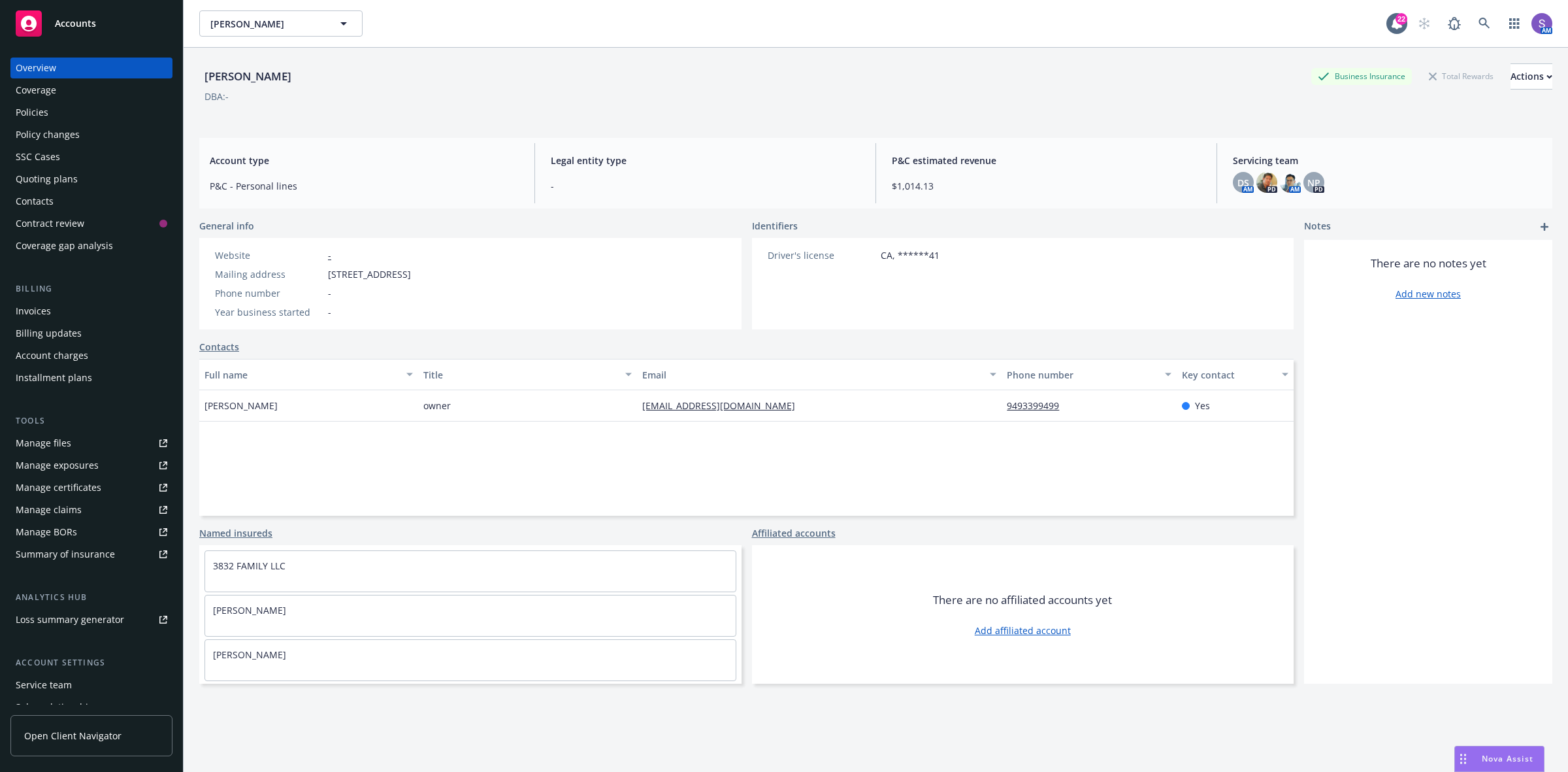
click at [23, 113] on div "Policies" at bounding box center [32, 112] width 33 height 21
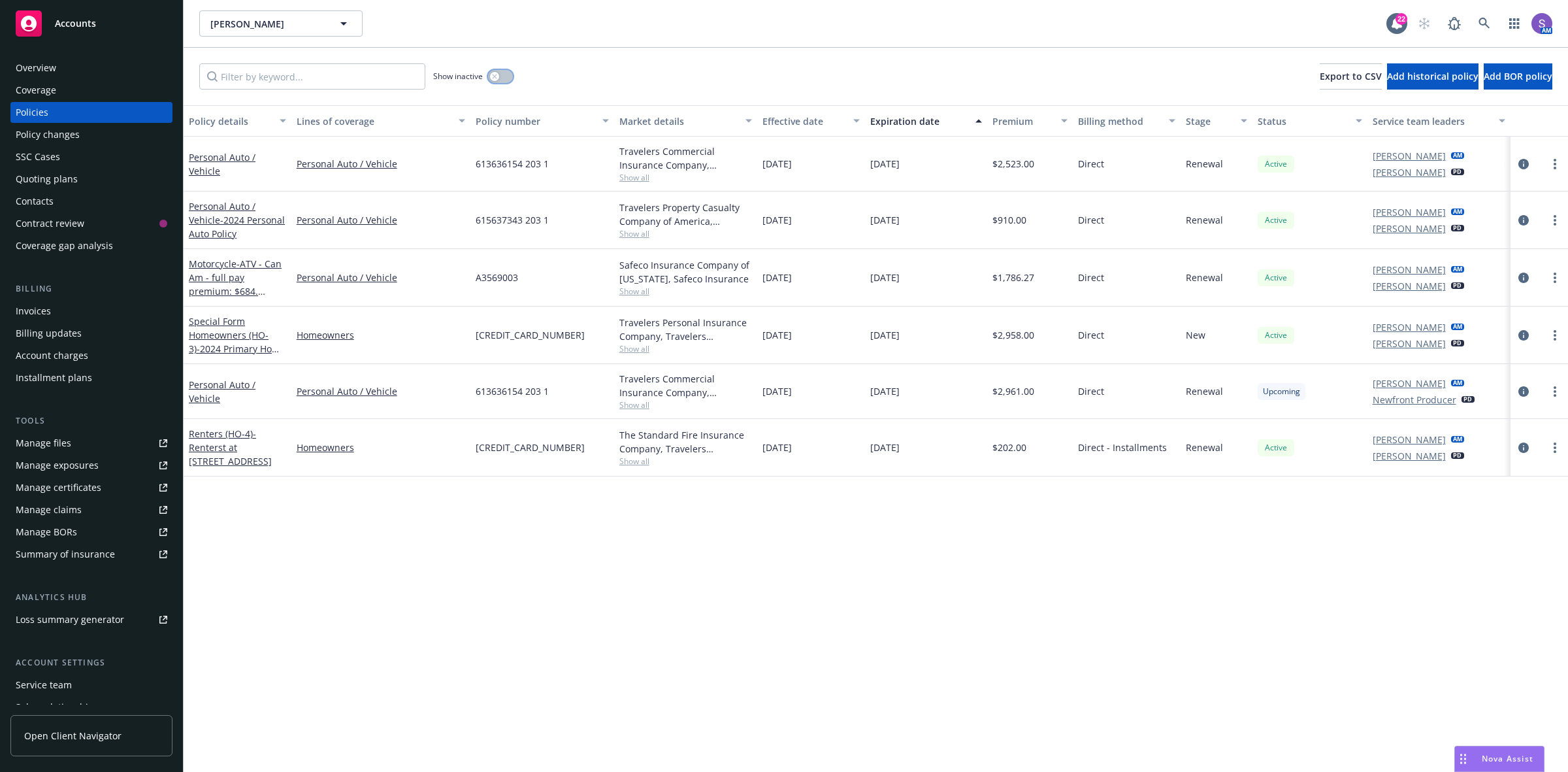
click at [495, 74] on icon "button" at bounding box center [495, 76] width 6 height 6
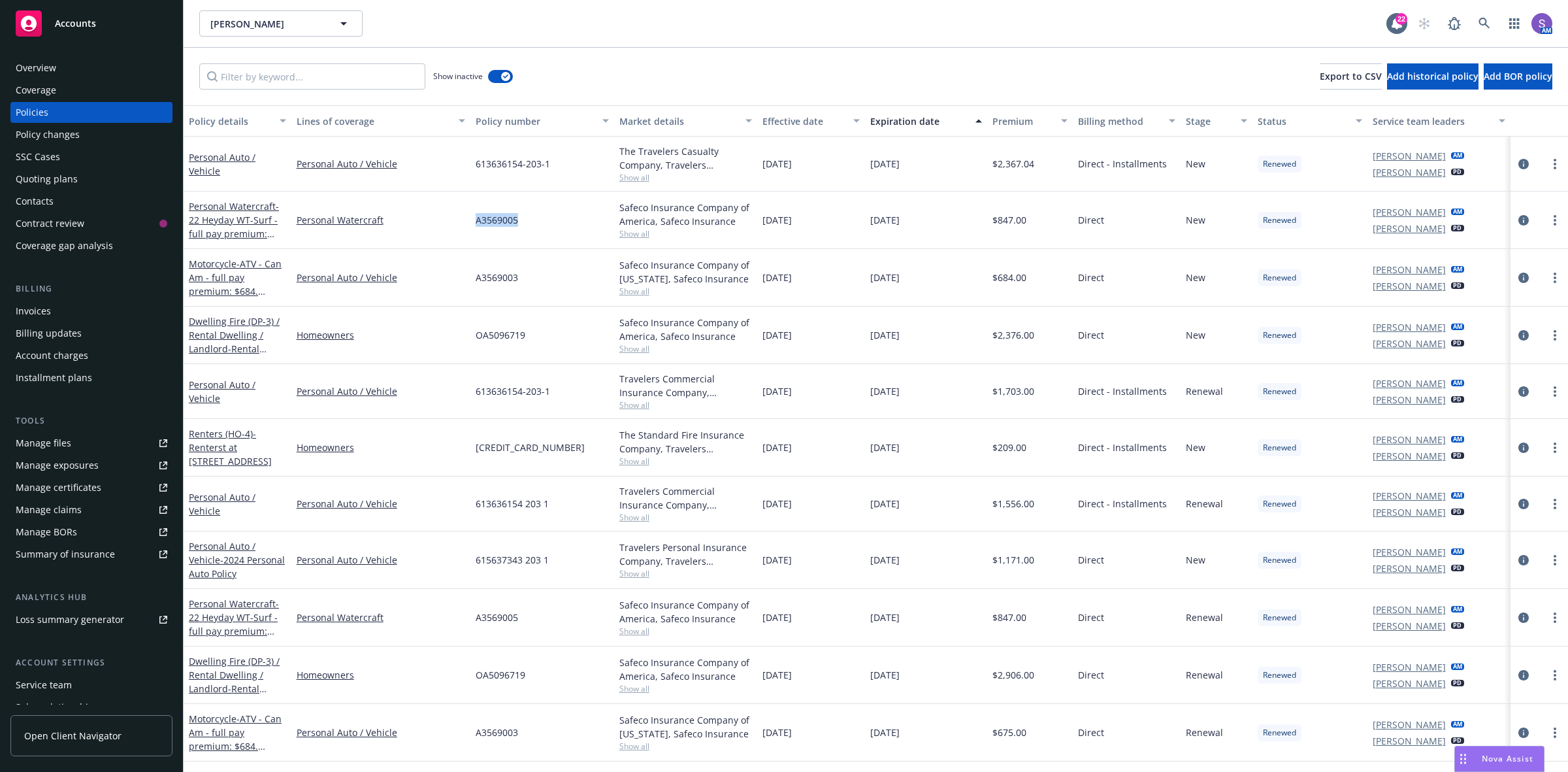
drag, startPoint x: 528, startPoint y: 224, endPoint x: 473, endPoint y: 219, distance: 55.2
click at [473, 219] on div "A3569005" at bounding box center [543, 220] width 144 height 58
copy span "A3569005"
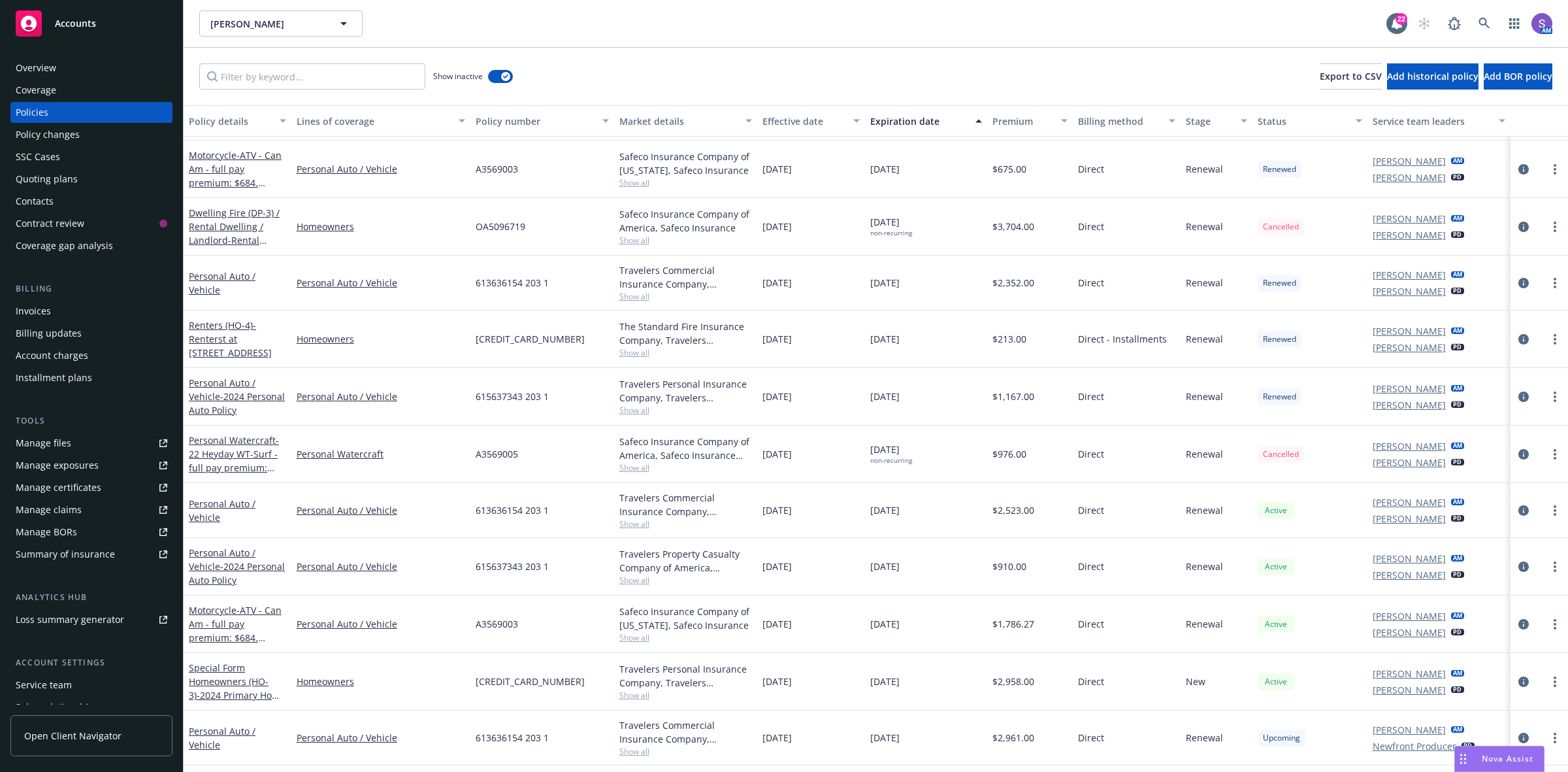
scroll to position [572, 0]
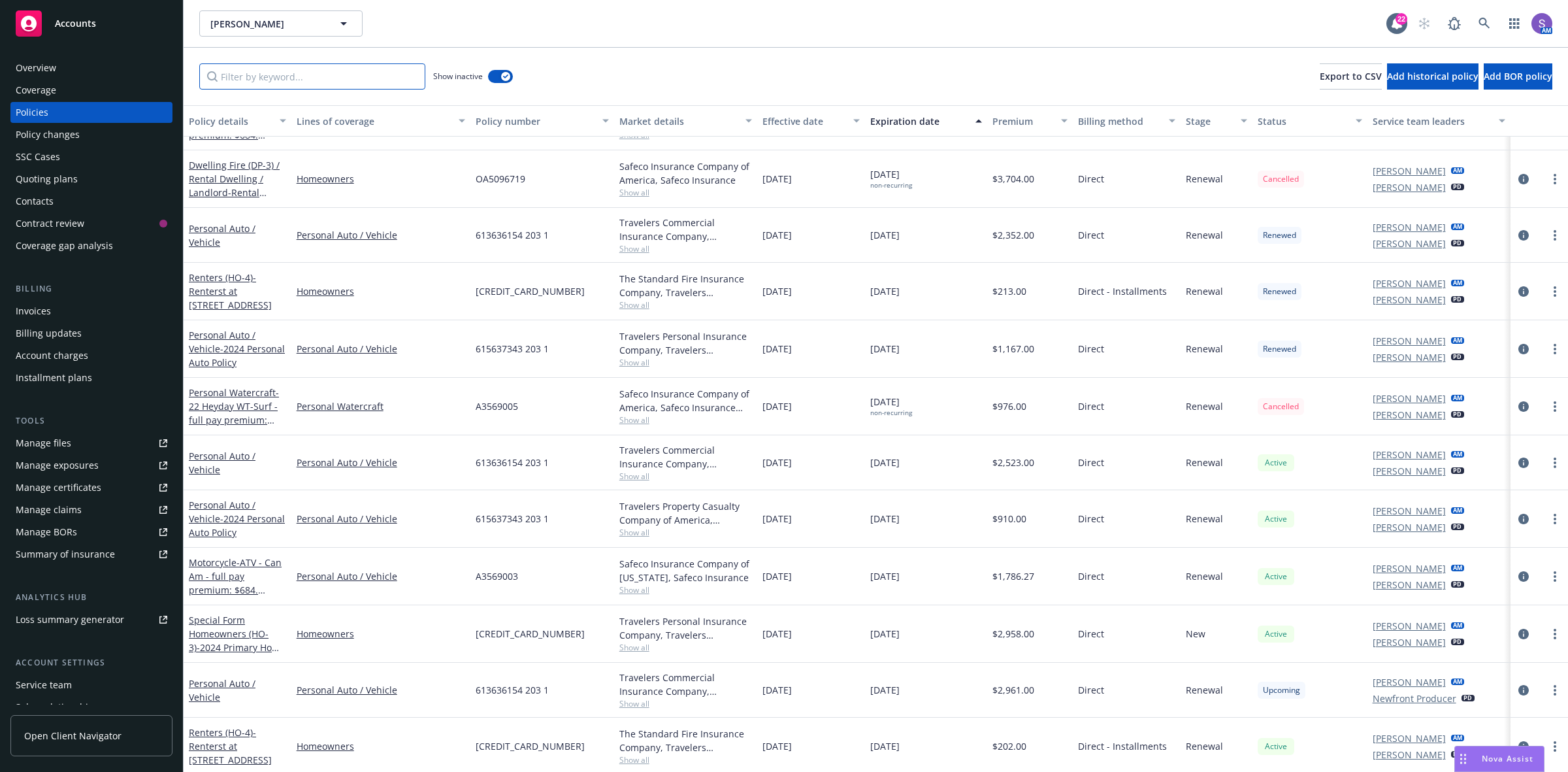
click at [266, 76] on input "Filter by keyword..." at bounding box center [312, 76] width 227 height 26
paste input "A3569005"
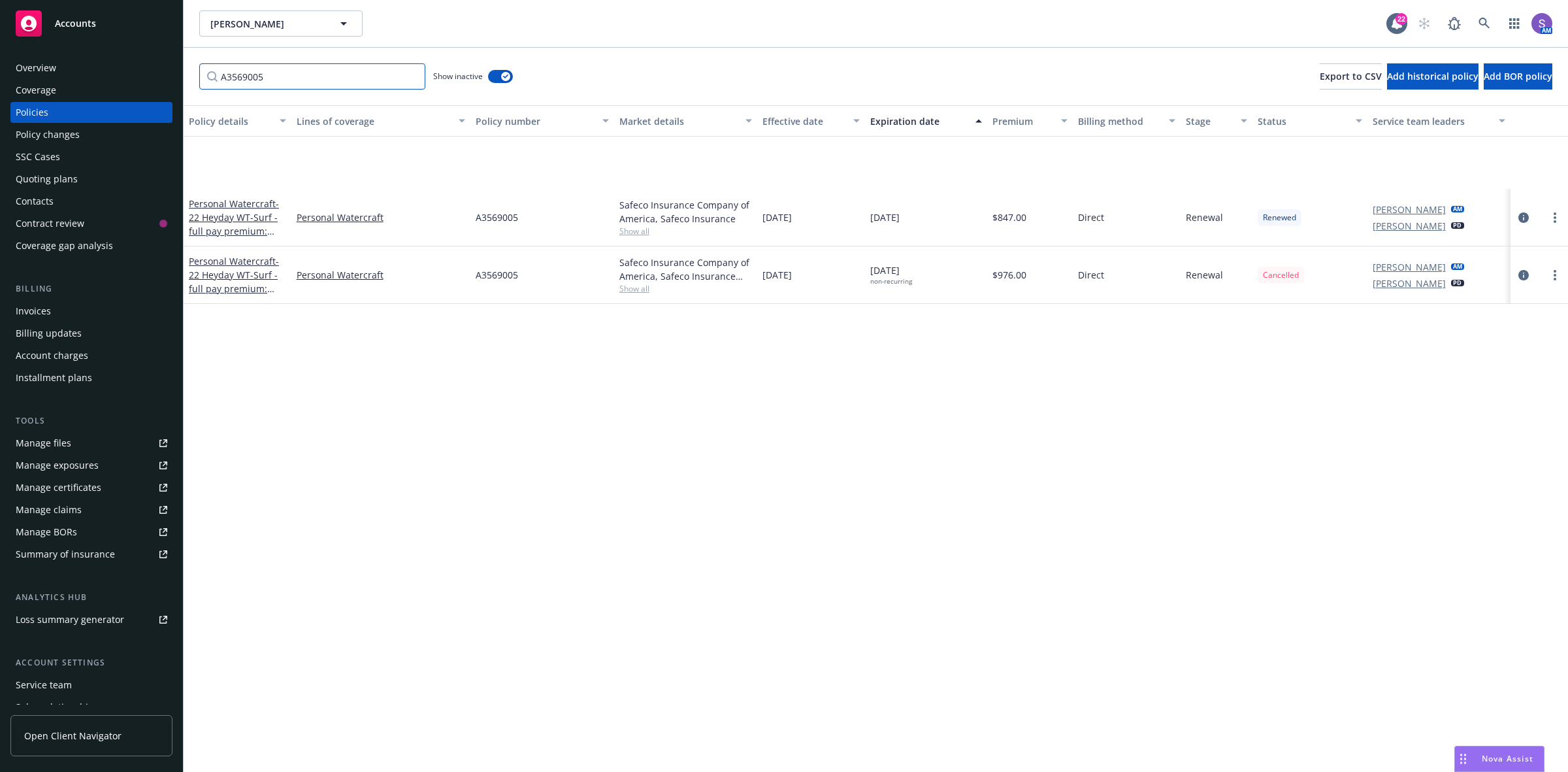
scroll to position [0, 0]
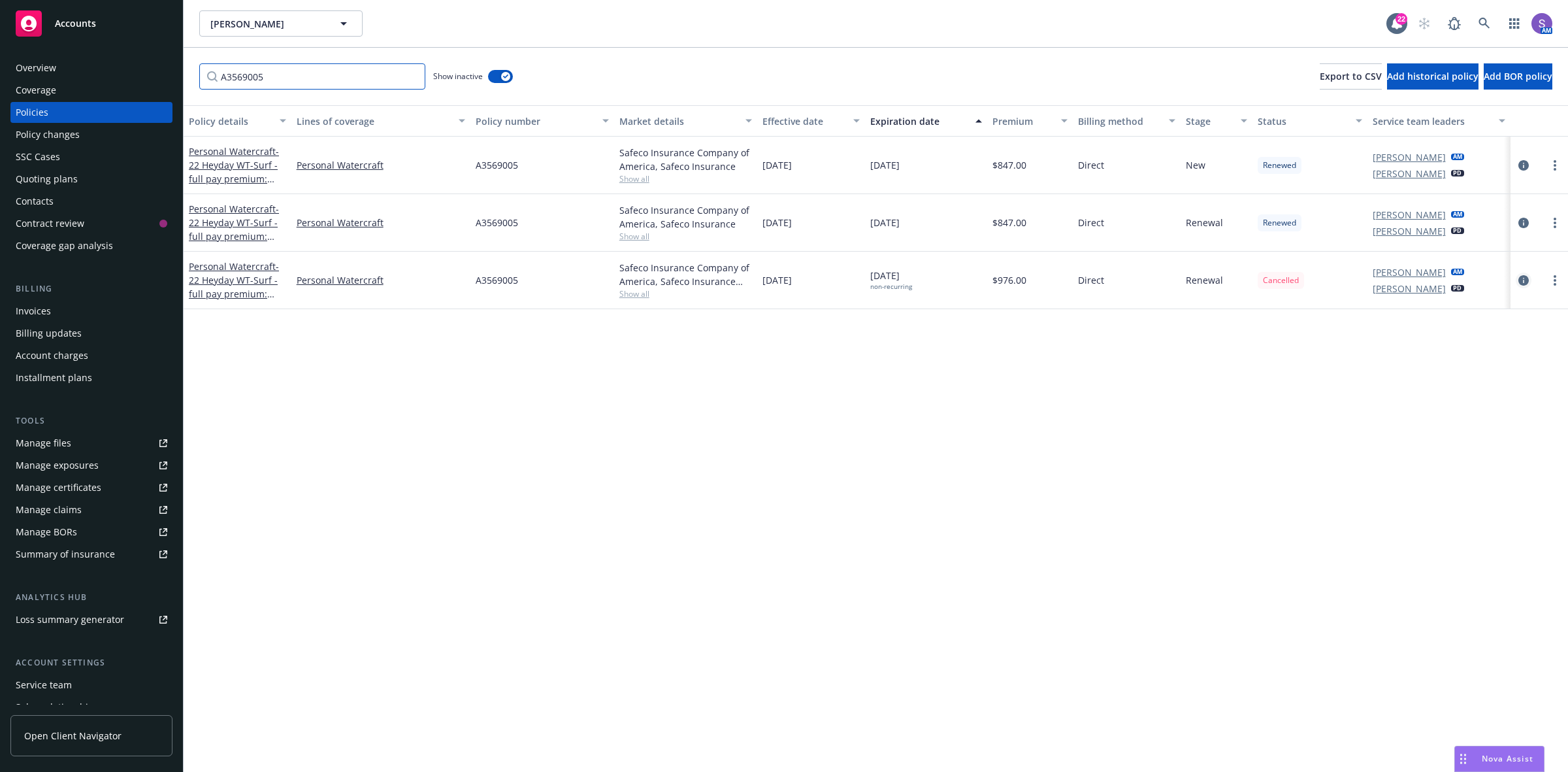
type input "A3569005"
click at [1520, 276] on icon "circleInformation" at bounding box center [1523, 280] width 10 height 10
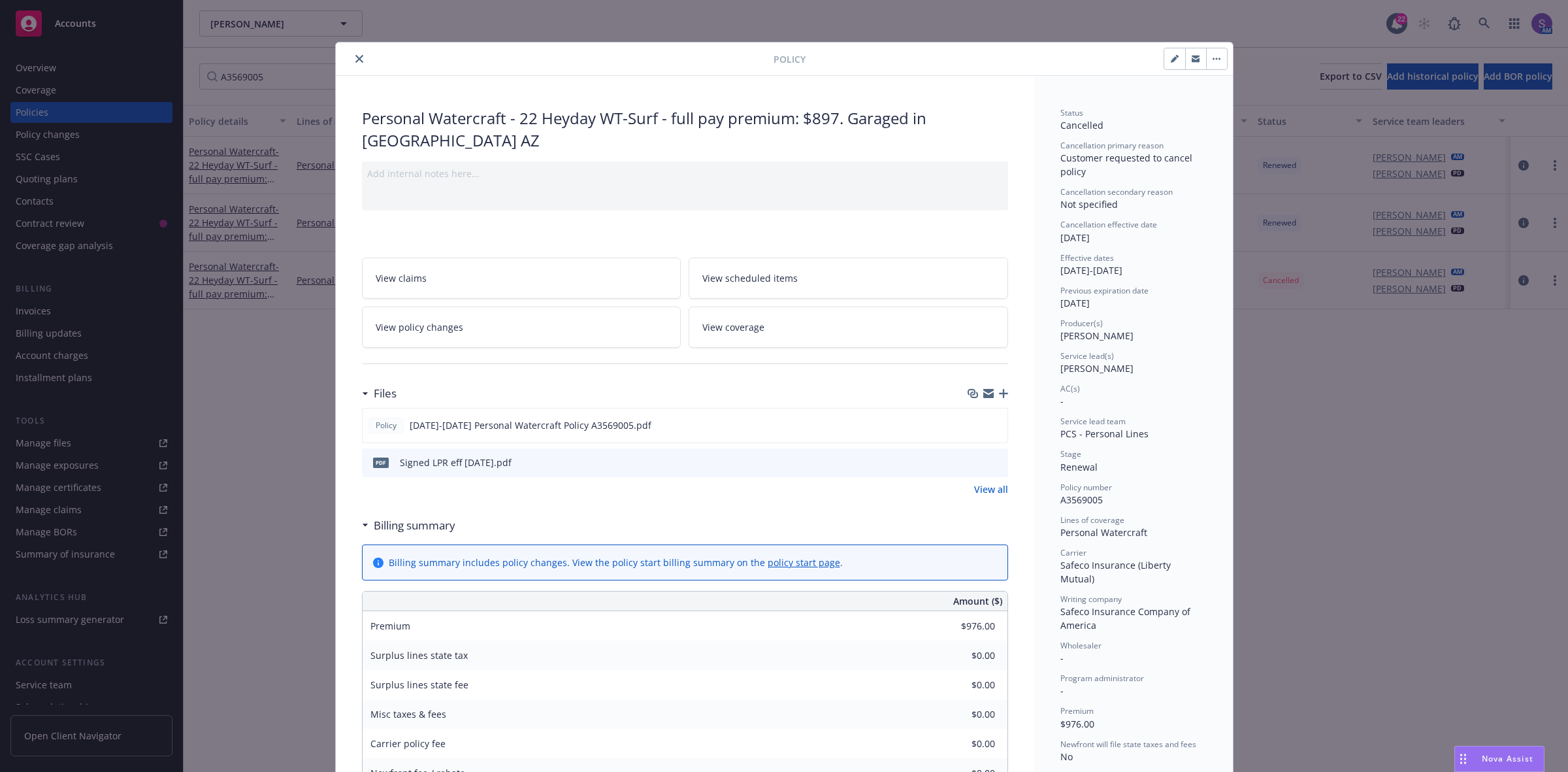
click at [351, 56] on button "close" at bounding box center [359, 59] width 16 height 16
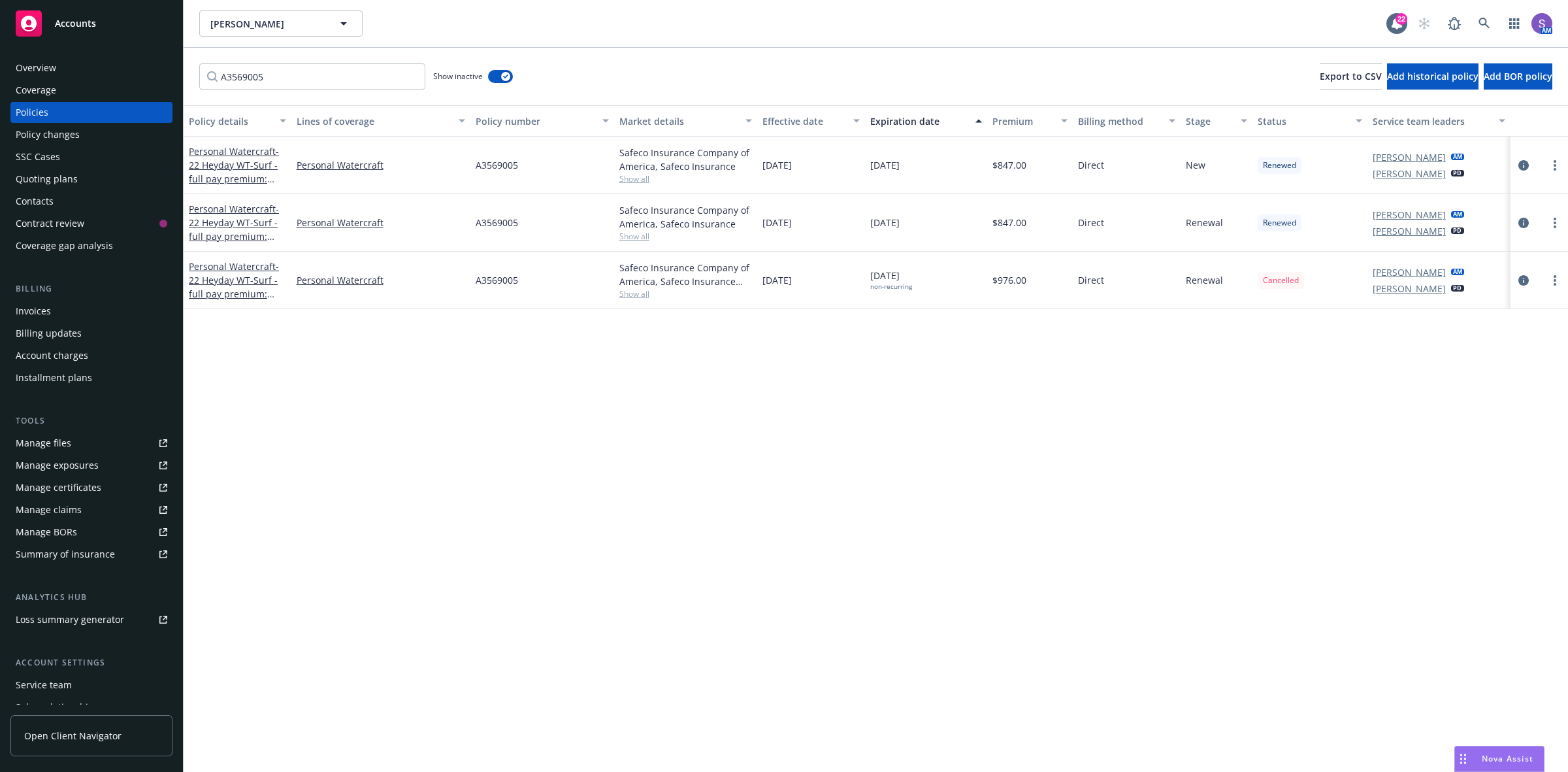
click at [54, 439] on div "Manage files" at bounding box center [44, 443] width 56 height 21
click at [32, 440] on div "Manage files" at bounding box center [44, 443] width 56 height 21
click at [63, 65] on div "Overview" at bounding box center [91, 68] width 152 height 21
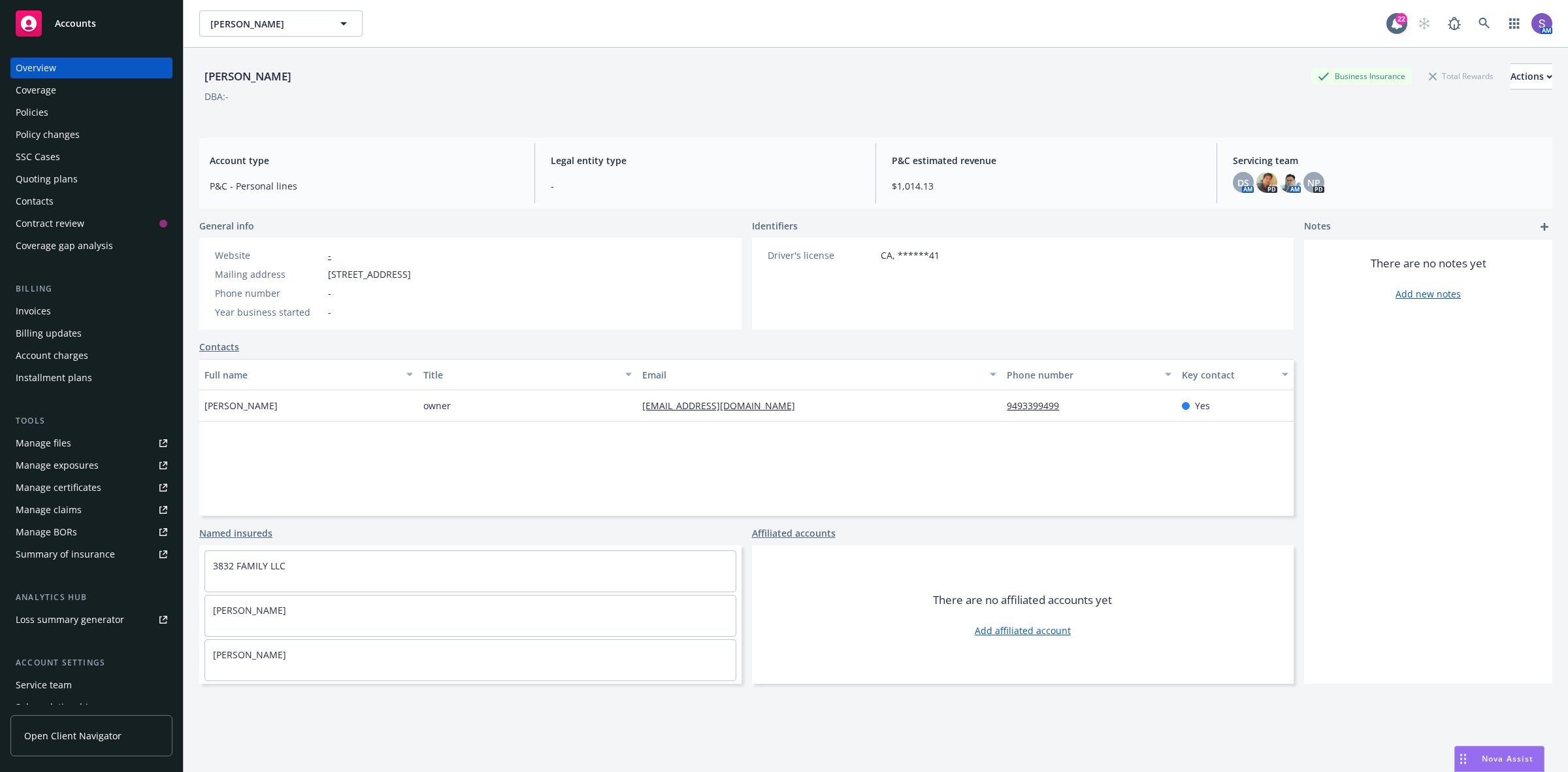
click at [53, 106] on div "Policies" at bounding box center [91, 112] width 152 height 21
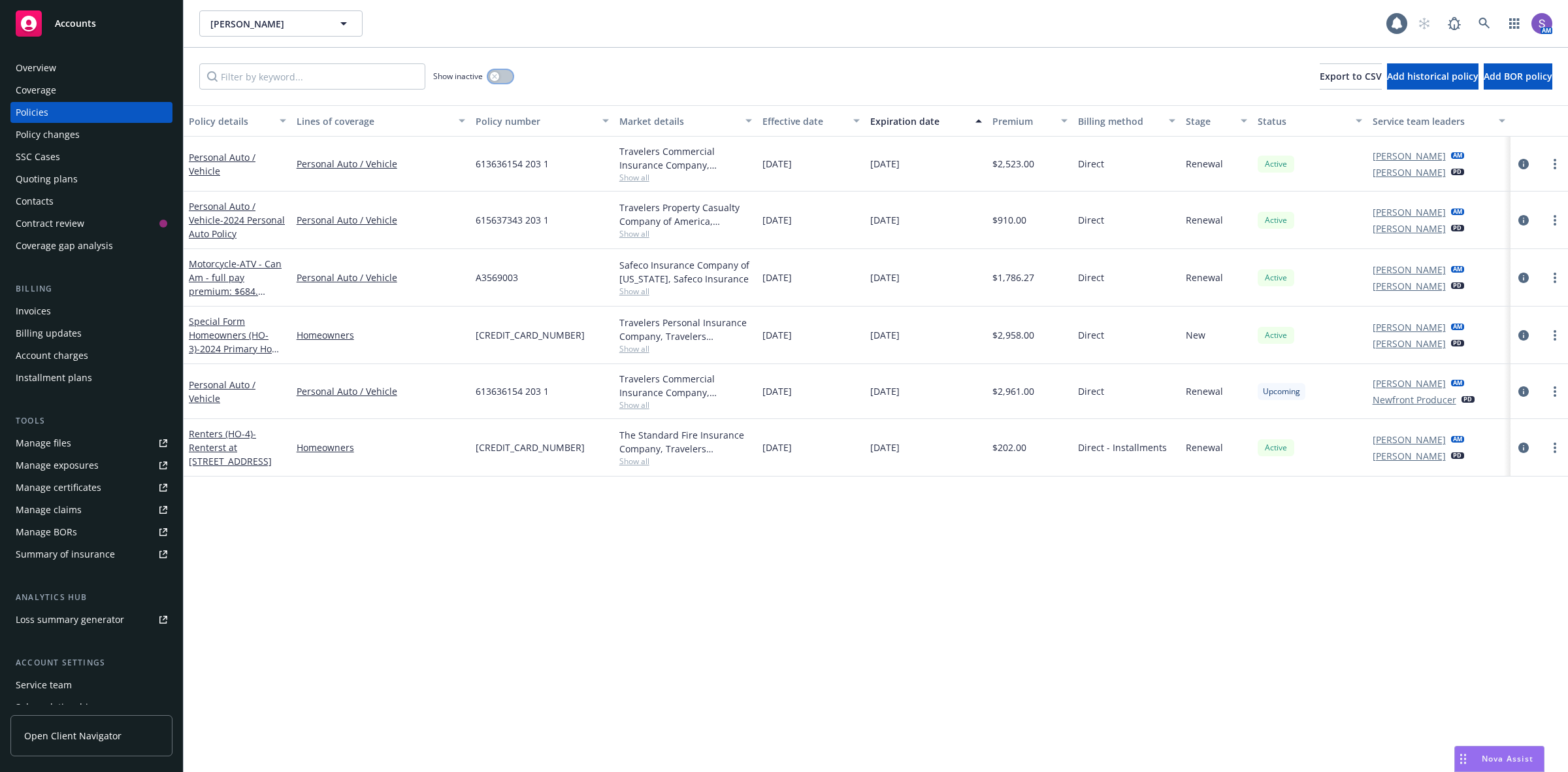
click at [500, 78] on button "button" at bounding box center [501, 76] width 25 height 13
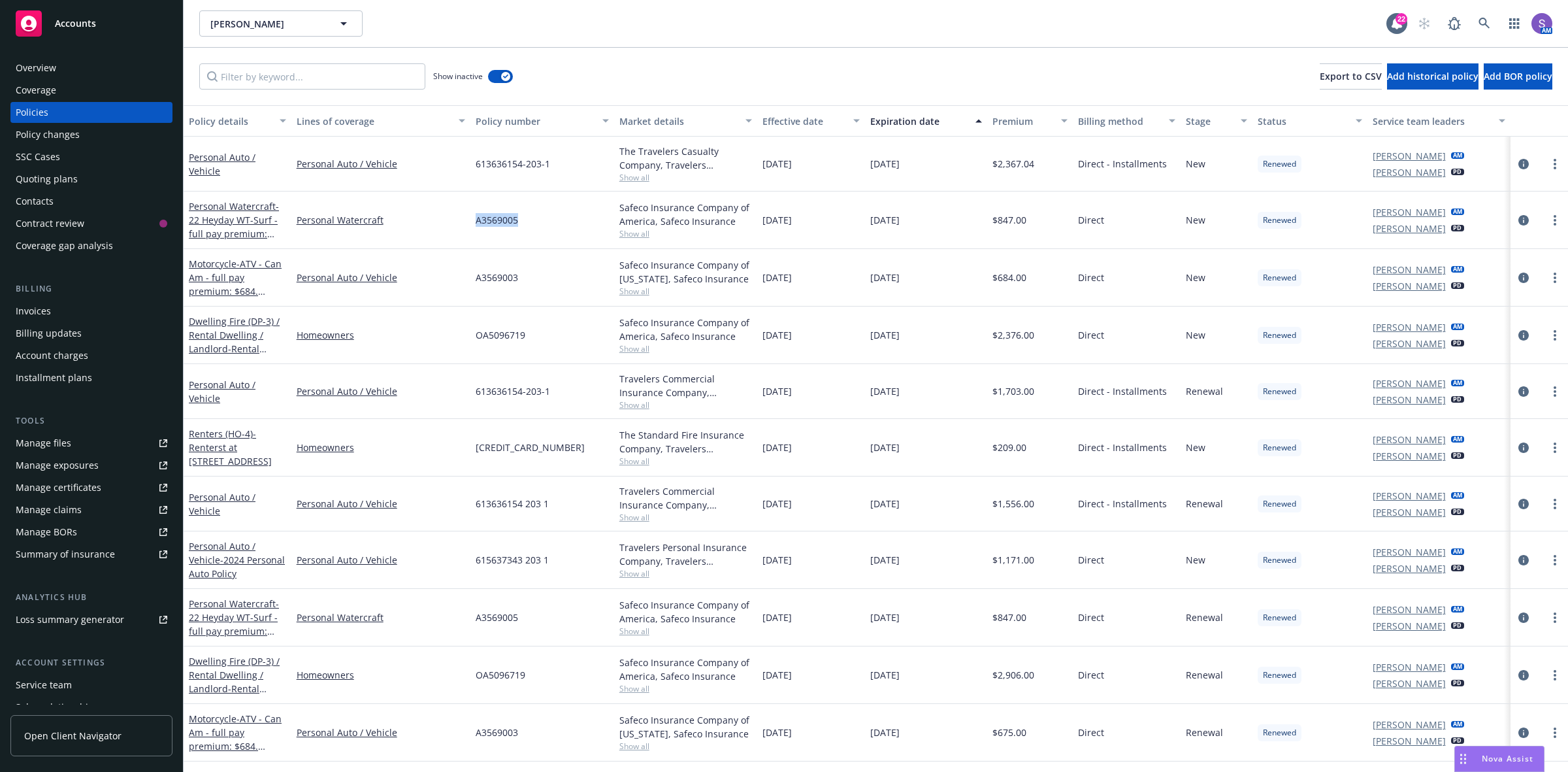
drag, startPoint x: 536, startPoint y: 217, endPoint x: 467, endPoint y: 219, distance: 69.0
click at [467, 219] on div "Personal Watercraft - 22 Heyday WT-Surf - full pay premium: $897. Garaged in La…" at bounding box center [875, 220] width 1384 height 58
copy div "A3569005"
click at [262, 74] on input "Filter by keyword..." at bounding box center [312, 76] width 227 height 26
paste input "A3569005"
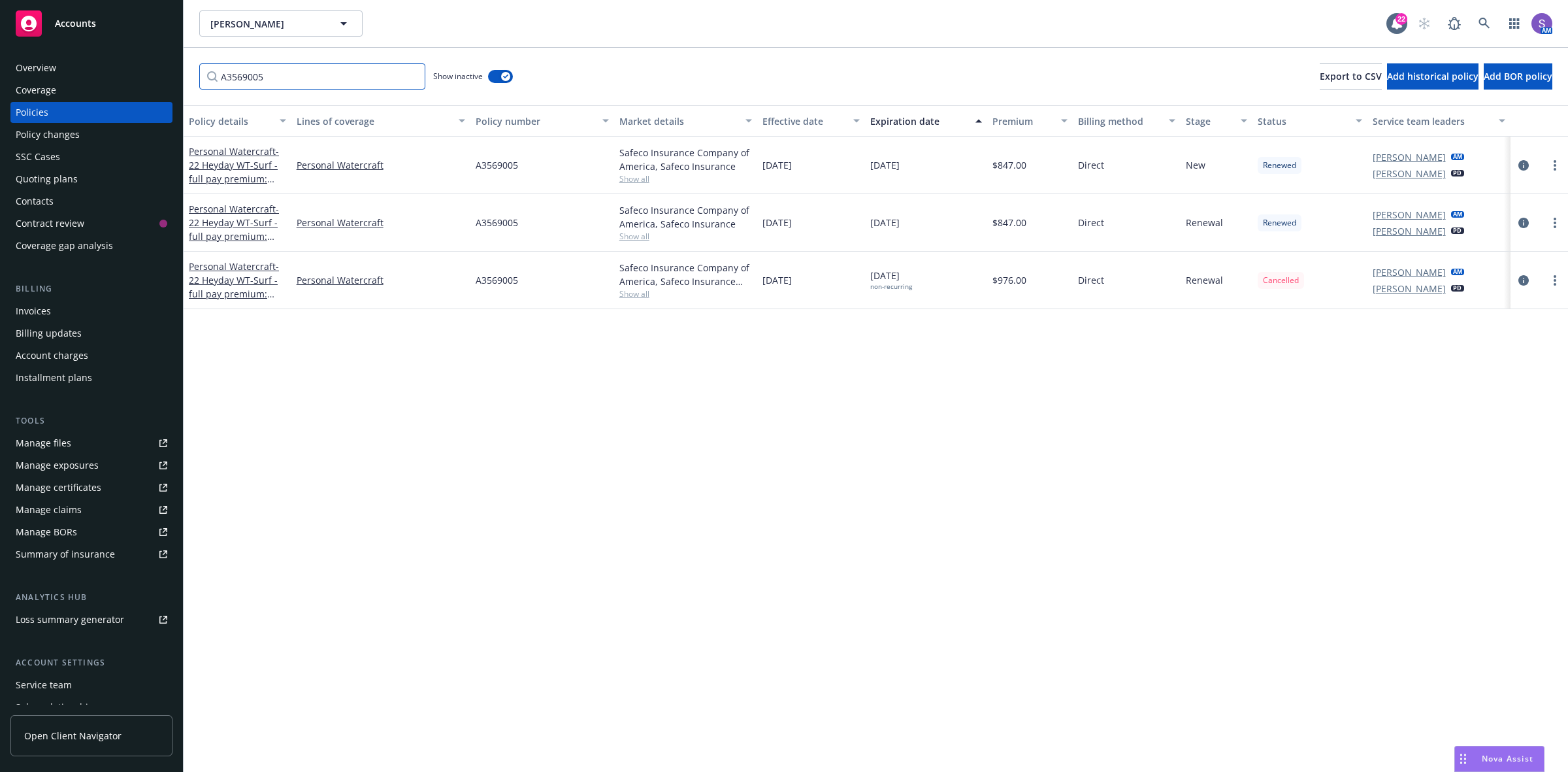
type input "A3569005"
drag, startPoint x: 538, startPoint y: 284, endPoint x: 480, endPoint y: 283, distance: 58.0
click at [477, 283] on div "A3569005" at bounding box center [543, 281] width 144 height 58
drag, startPoint x: 536, startPoint y: 289, endPoint x: 462, endPoint y: 286, distance: 74.1
click at [462, 286] on div "Personal Watercraft - 22 Heyday WT-Surf - full pay premium: $897. Garaged in La…" at bounding box center [875, 281] width 1384 height 58
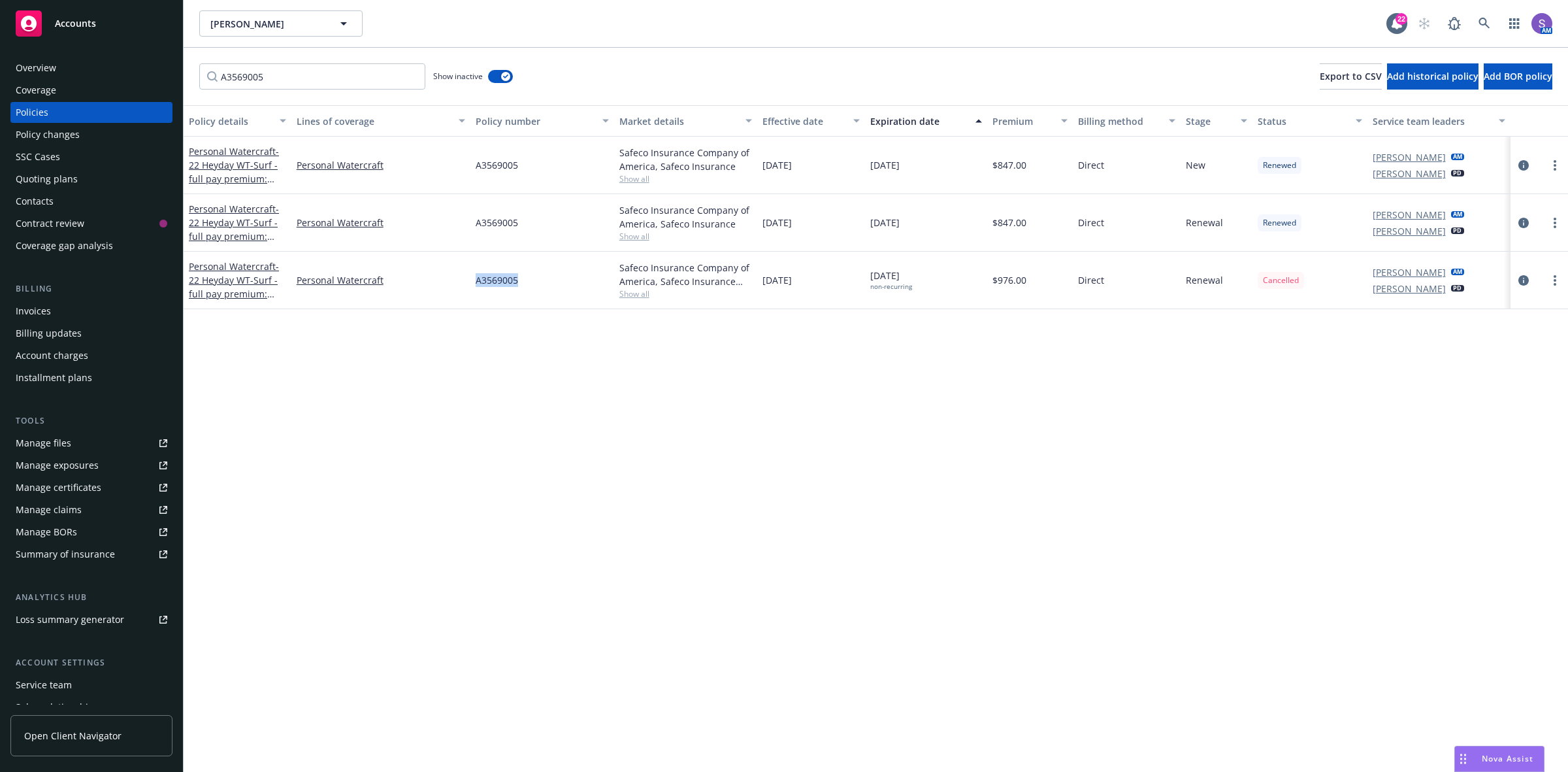
copy div "A3569005"
click at [1520, 282] on icon "circleInformation" at bounding box center [1523, 280] width 10 height 10
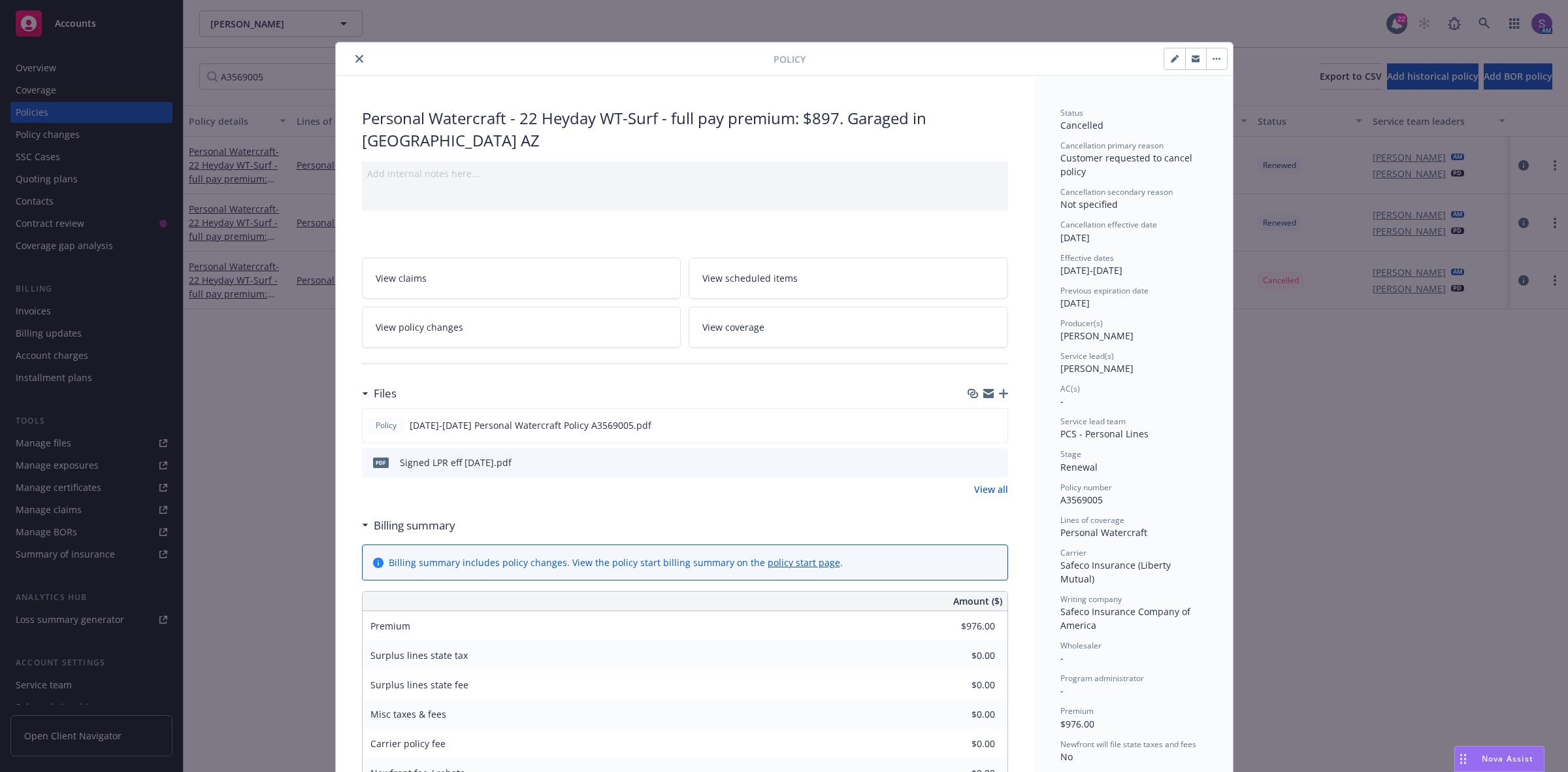
click at [999, 393] on icon "button" at bounding box center [1004, 393] width 9 height 9
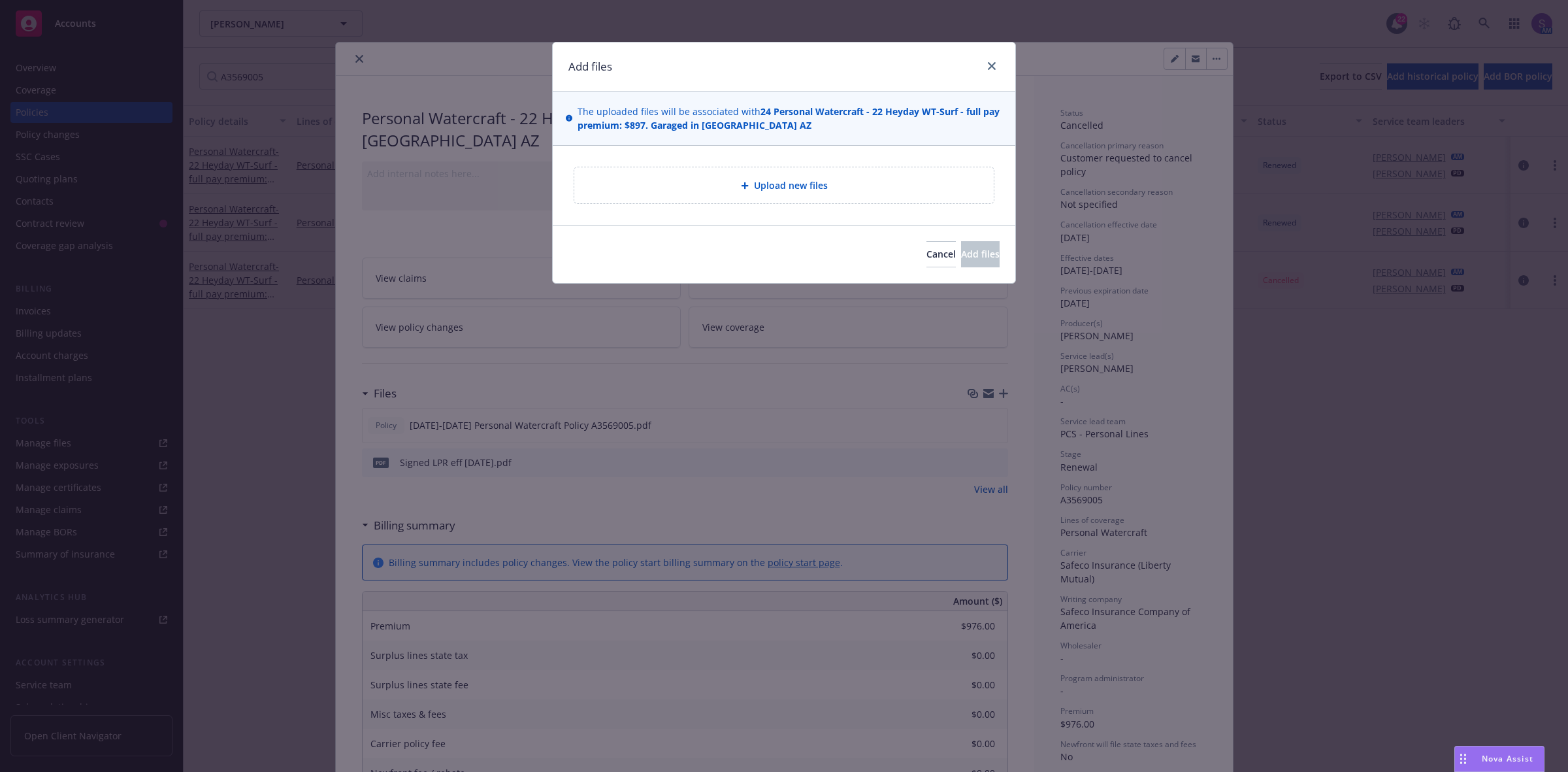
click at [733, 185] on div "Upload new files" at bounding box center [784, 186] width 399 height 15
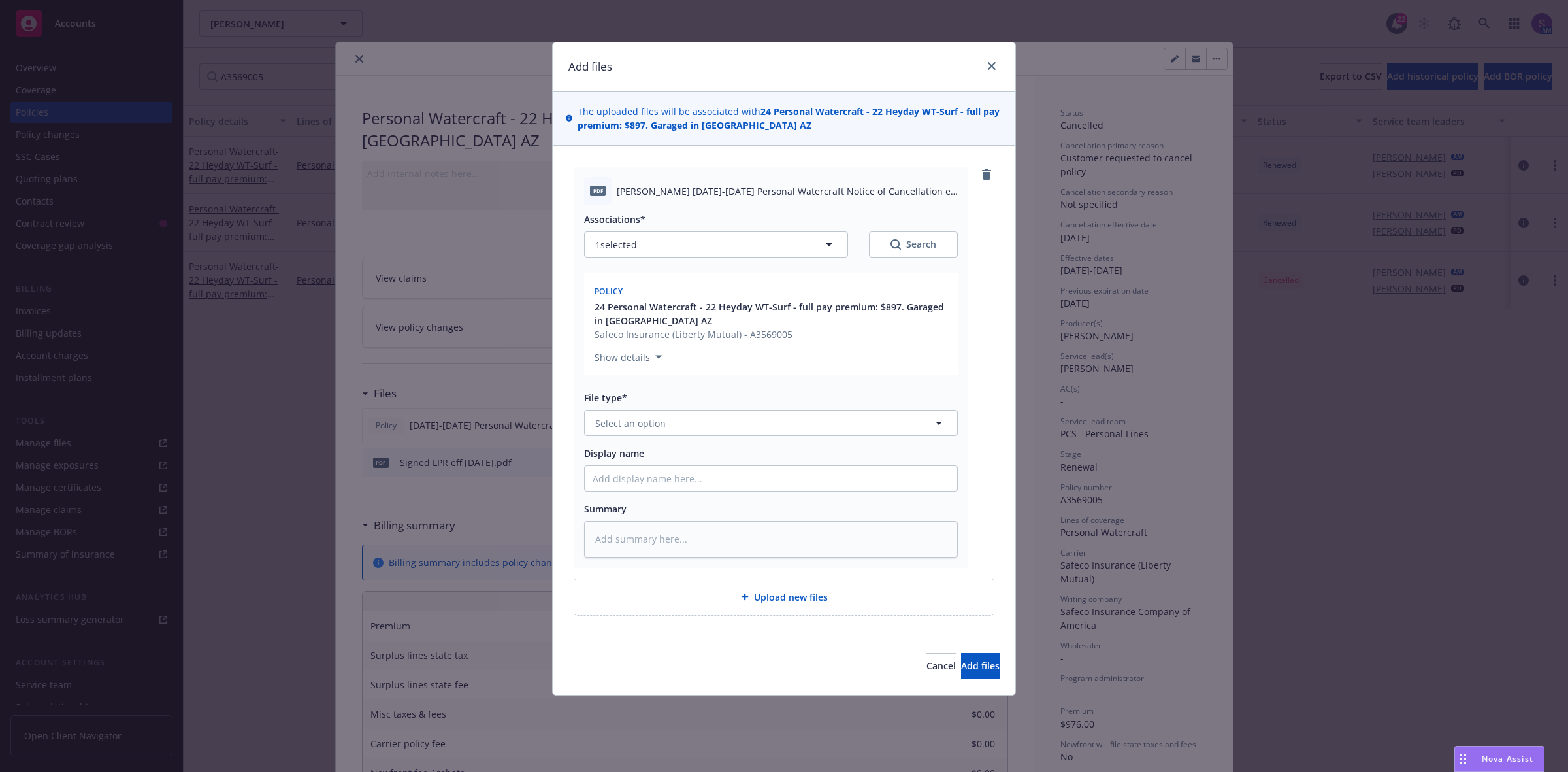
type textarea "x"
click at [625, 423] on span "Select an option" at bounding box center [630, 422] width 71 height 14
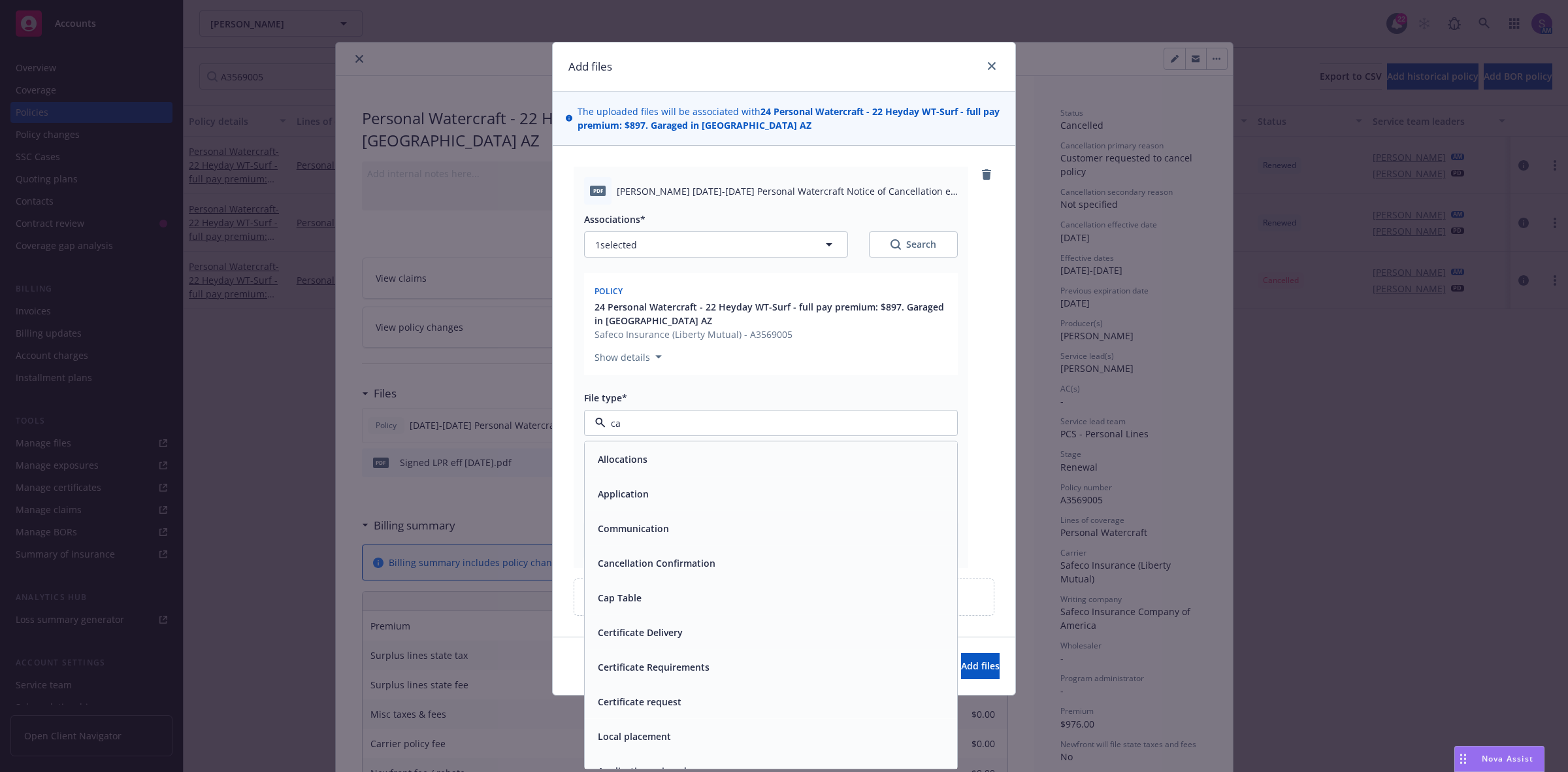
type input "can"
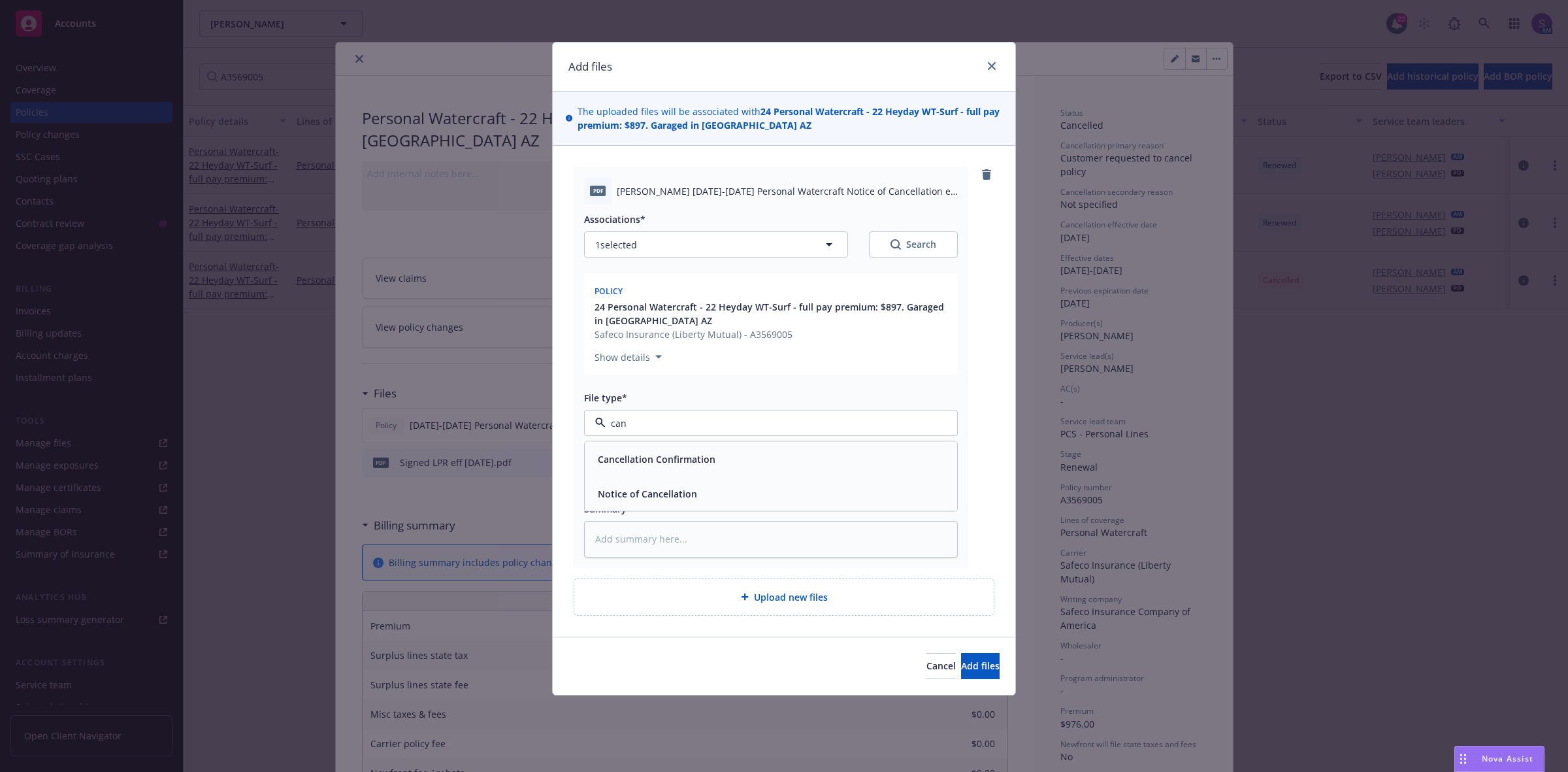
click at [654, 456] on span "Cancellation Confirmation" at bounding box center [656, 459] width 117 height 14
click at [667, 184] on div "pdf Marc Duda 2024-2025 Personal Watercraft Notice of Cancellation eff 07-19-20…" at bounding box center [771, 190] width 374 height 27
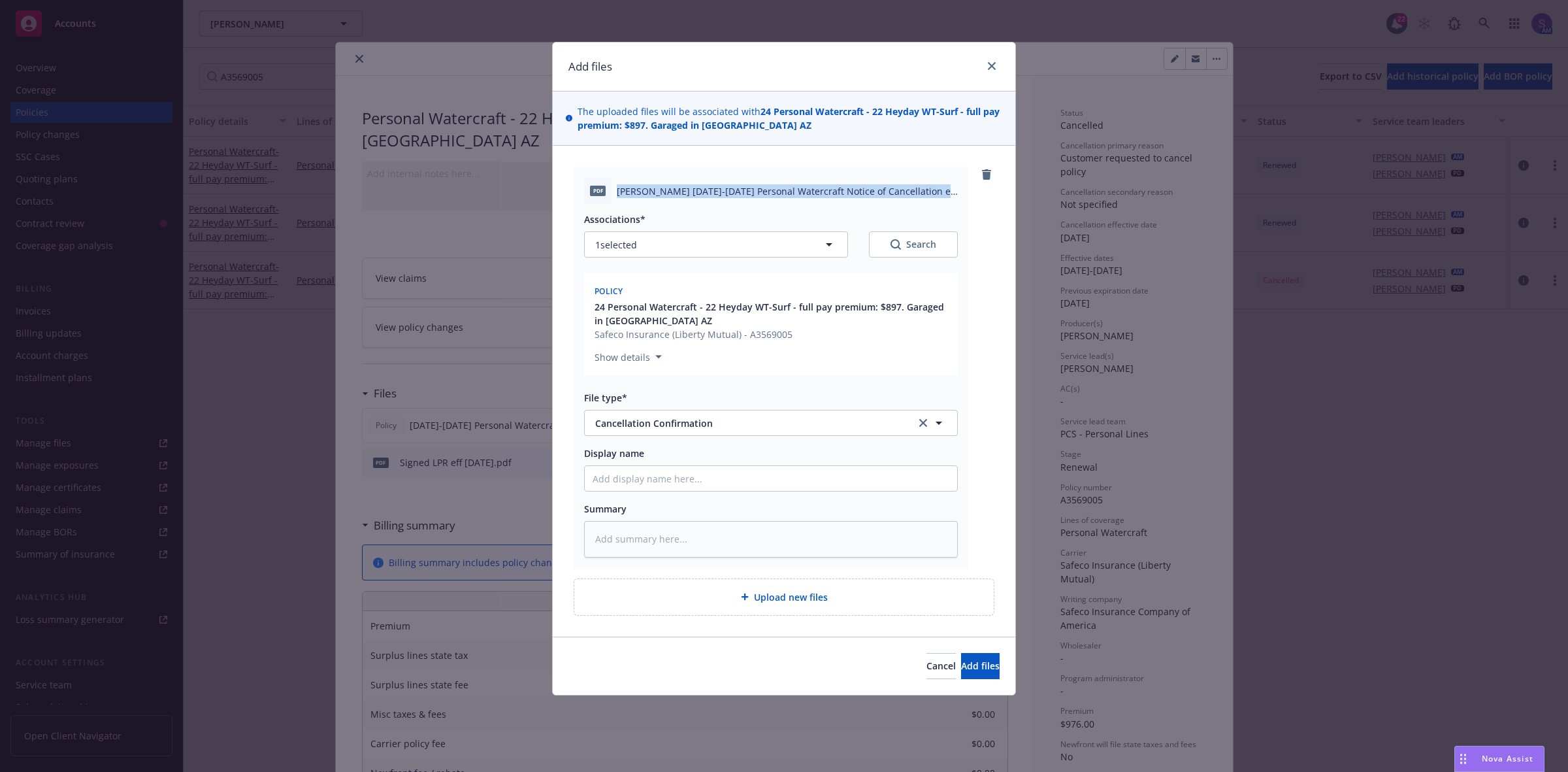
copy span "Marc Duda 2024-2025 Personal Watercraft Notice of Cancellation eff 07-19-2025.p…"
click at [631, 477] on input "Display name" at bounding box center [770, 478] width 372 height 25
paste input "[PERSON_NAME] [DATE]-[DATE] Personal Watercraft Notice of Cancellation eff [DAT…"
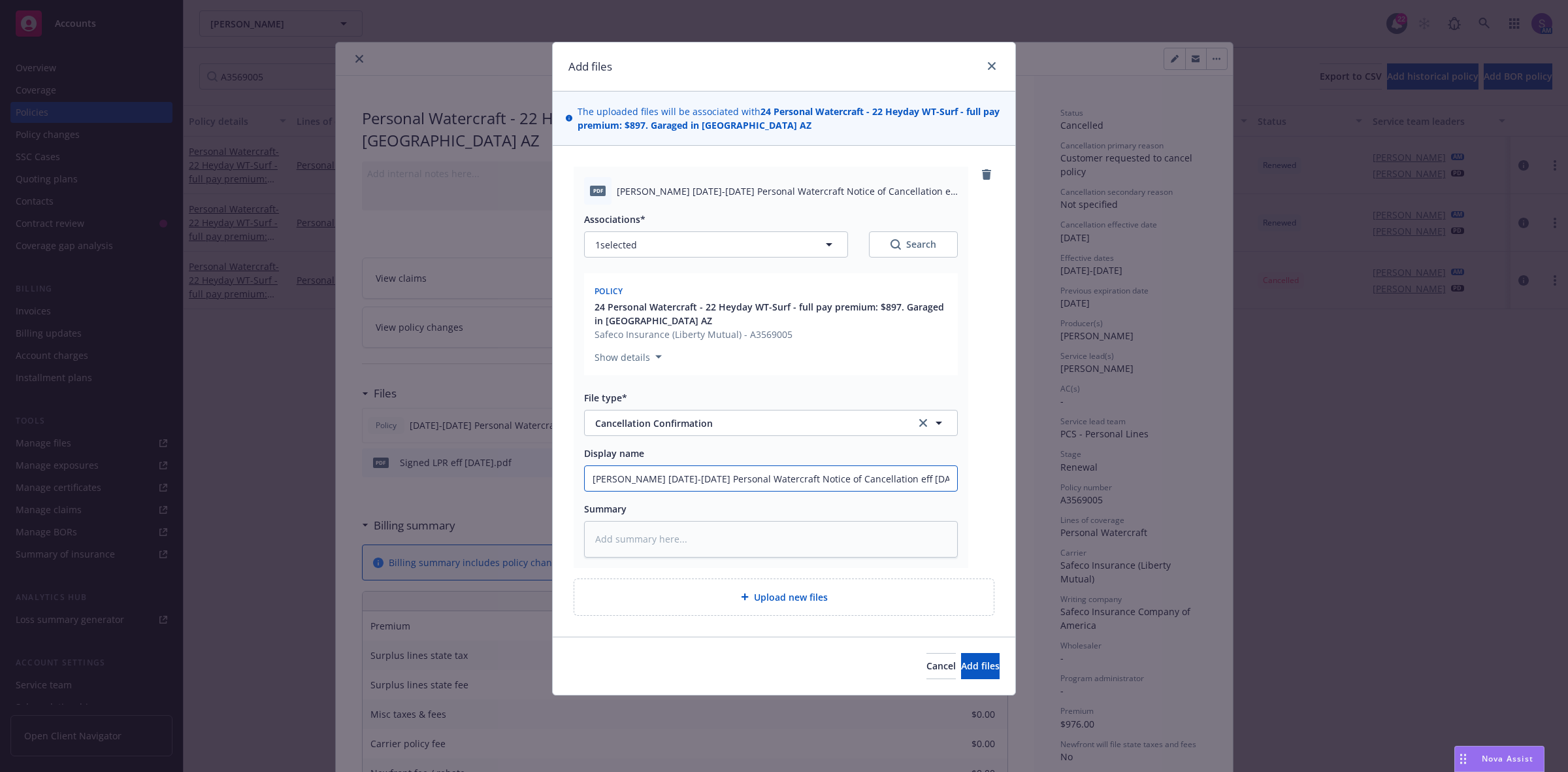
type textarea "x"
type input "[PERSON_NAME] [DATE]-[DATE] Personal Watercraft Notice of Cancellation eff [DAT…"
type textarea "x"
type input "Marc Duda 2024-2025 Personal Watercraft Notice of Cancellation eff 07-19-2025.pd"
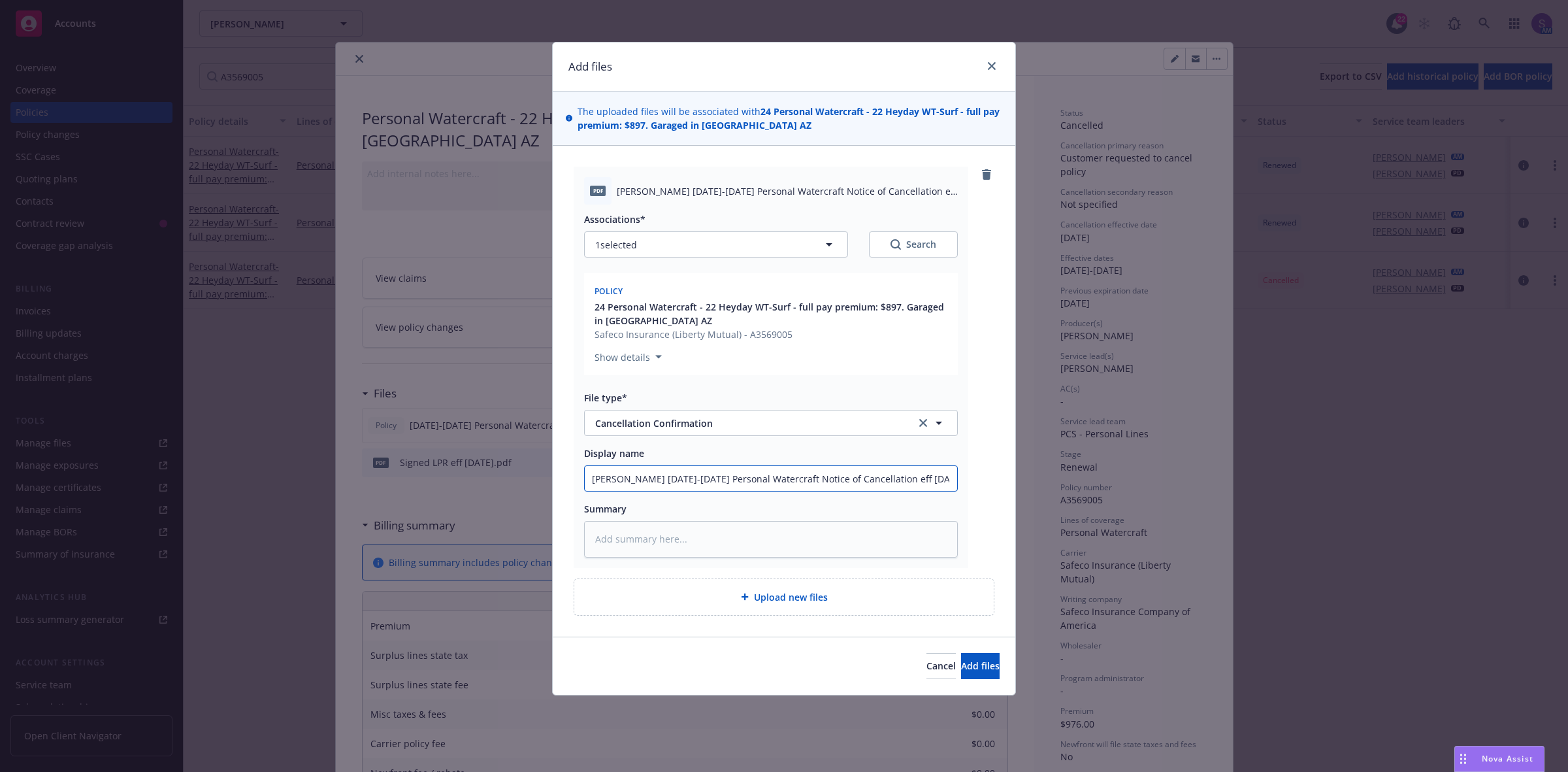
scroll to position [0, 0]
type textarea "x"
type input "Marc Duda 2024-2025 Personal Watercraft Notice of Cancellation eff 07-19-2025.p"
type textarea "x"
type input "Marc Duda 2024-2025 Personal Watercraft Notice of Cancellation eff 07-19-2025"
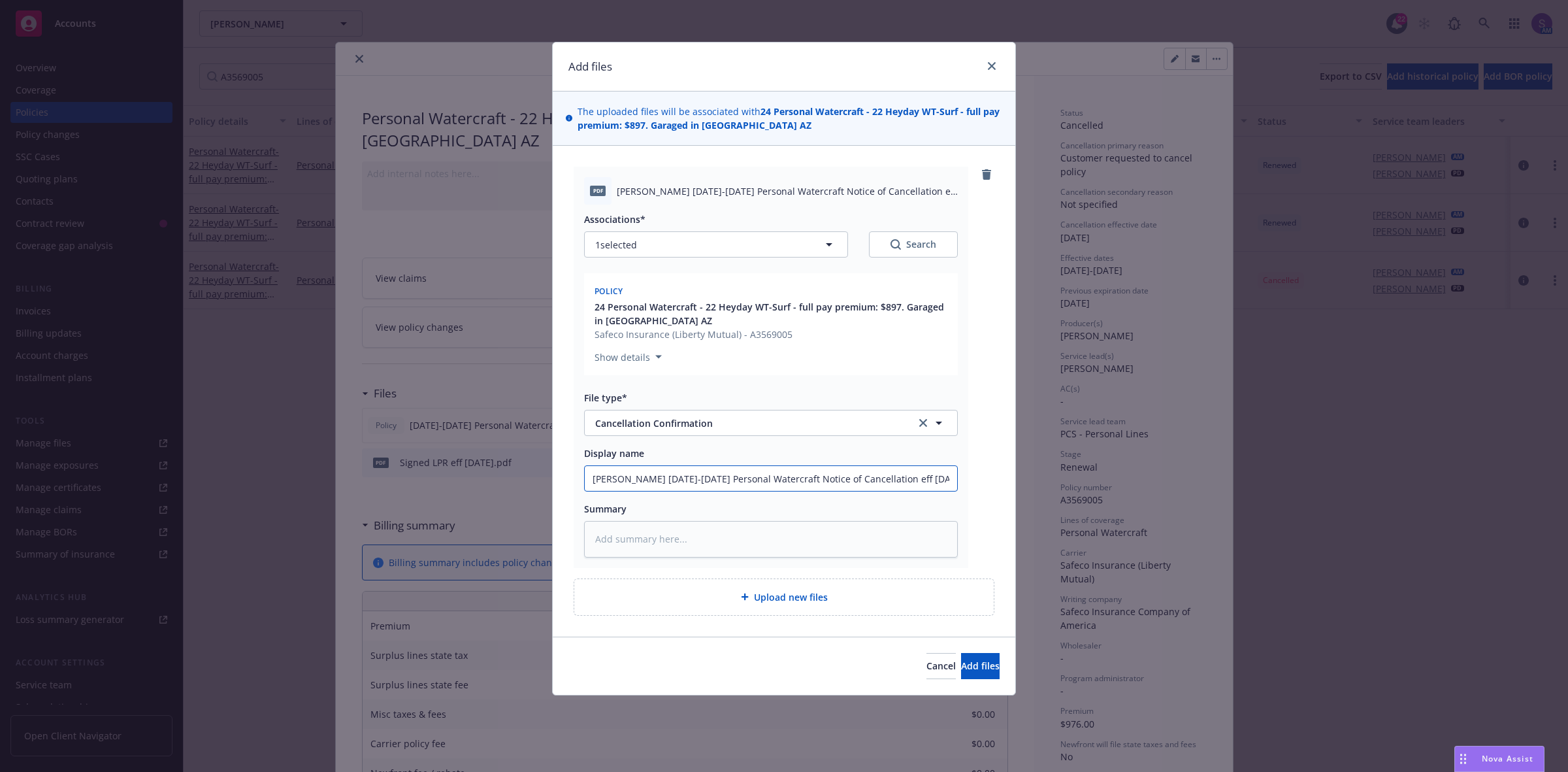
type textarea "x"
type input "Marc Duda 2024-2025 Personal Watercraft Notice of Cancellation eff 07-19-2025"
click at [961, 660] on span "Add files" at bounding box center [980, 665] width 38 height 12
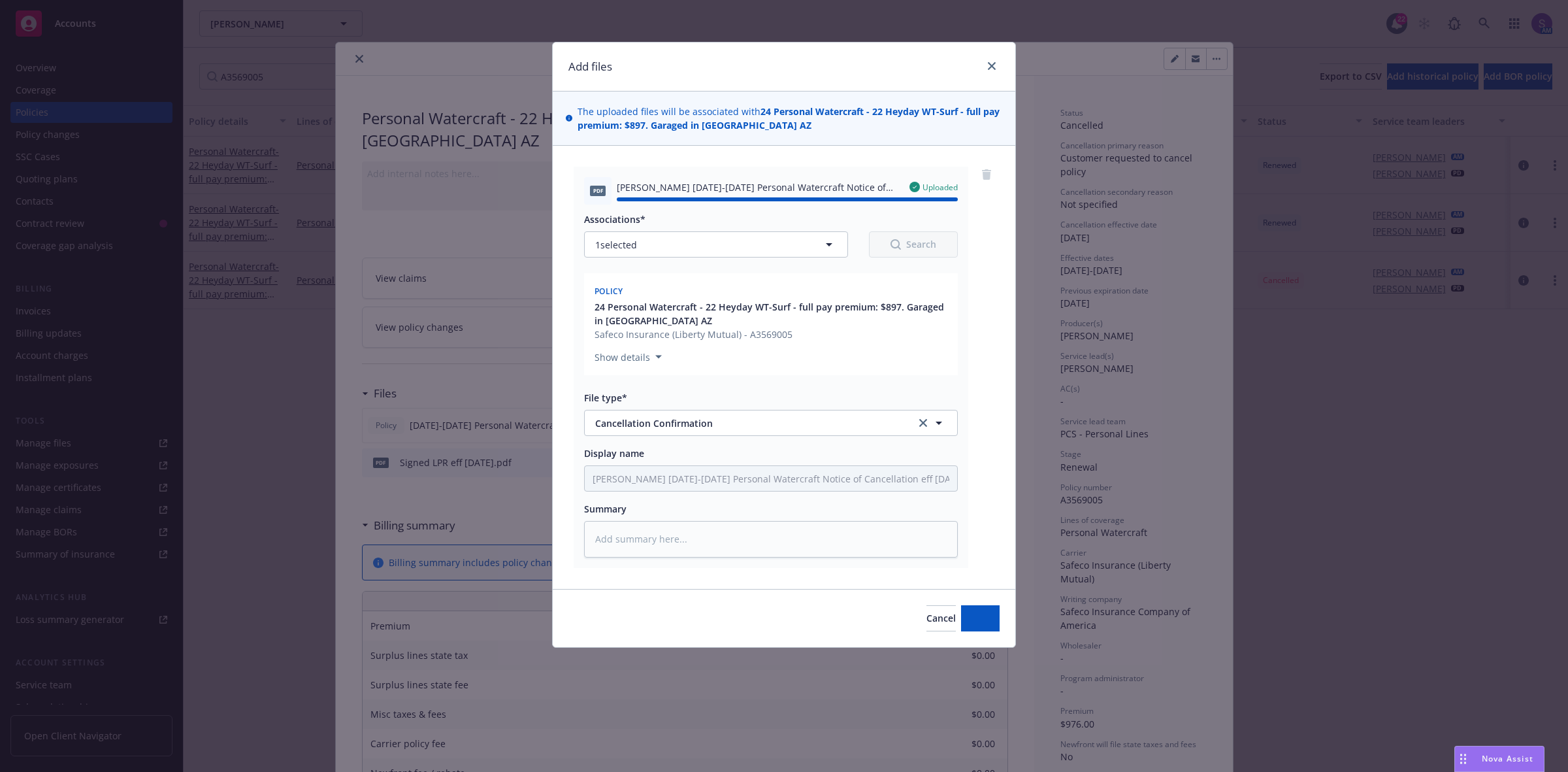
type textarea "x"
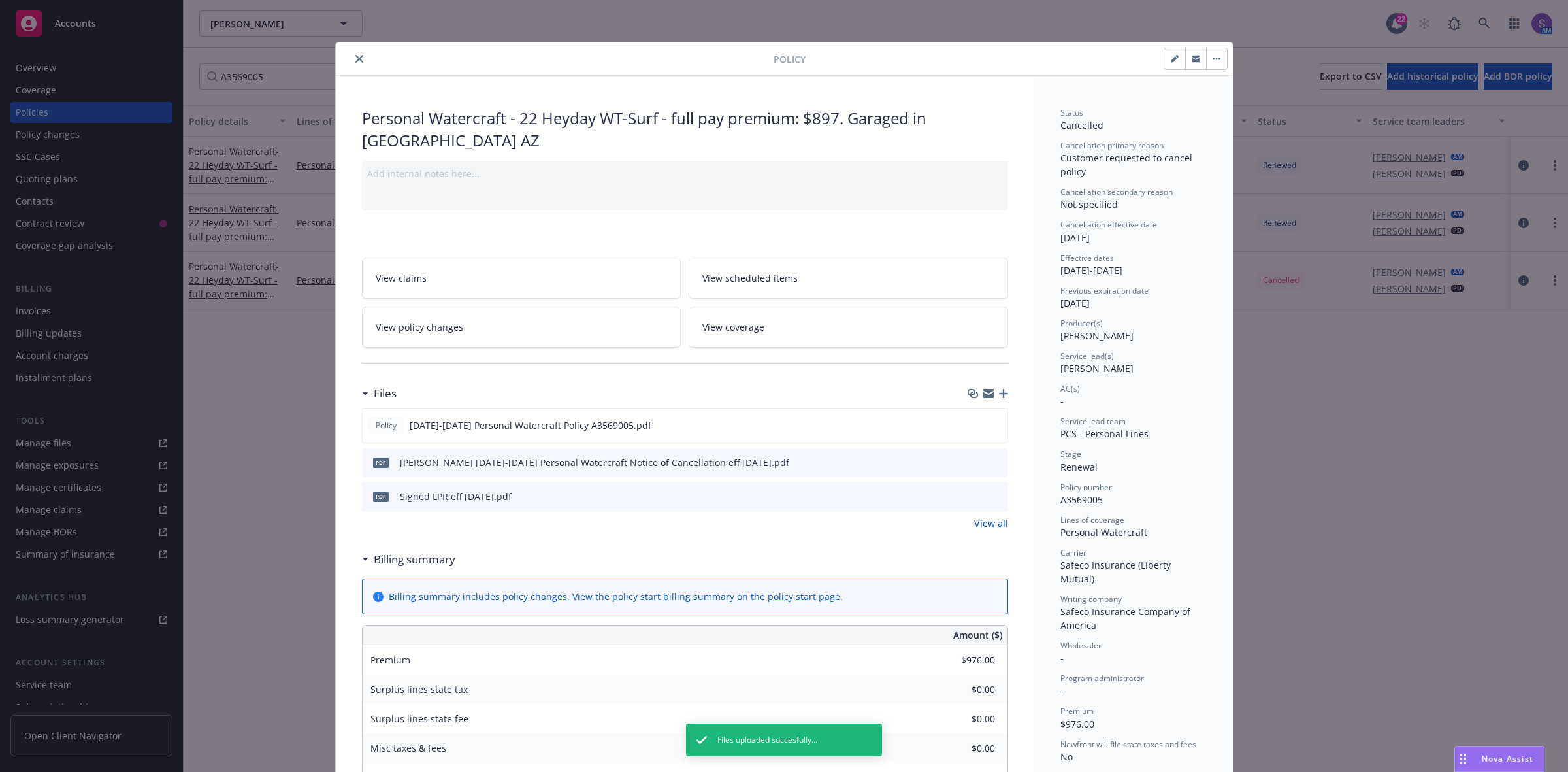
click at [355, 59] on icon "close" at bounding box center [359, 59] width 7 height 7
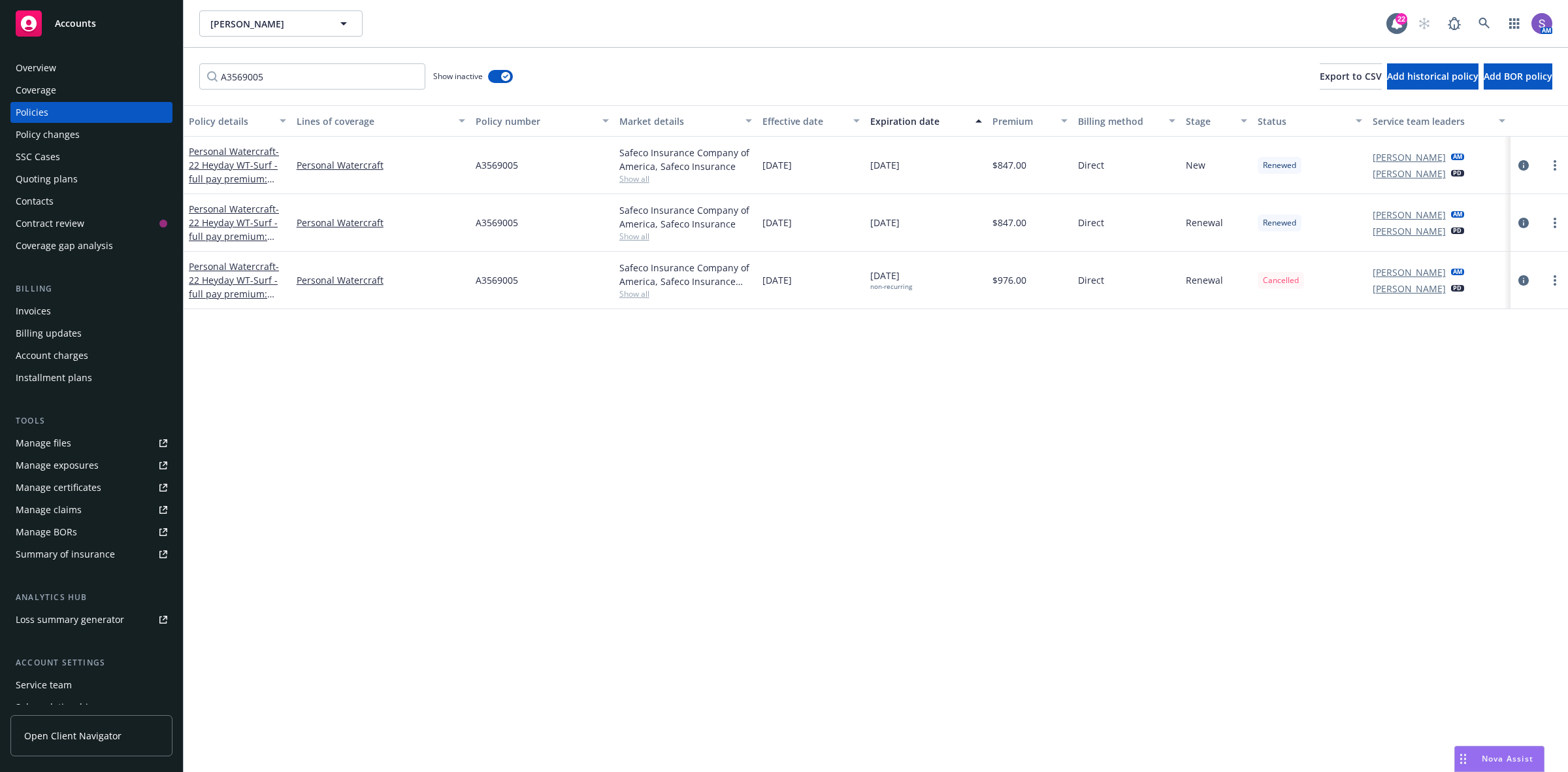
click at [70, 66] on div "Overview" at bounding box center [91, 68] width 152 height 21
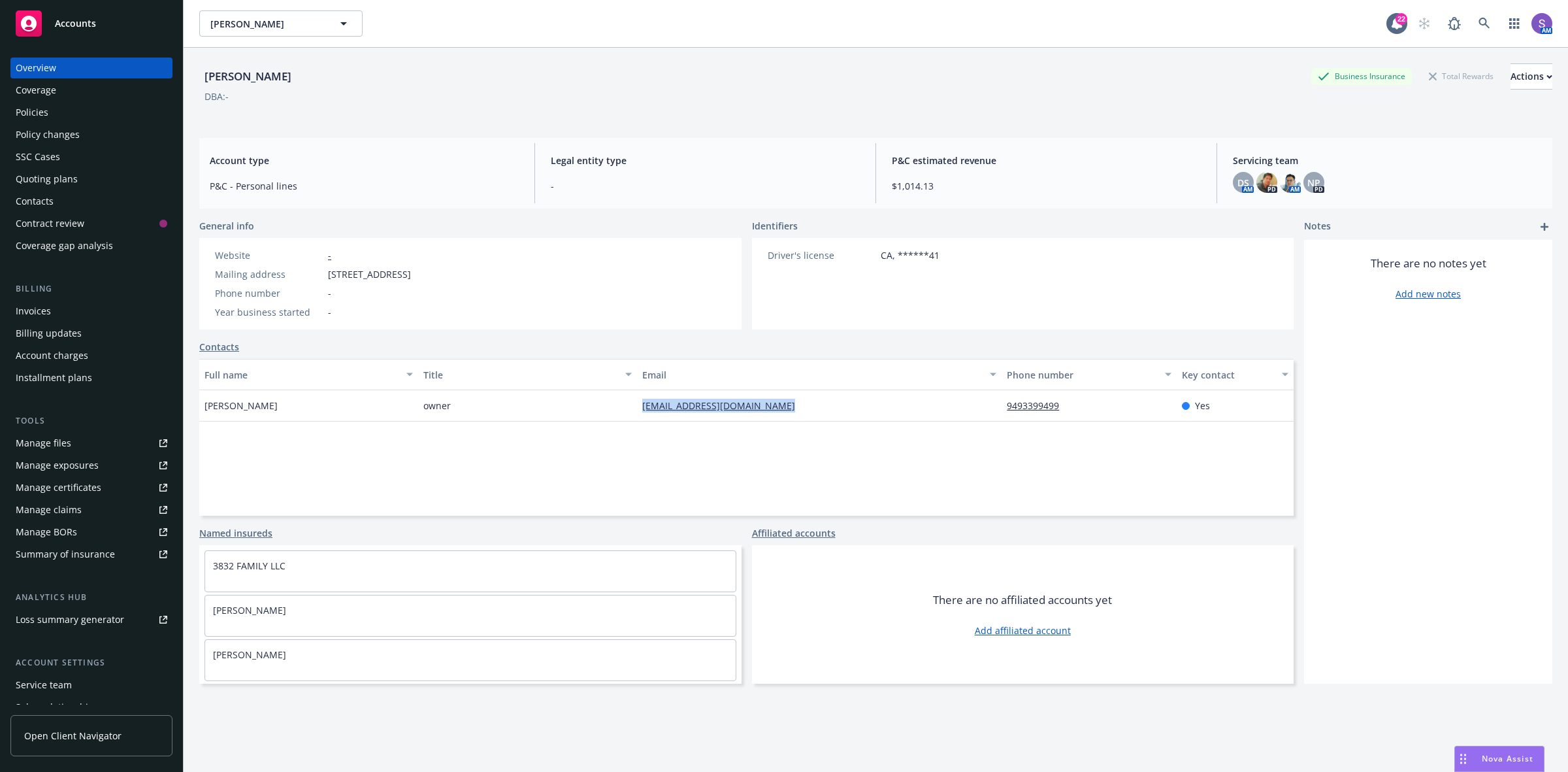
drag, startPoint x: 746, startPoint y: 407, endPoint x: 628, endPoint y: 412, distance: 118.1
click at [628, 412] on div "Marc Duda owner accounting@3832familyllc.com 9493399499 Yes" at bounding box center [747, 406] width 1094 height 32
copy div "accounting@3832familyllc.com"
click at [78, 445] on link "Manage files" at bounding box center [91, 443] width 162 height 21
